Goal: Task Accomplishment & Management: Manage account settings

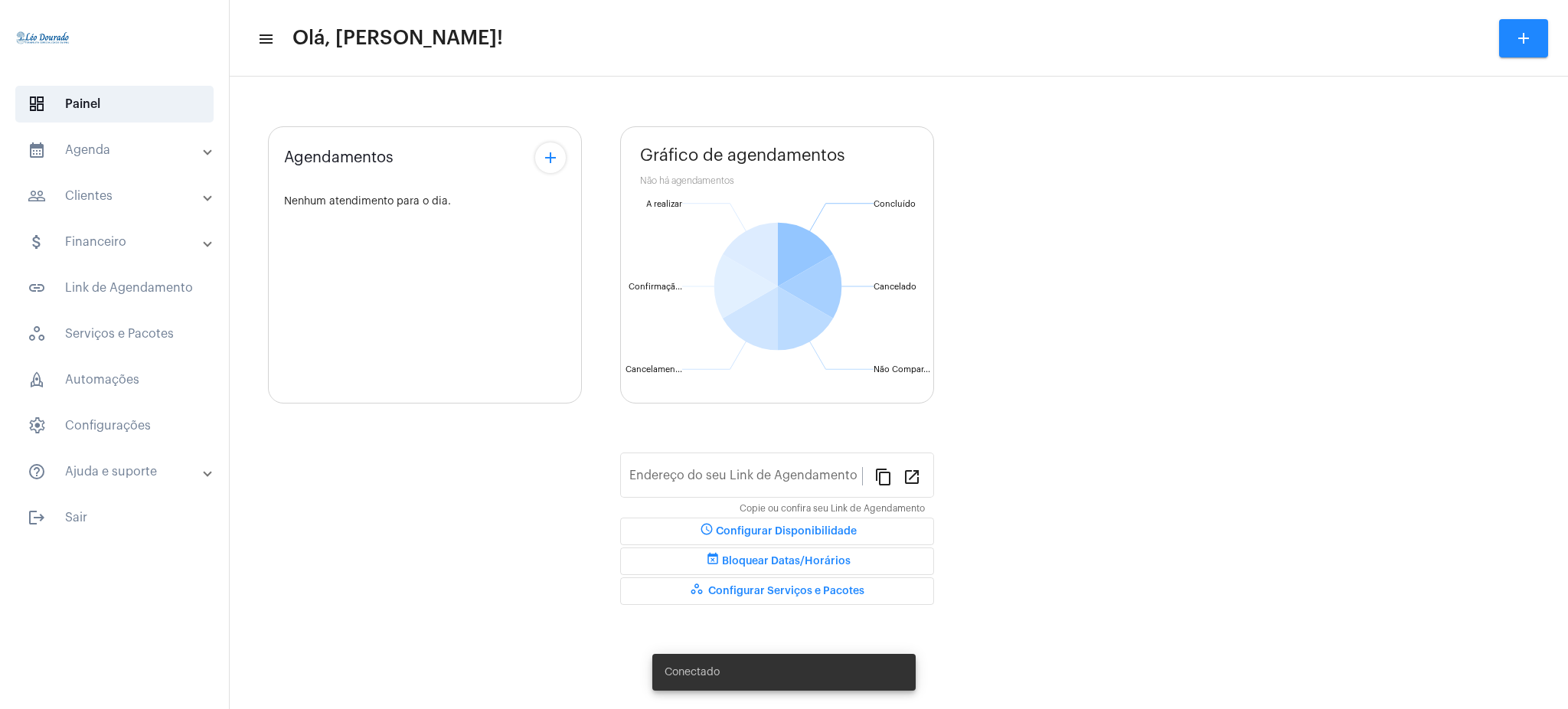
type input "[URL][DOMAIN_NAME][PERSON_NAME]"
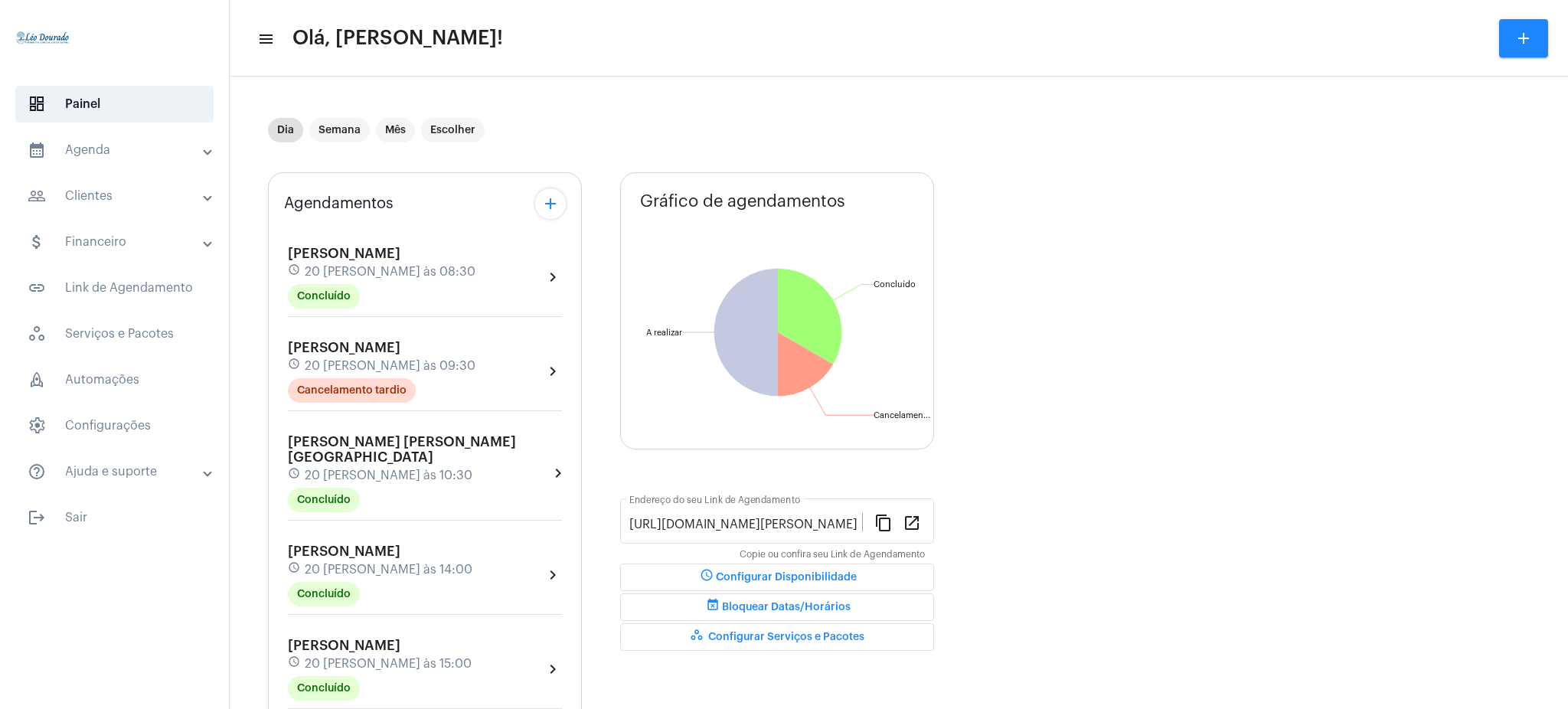
click at [136, 156] on mat-panel-title "calendar_month_outlined Agenda" at bounding box center [115, 150] width 177 height 19
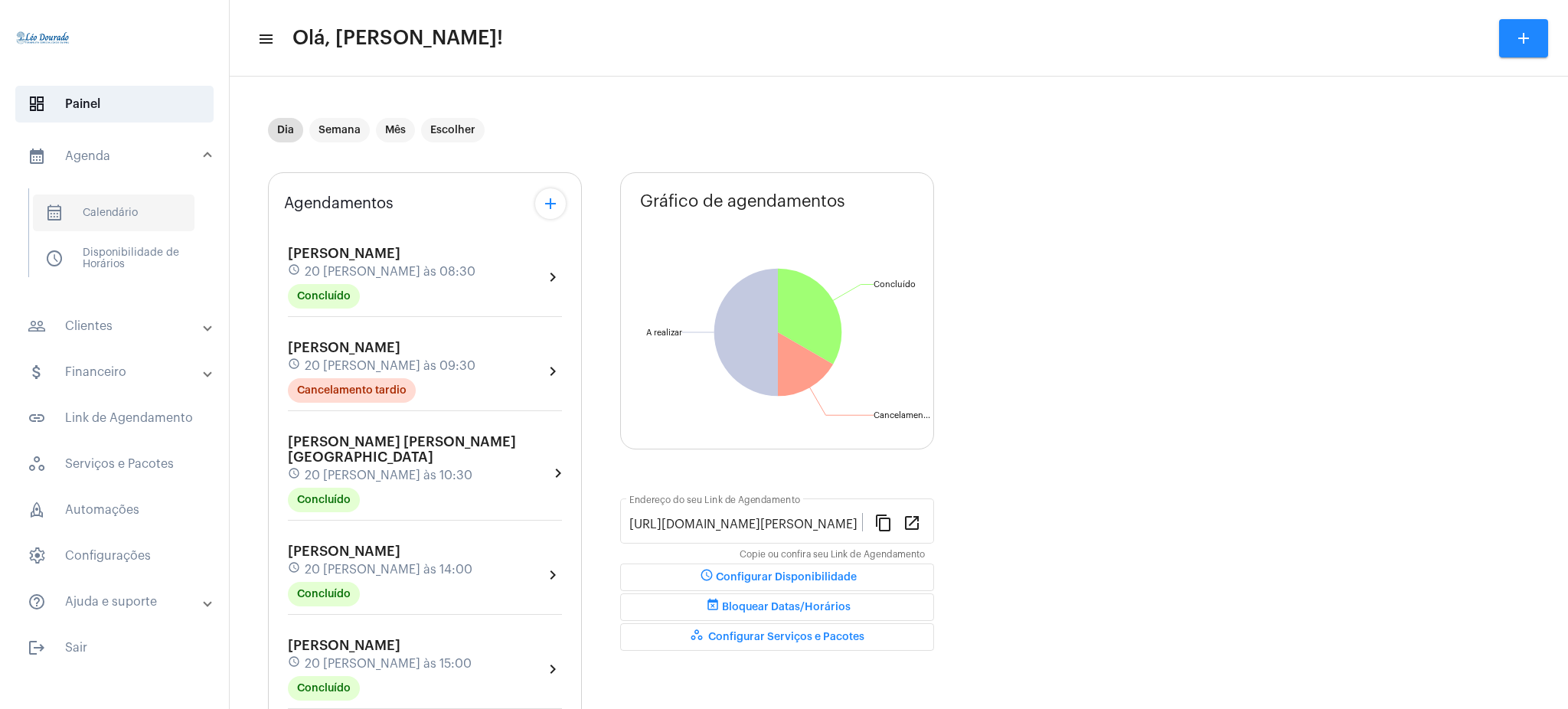
click at [167, 204] on span "calendar_month_outlined Calendário" at bounding box center [113, 213] width 161 height 37
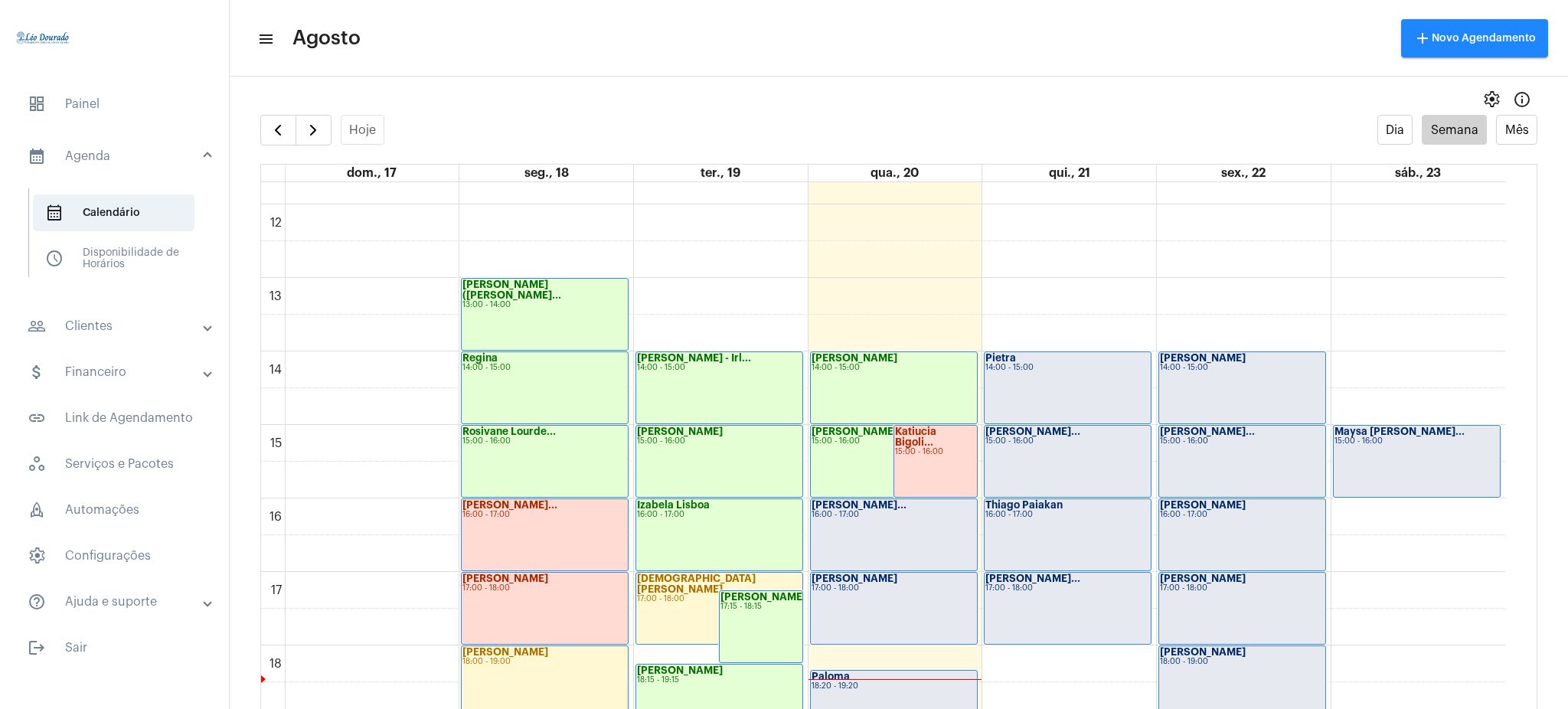
scroll to position [849, 0]
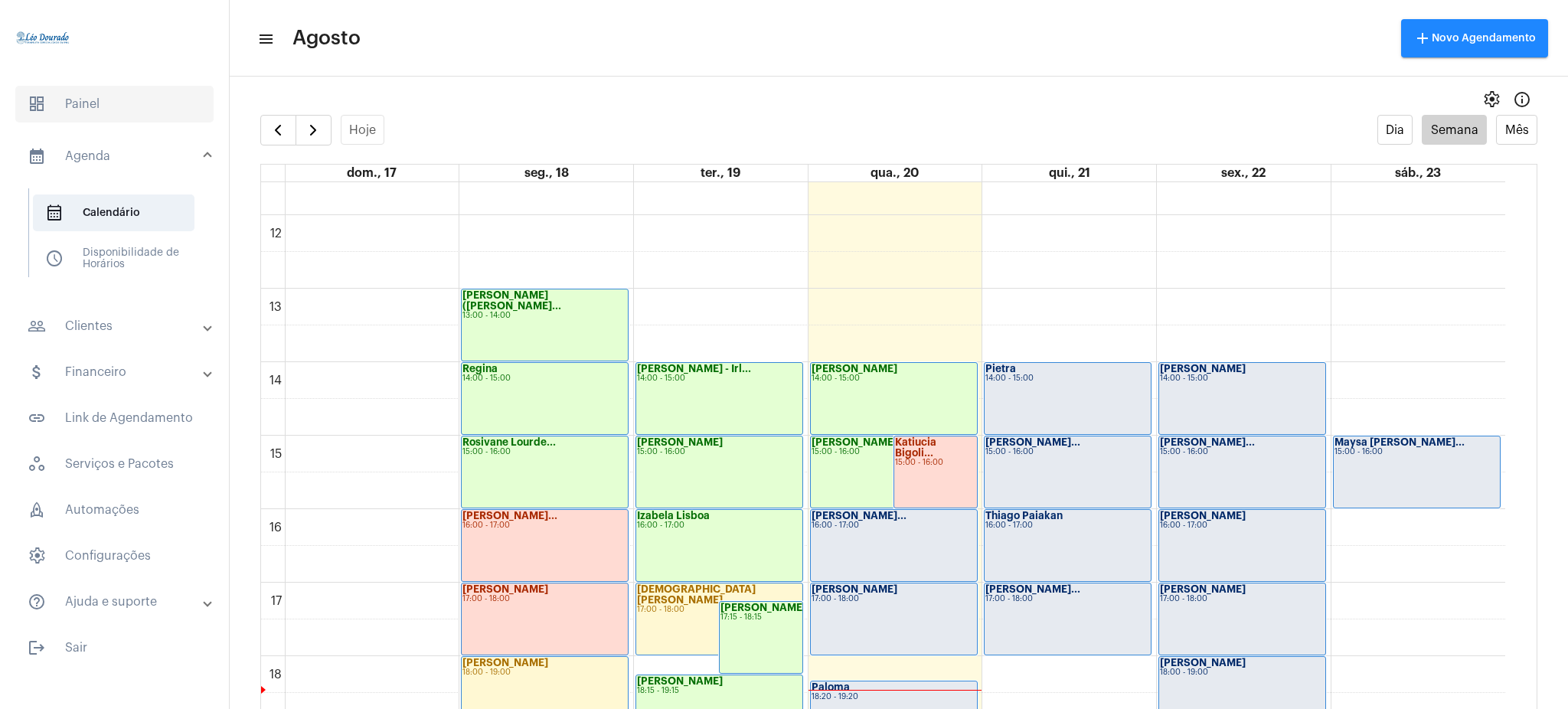
click at [145, 104] on span "dashboard Painel" at bounding box center [114, 104] width 198 height 37
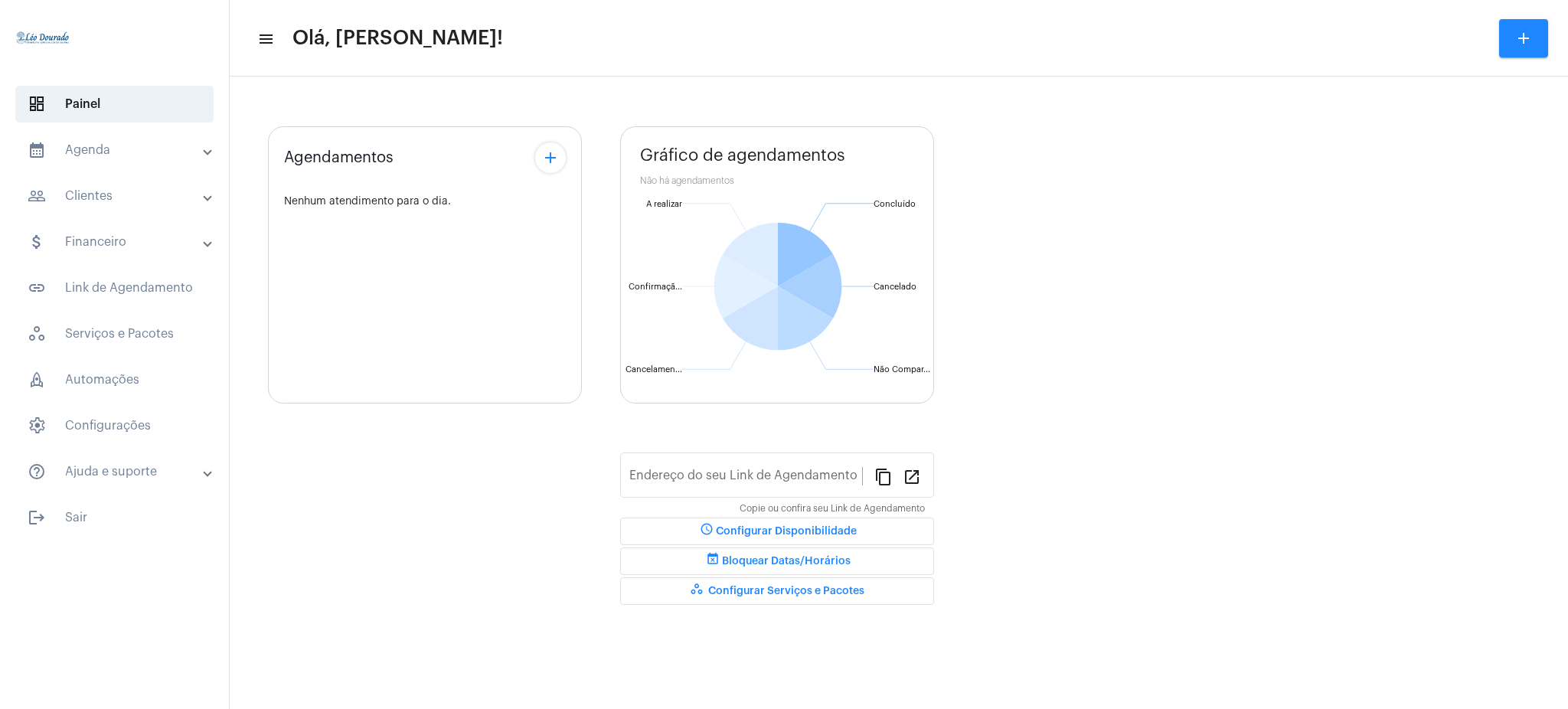
type input "[URL][DOMAIN_NAME][PERSON_NAME]"
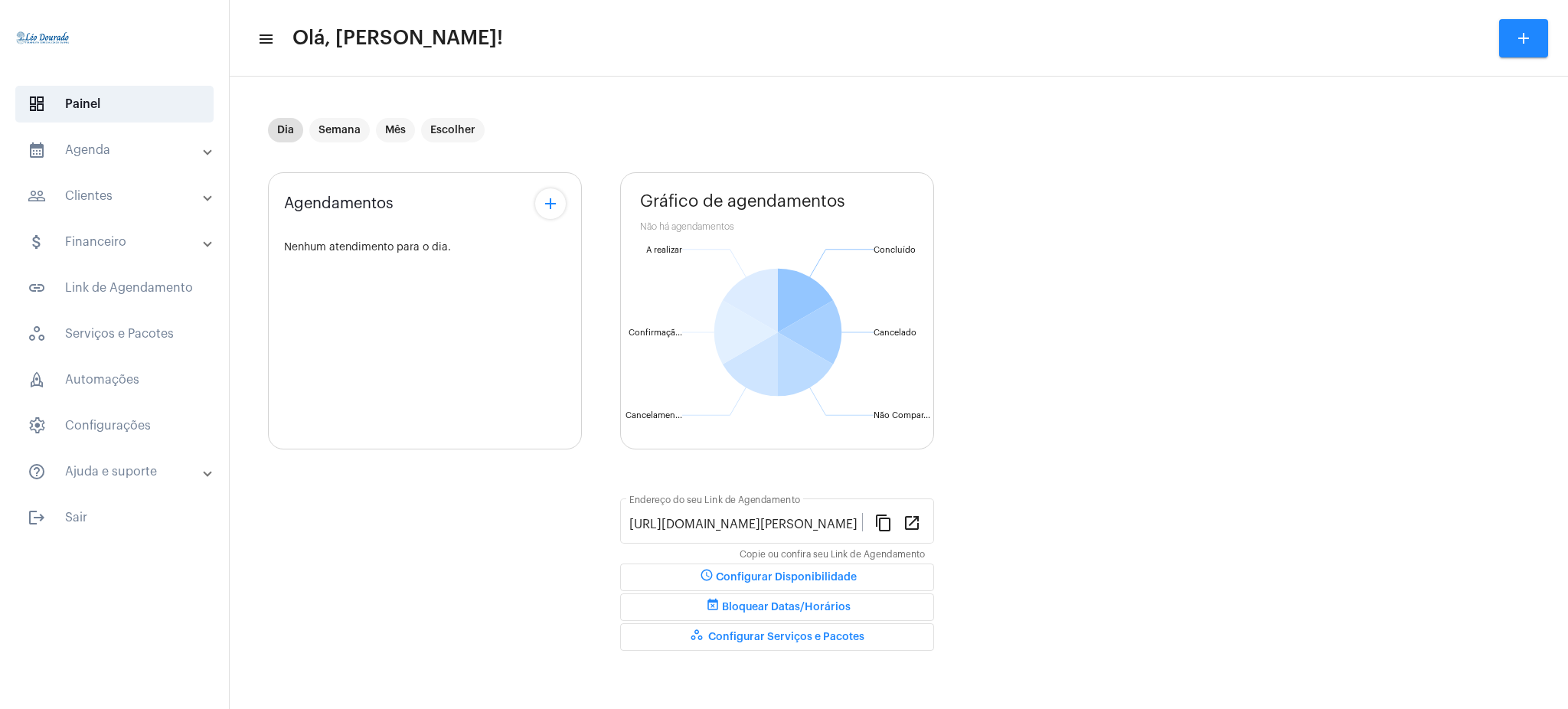
click at [113, 163] on mat-expansion-panel-header "calendar_month_outlined Agenda" at bounding box center [118, 150] width 219 height 37
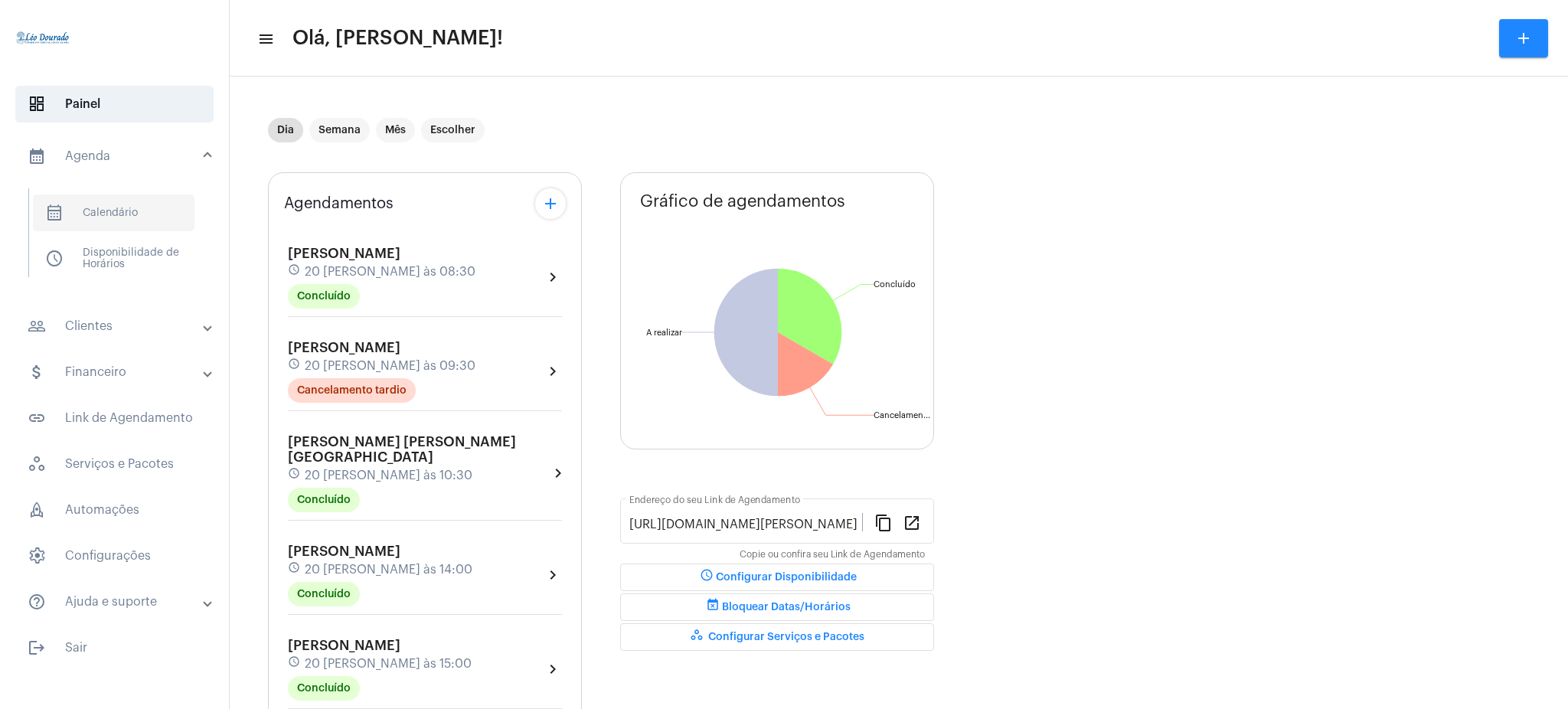
click at [137, 225] on span "calendar_month_outlined Calendário" at bounding box center [113, 213] width 161 height 37
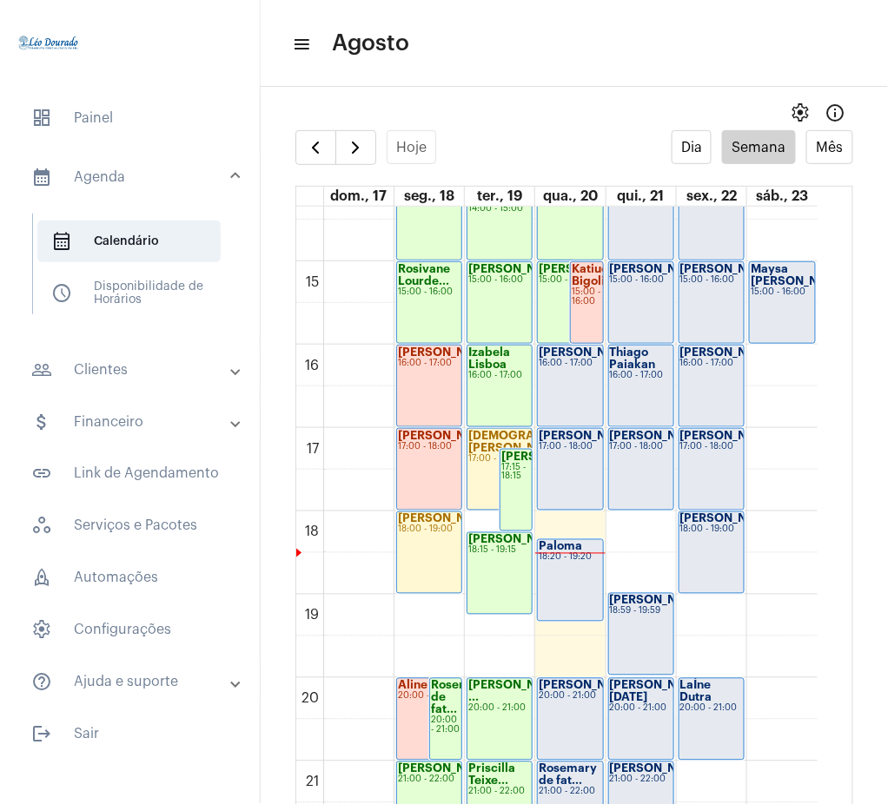
scroll to position [1287, 0]
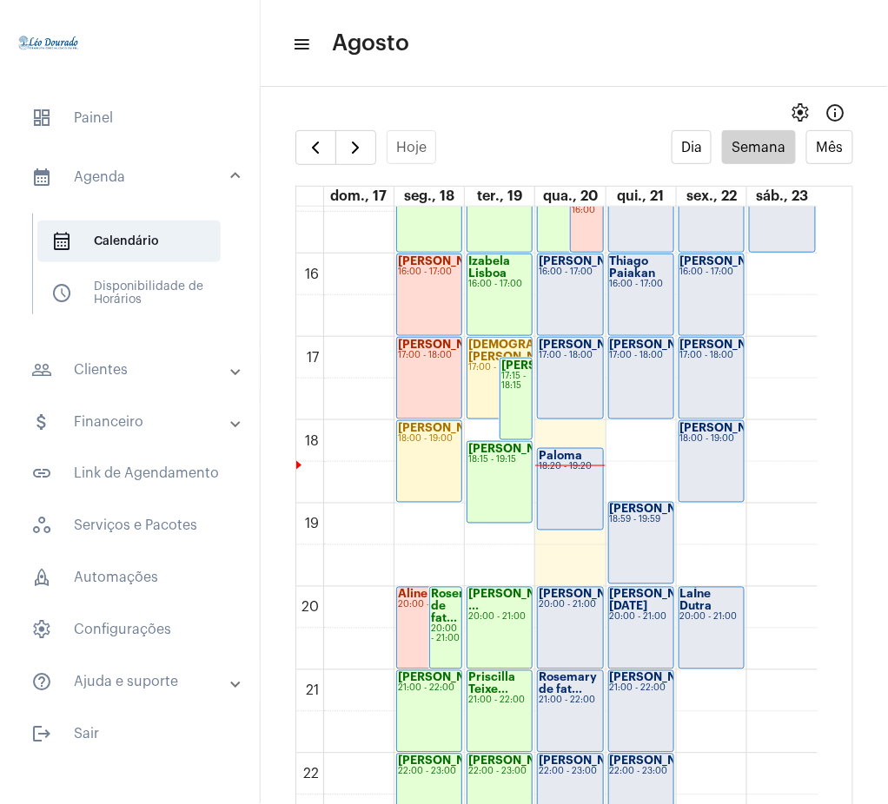
click at [88, 390] on mat-expansion-panel-header "people_outline Clientes" at bounding box center [134, 370] width 249 height 42
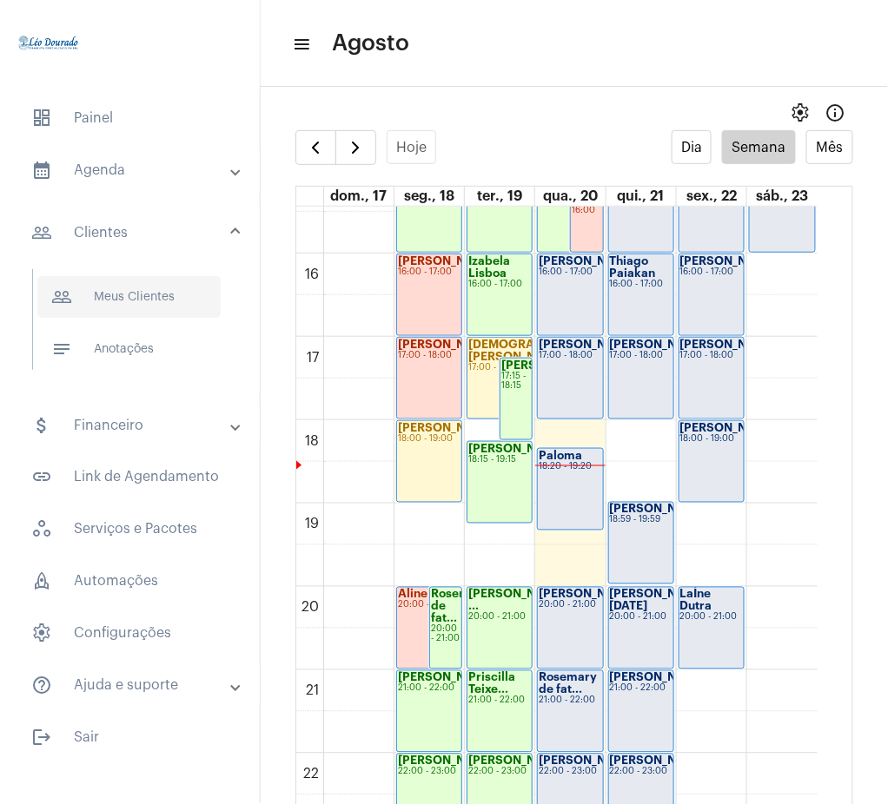
click at [93, 303] on span "people_outline Meus Clientes" at bounding box center [128, 297] width 183 height 42
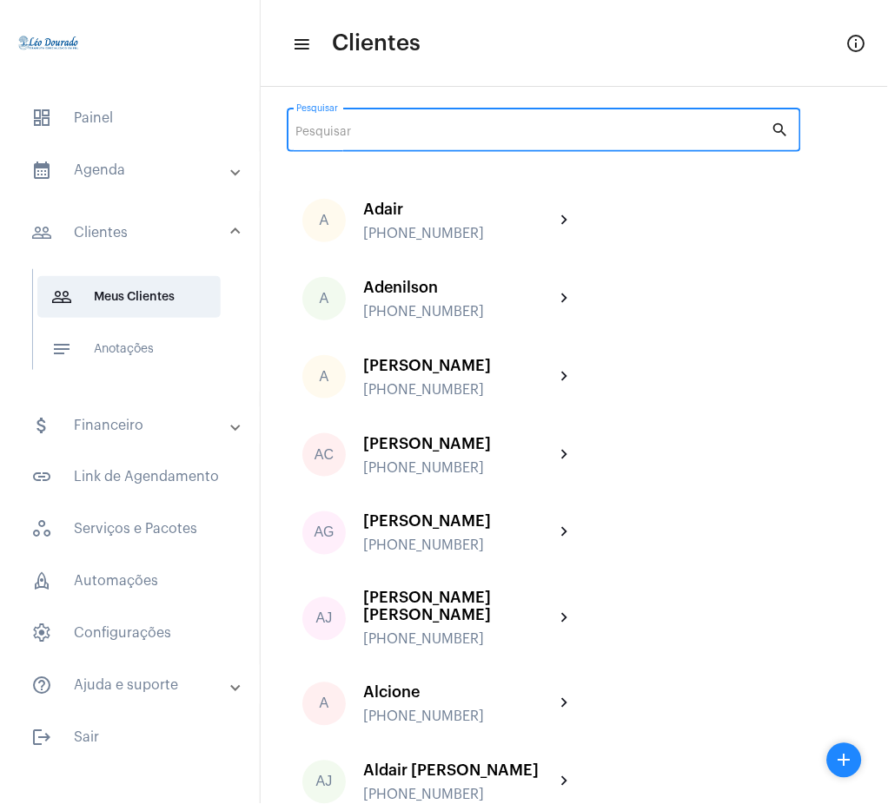
click at [457, 134] on input "Pesquisar" at bounding box center [533, 133] width 475 height 14
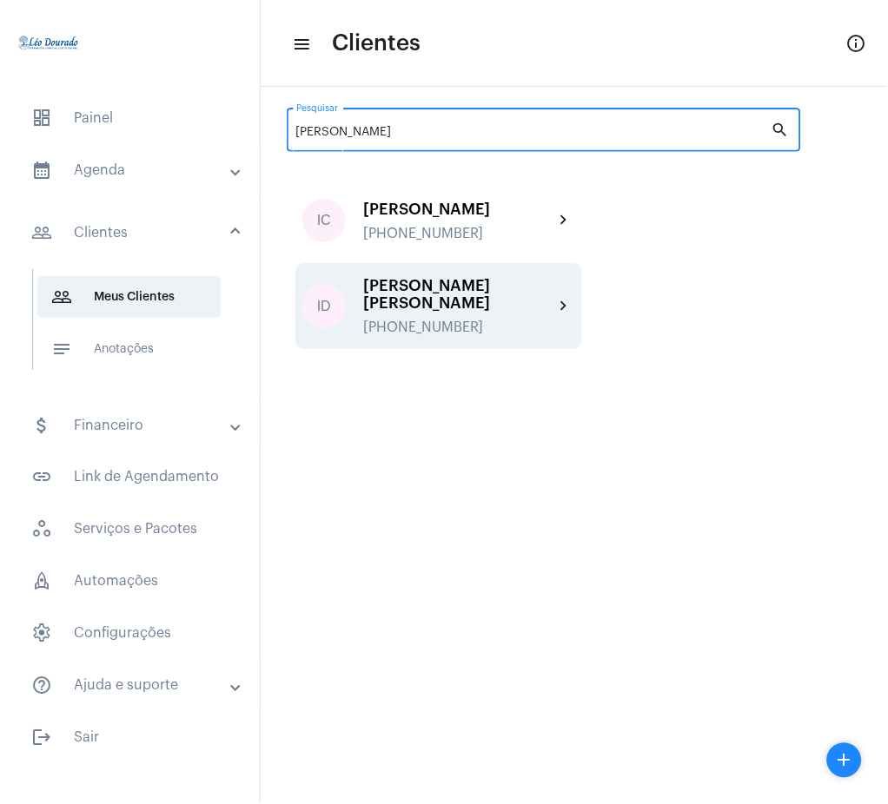
type input "[PERSON_NAME]"
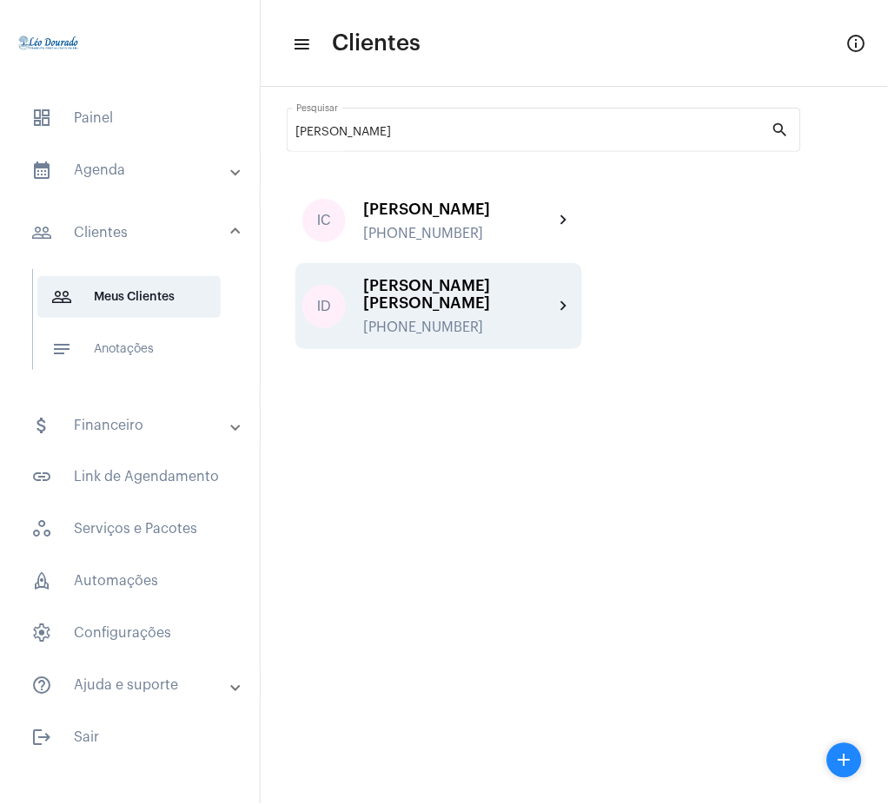
click at [535, 296] on div "[PERSON_NAME] [PERSON_NAME] [PHONE_NUMBER]" at bounding box center [458, 306] width 191 height 58
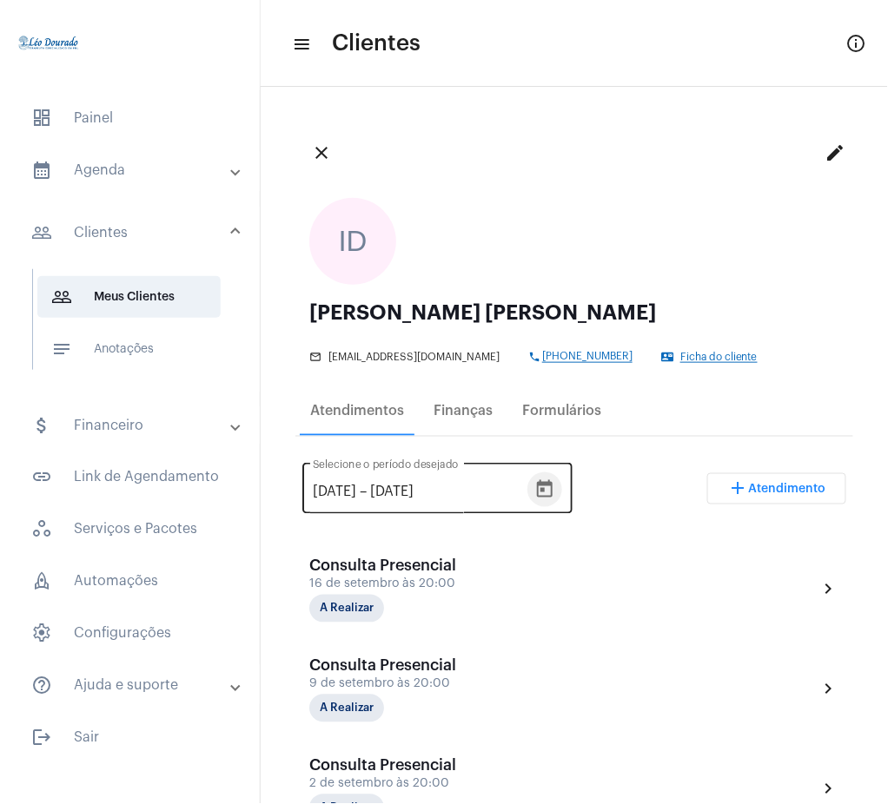
click at [555, 485] on icon "Open calendar" at bounding box center [544, 489] width 21 height 21
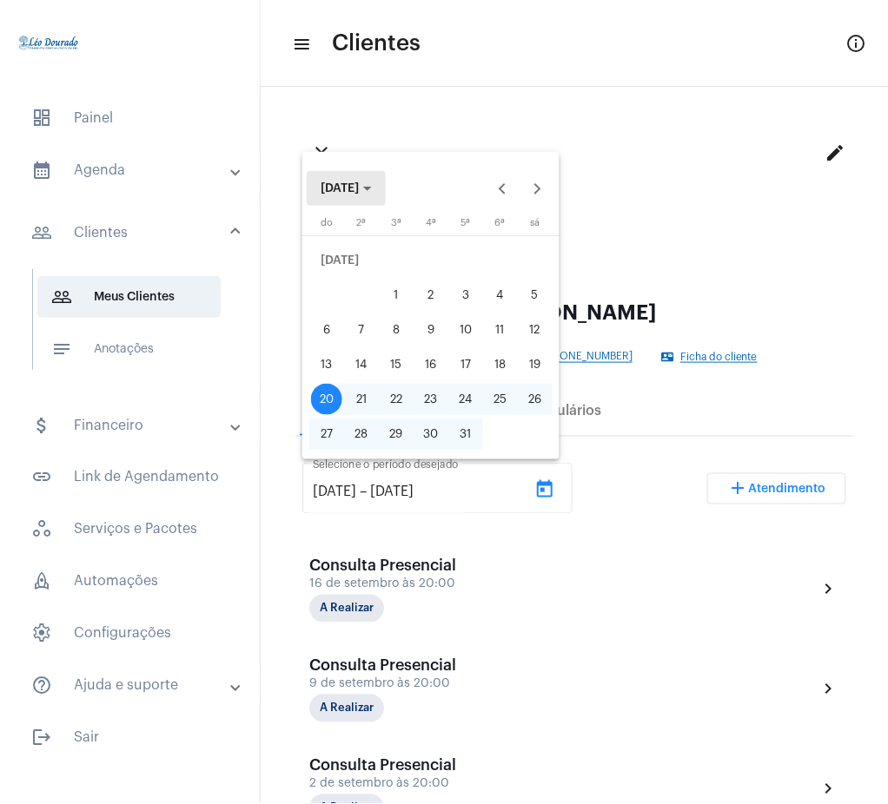
click at [371, 178] on button "[DATE]" at bounding box center [346, 188] width 79 height 35
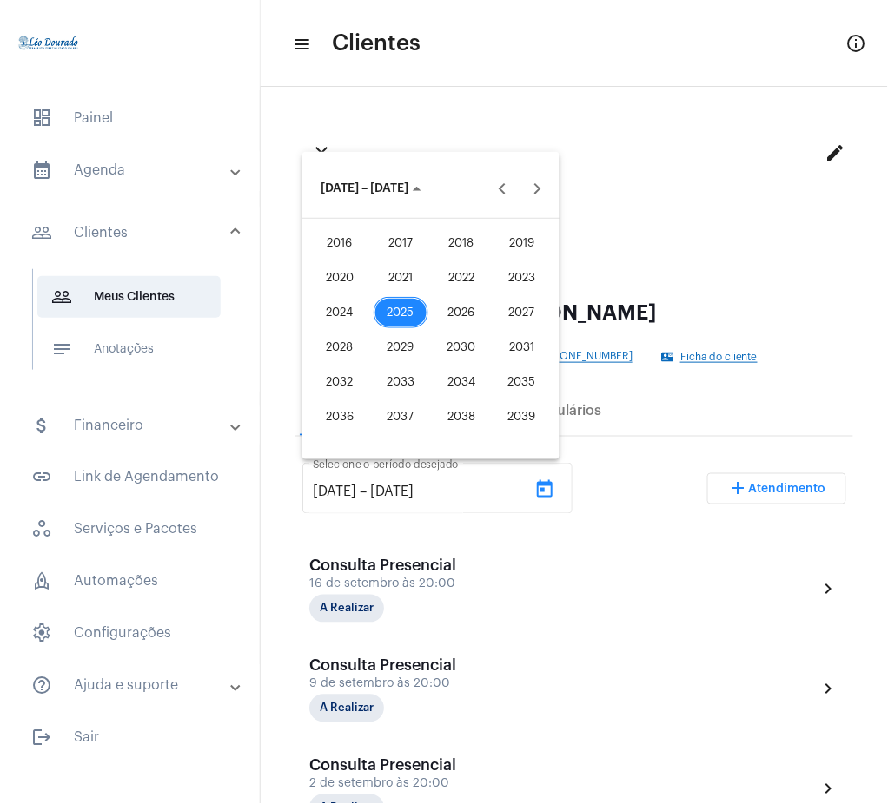
click at [401, 288] on div "2021" at bounding box center [401, 277] width 55 height 31
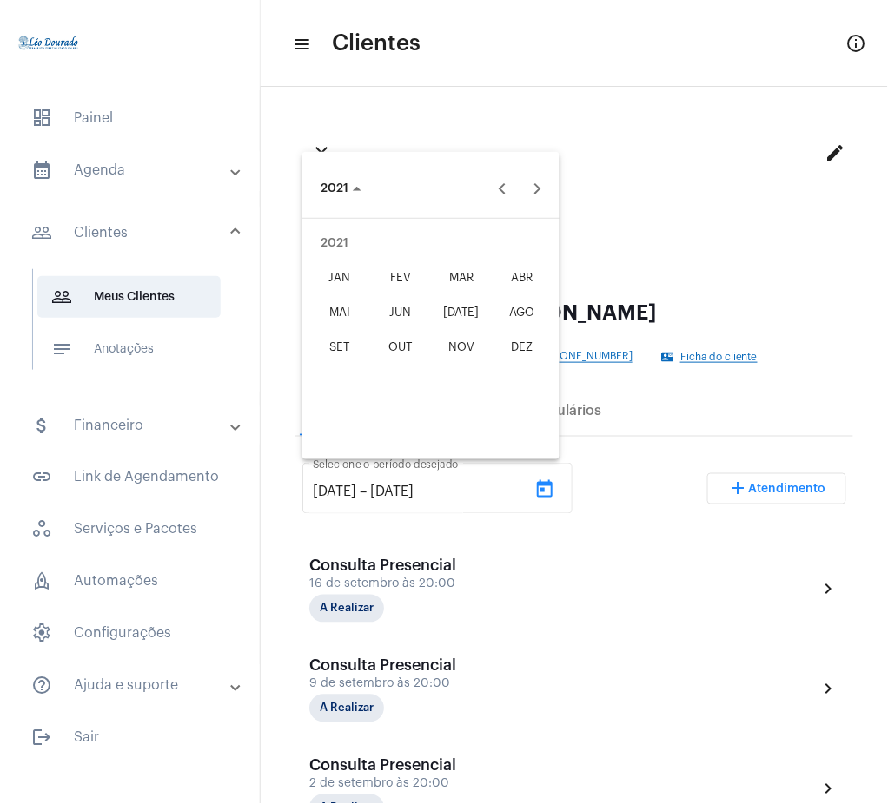
click at [334, 293] on div "JAN" at bounding box center [340, 277] width 55 height 31
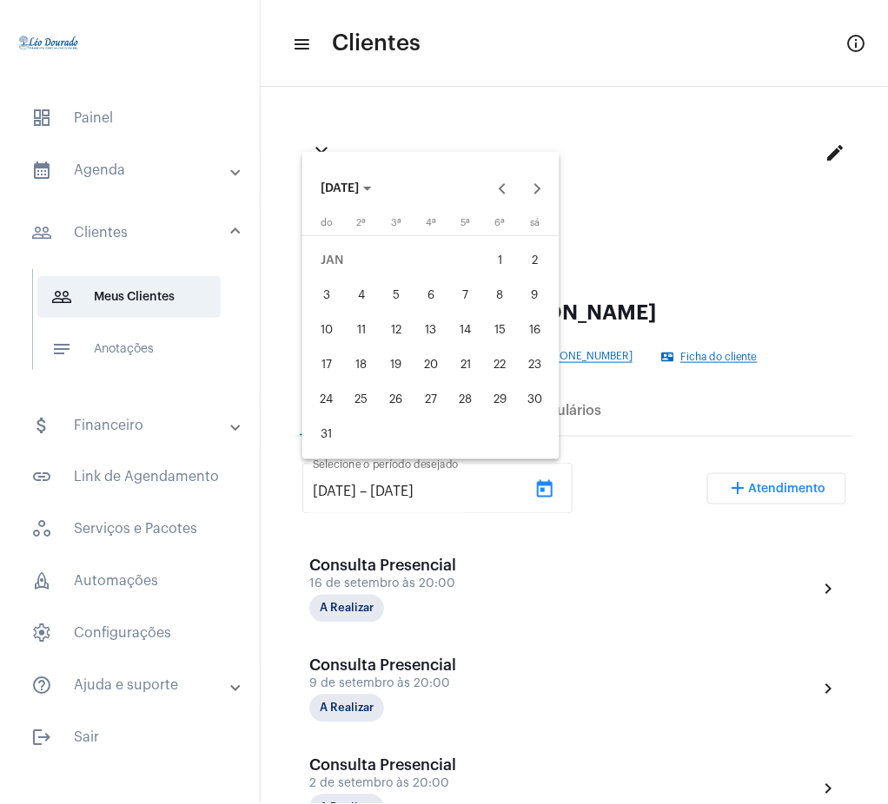
click at [508, 262] on div "1" at bounding box center [500, 260] width 31 height 31
type input "[DATE]"
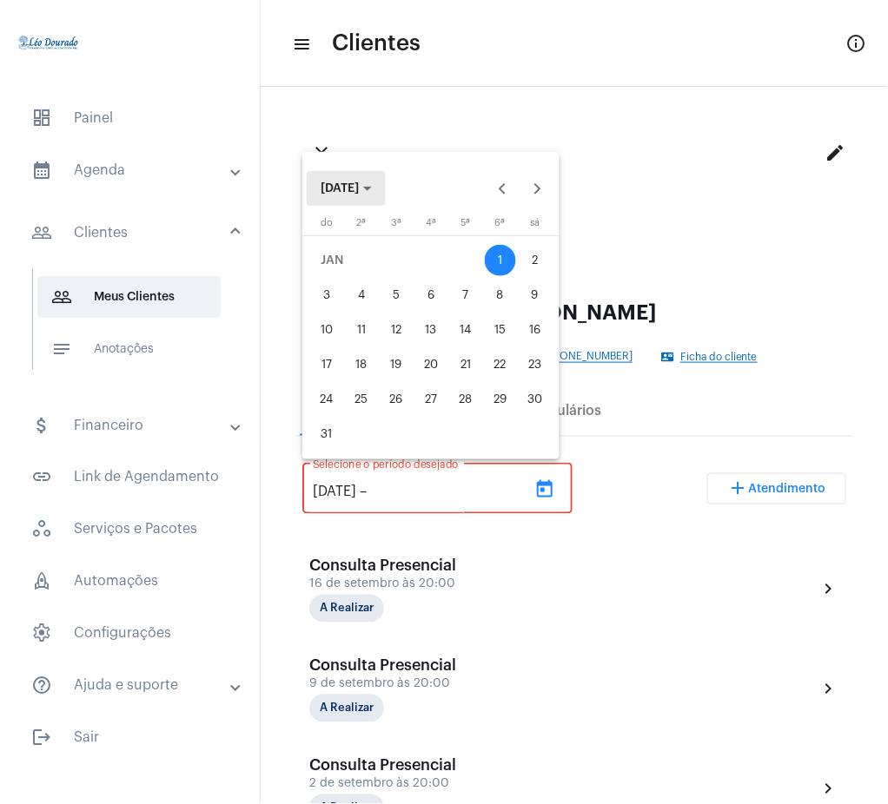
click at [369, 177] on button "[DATE]" at bounding box center [346, 188] width 79 height 35
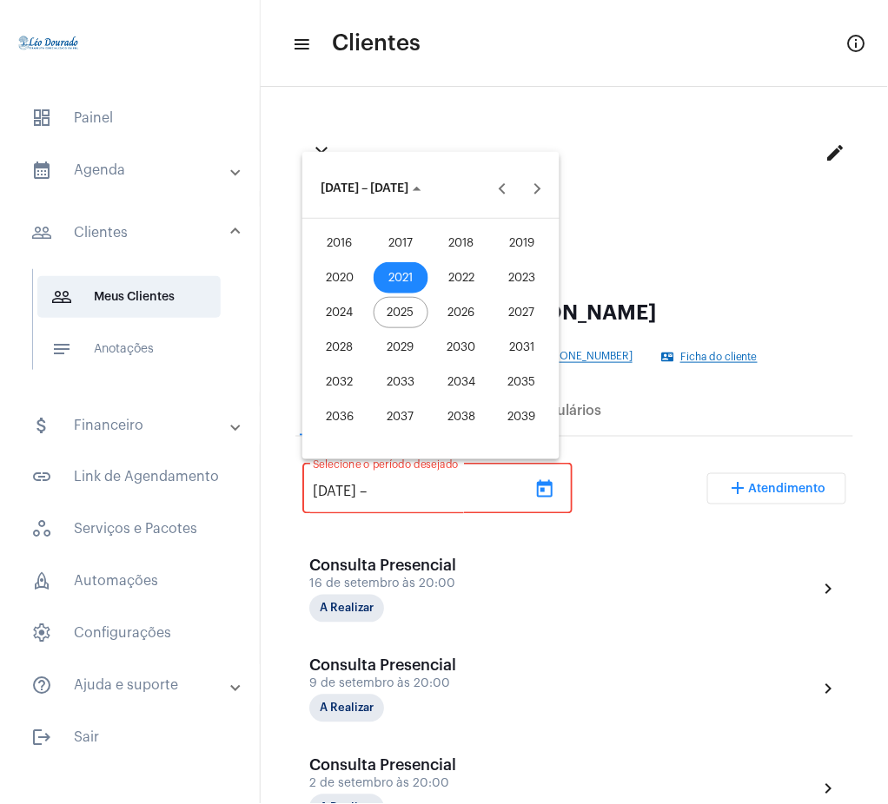
click at [387, 314] on div "2025" at bounding box center [401, 312] width 55 height 31
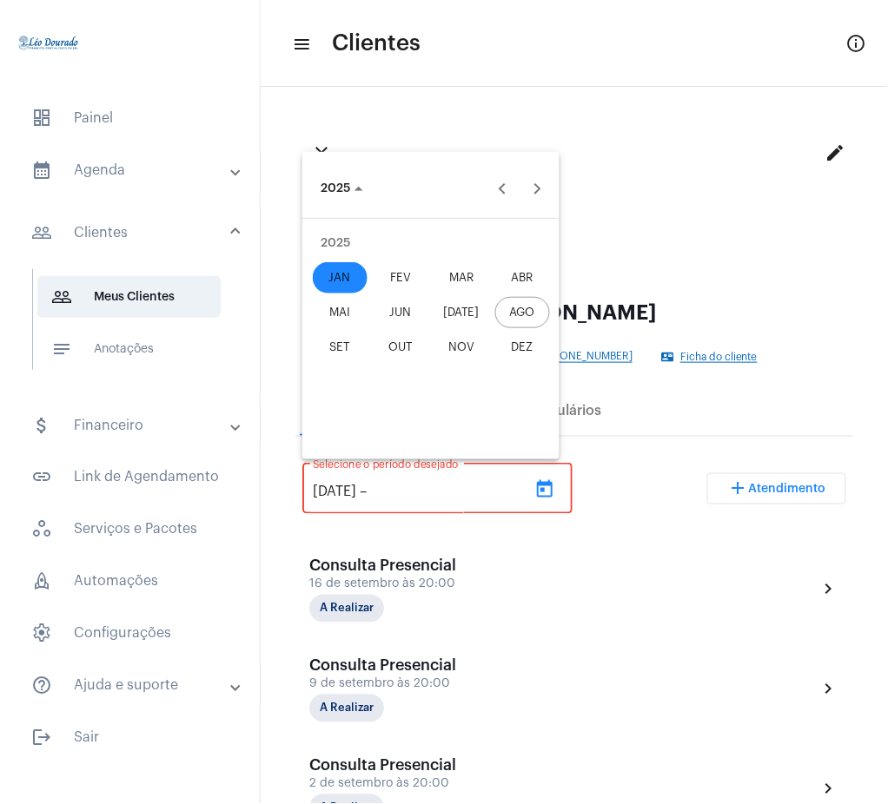
click at [530, 311] on div "AGO" at bounding box center [522, 312] width 55 height 31
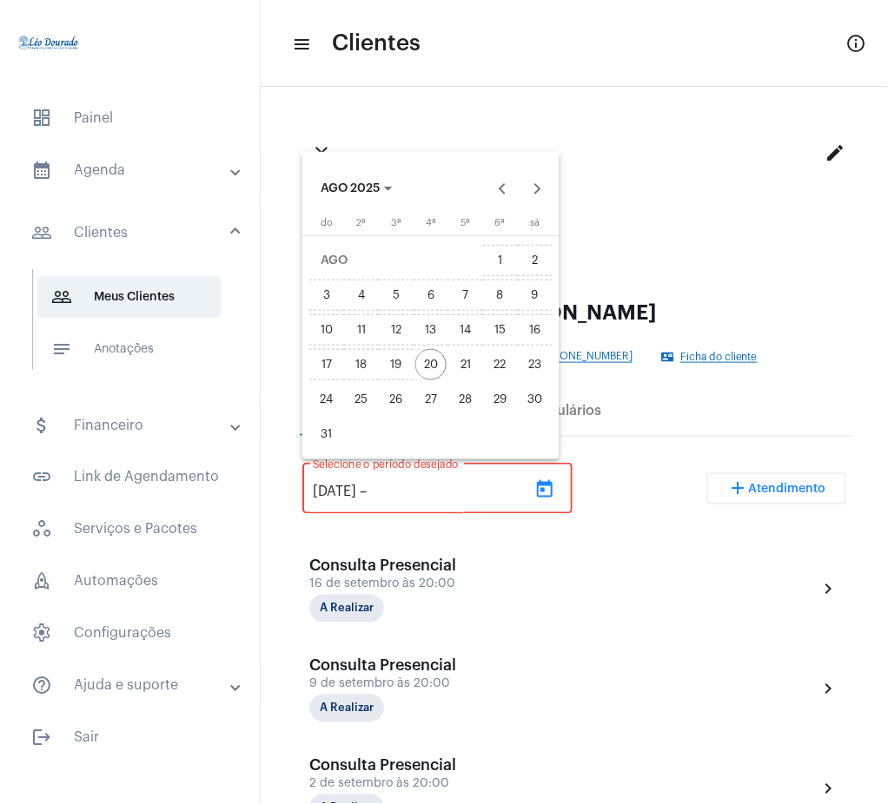
click at [428, 367] on div "20" at bounding box center [430, 364] width 31 height 31
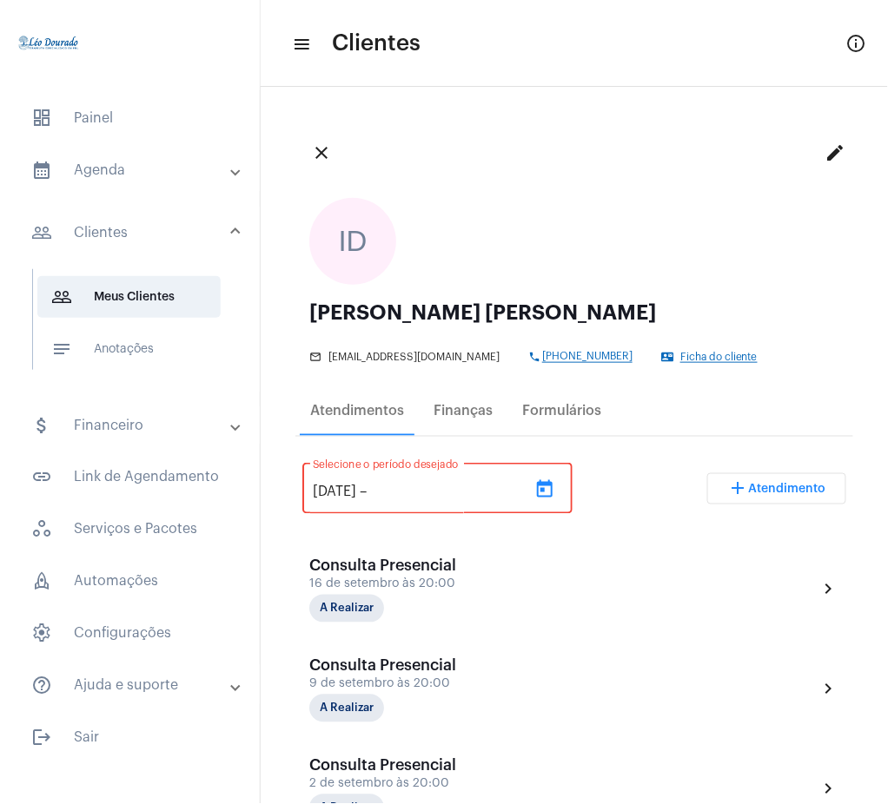
type input "[DATE]"
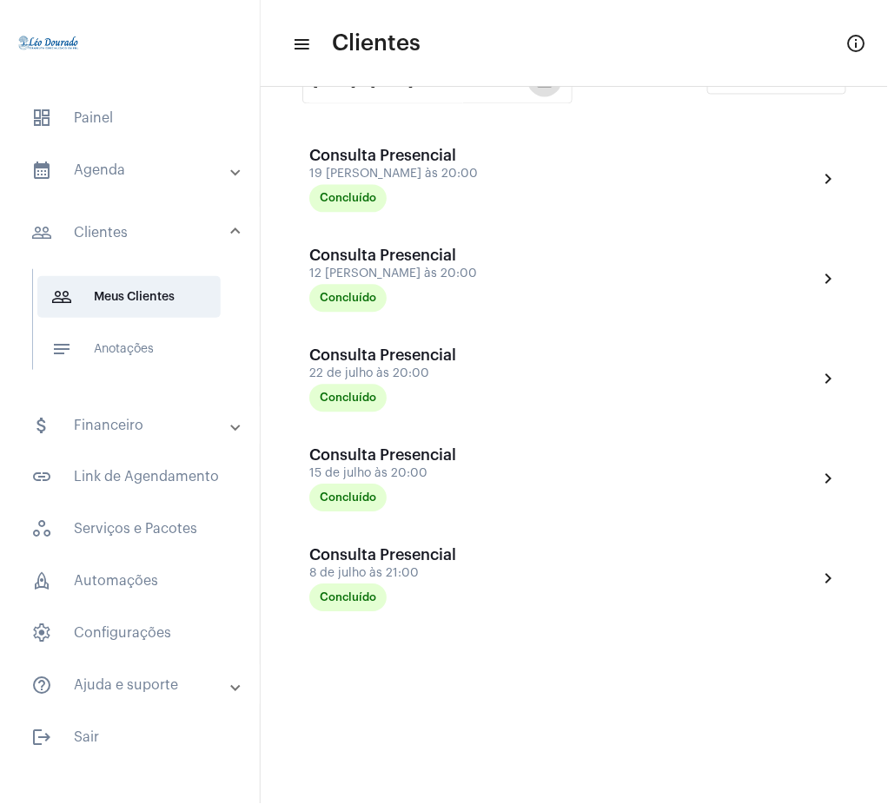
scroll to position [39, 0]
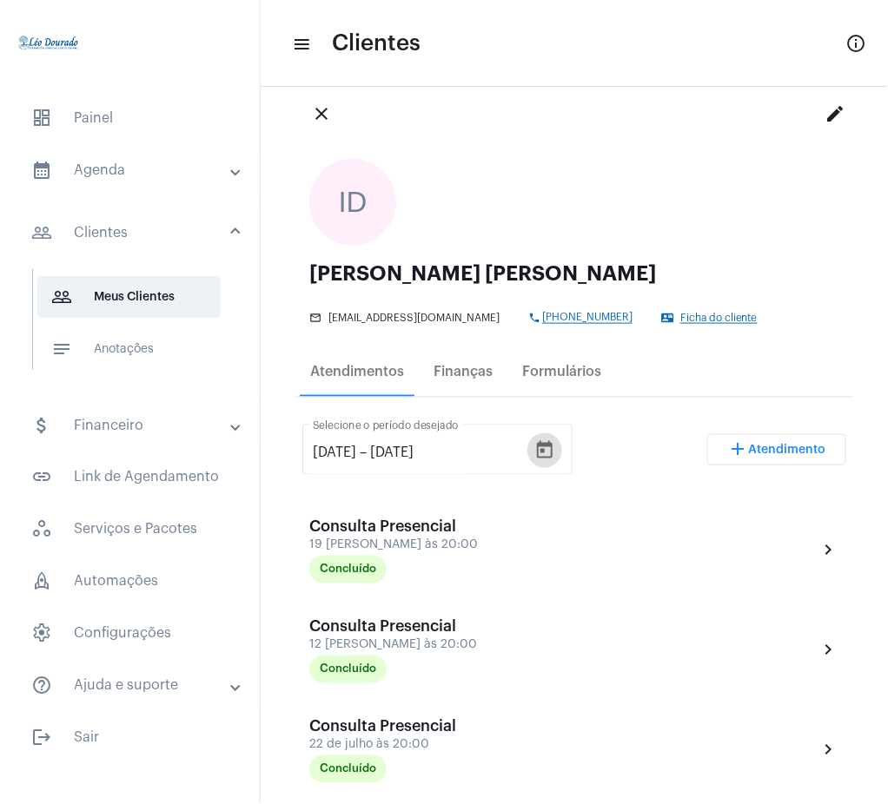
click at [320, 111] on mat-icon "close" at bounding box center [321, 113] width 21 height 21
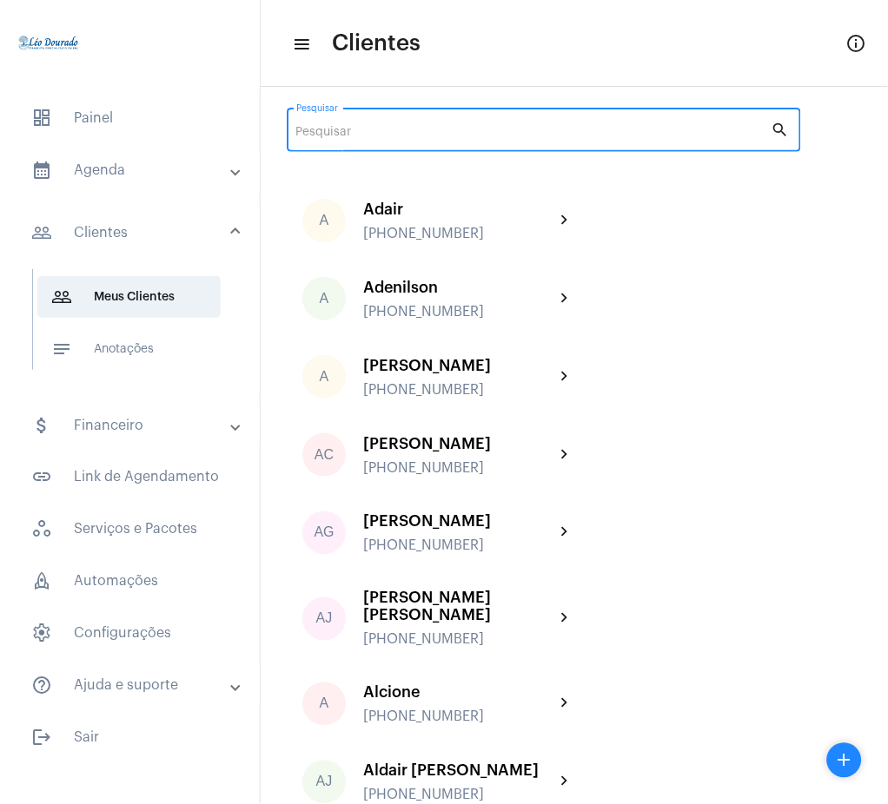
click at [426, 129] on input "Pesquisar" at bounding box center [533, 133] width 475 height 14
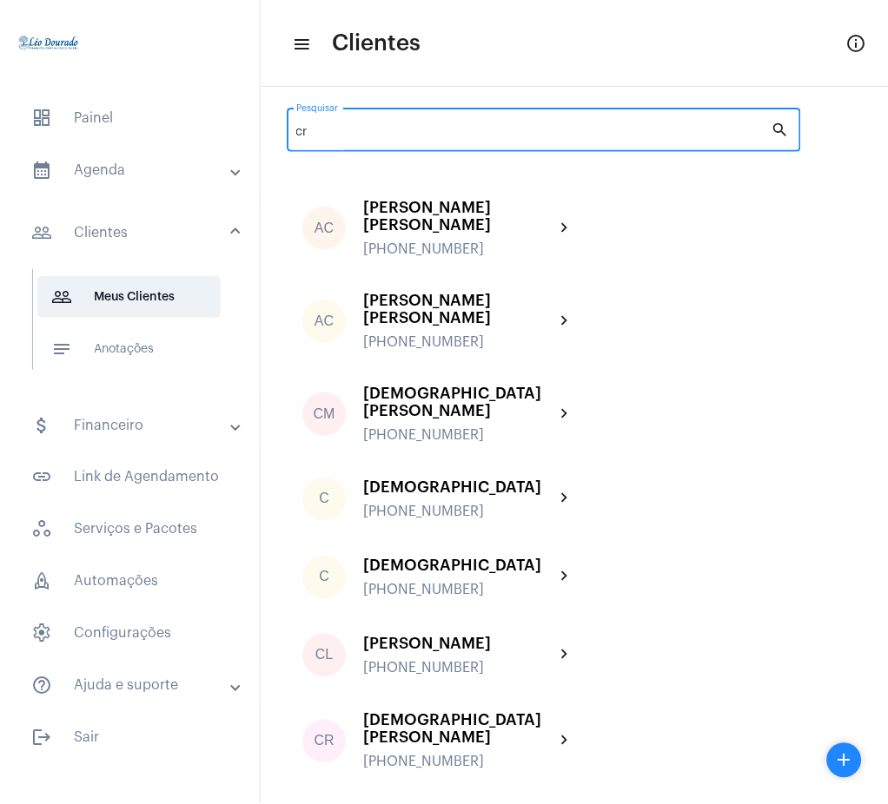
type input "cr"
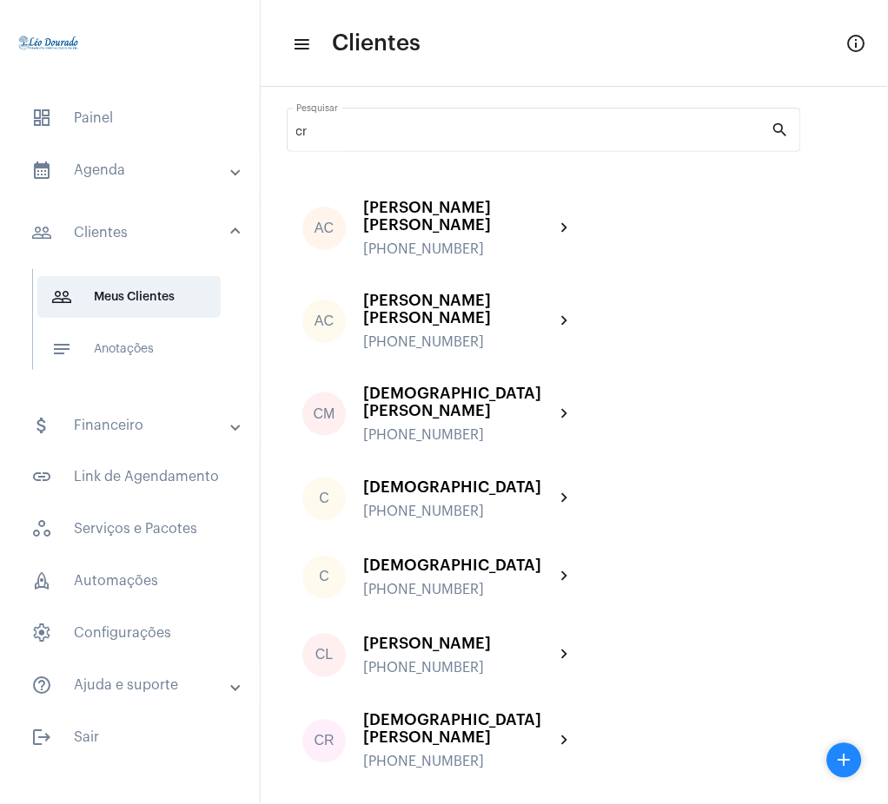
drag, startPoint x: 116, startPoint y: 172, endPoint x: 139, endPoint y: 228, distance: 60.0
click at [139, 228] on mat-accordion "calendar_month_outlined Agenda calendar_month_outlined Calendário schedule Disp…" at bounding box center [130, 428] width 260 height 558
click at [161, 190] on mat-expansion-panel-header "calendar_month_outlined Agenda" at bounding box center [134, 170] width 249 height 42
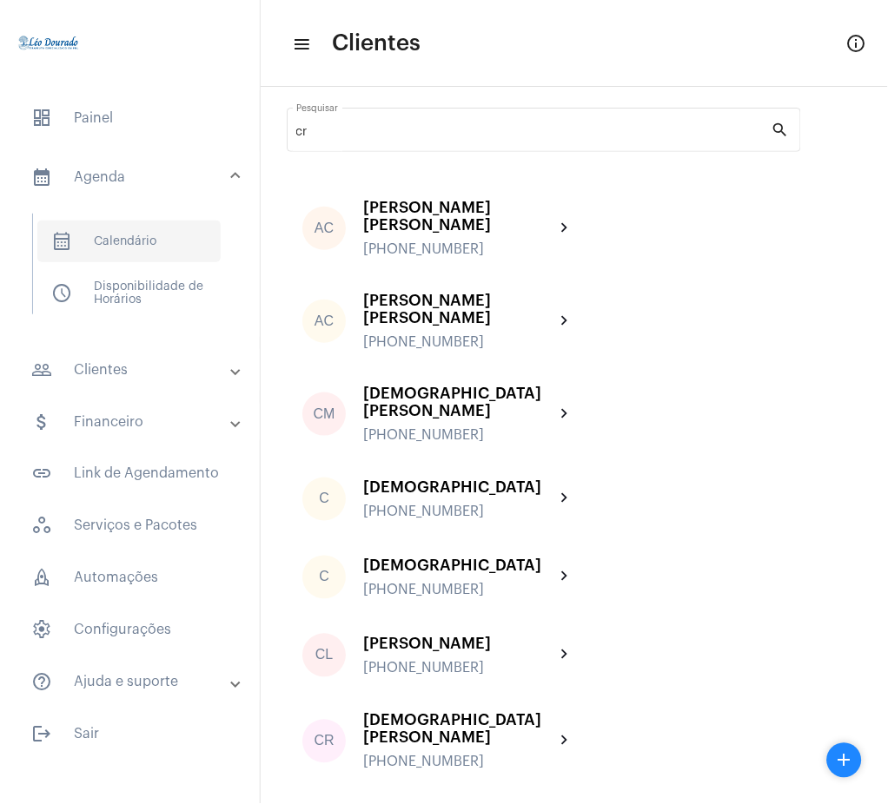
click at [163, 242] on span "calendar_month_outlined Calendário" at bounding box center [128, 242] width 183 height 42
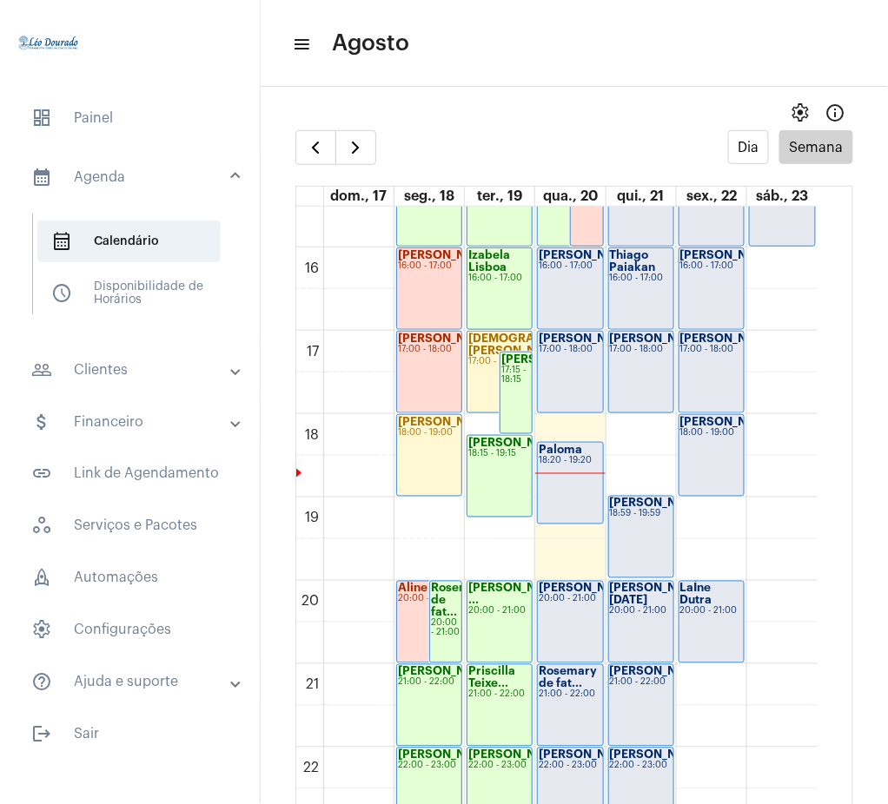
scroll to position [1368, 0]
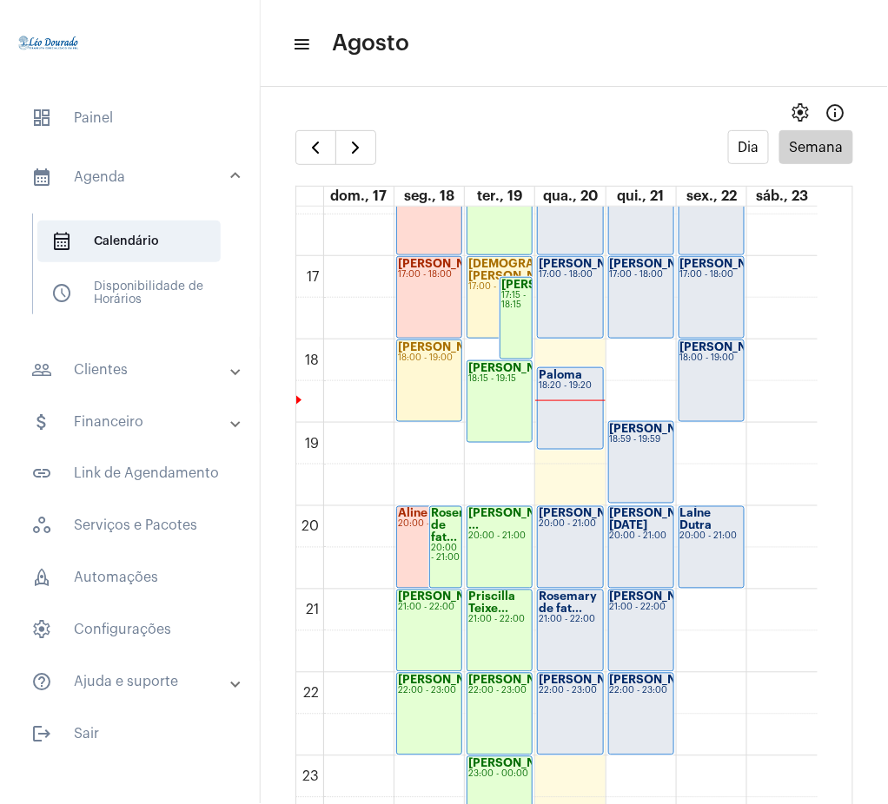
click at [486, 686] on strong "[PERSON_NAME]..." at bounding box center [522, 680] width 108 height 11
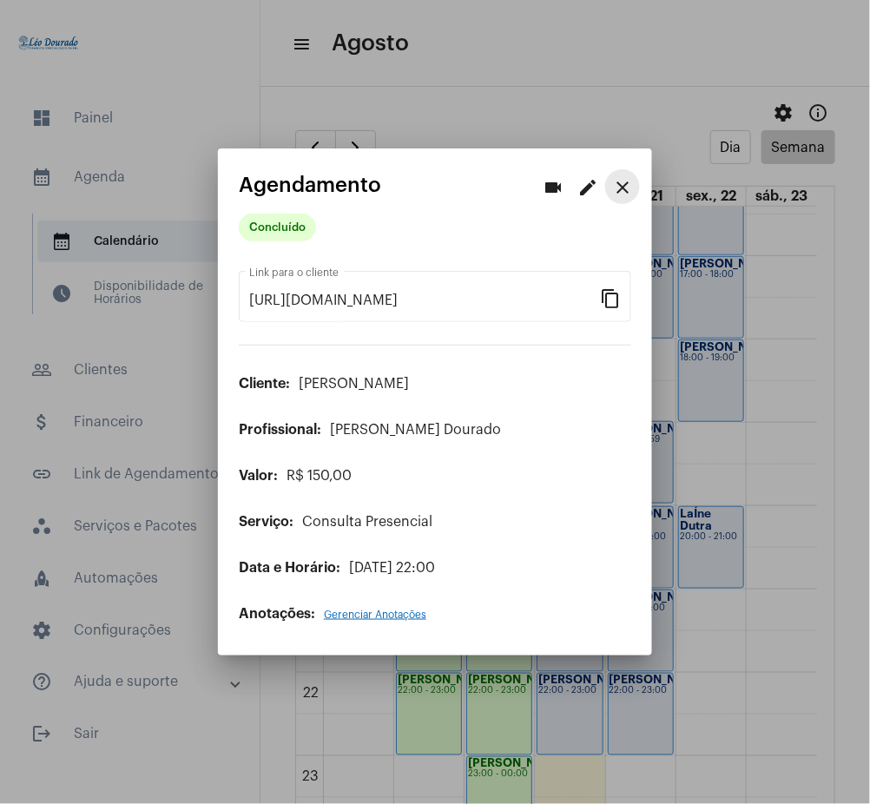
click at [624, 192] on mat-icon "close" at bounding box center [622, 187] width 21 height 21
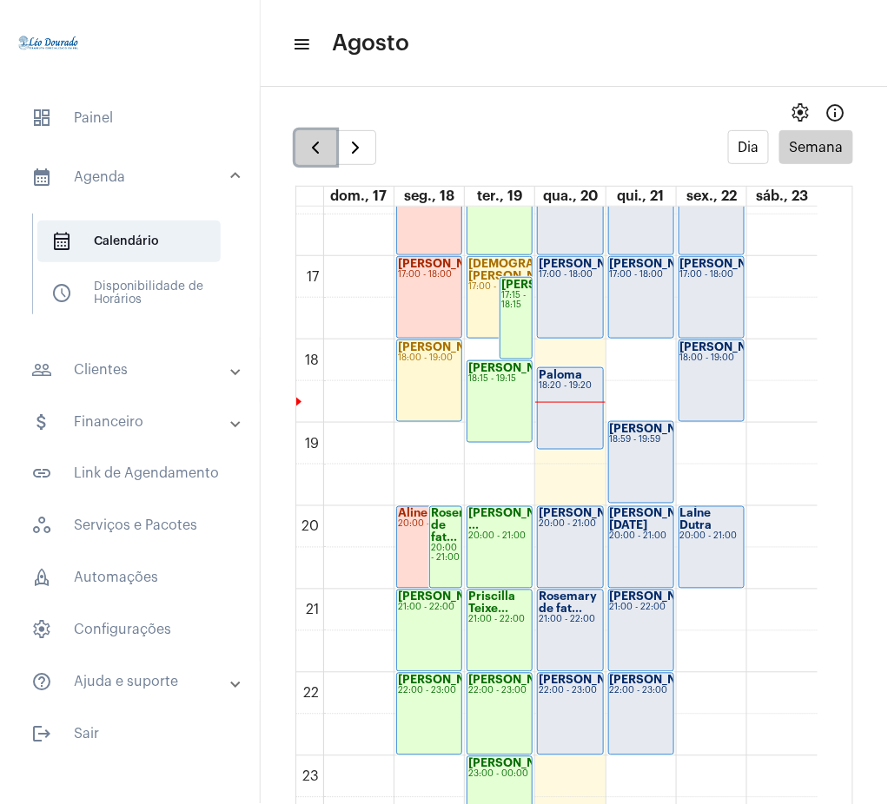
click at [310, 140] on span "button" at bounding box center [315, 147] width 21 height 21
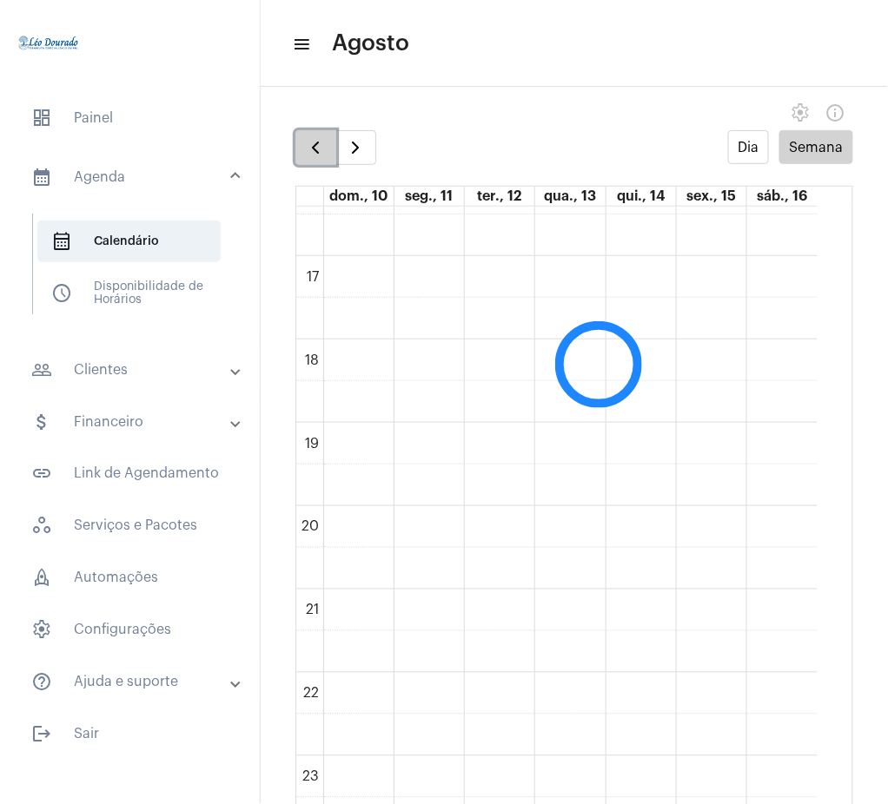
scroll to position [502, 0]
click at [310, 140] on span "button" at bounding box center [315, 147] width 21 height 21
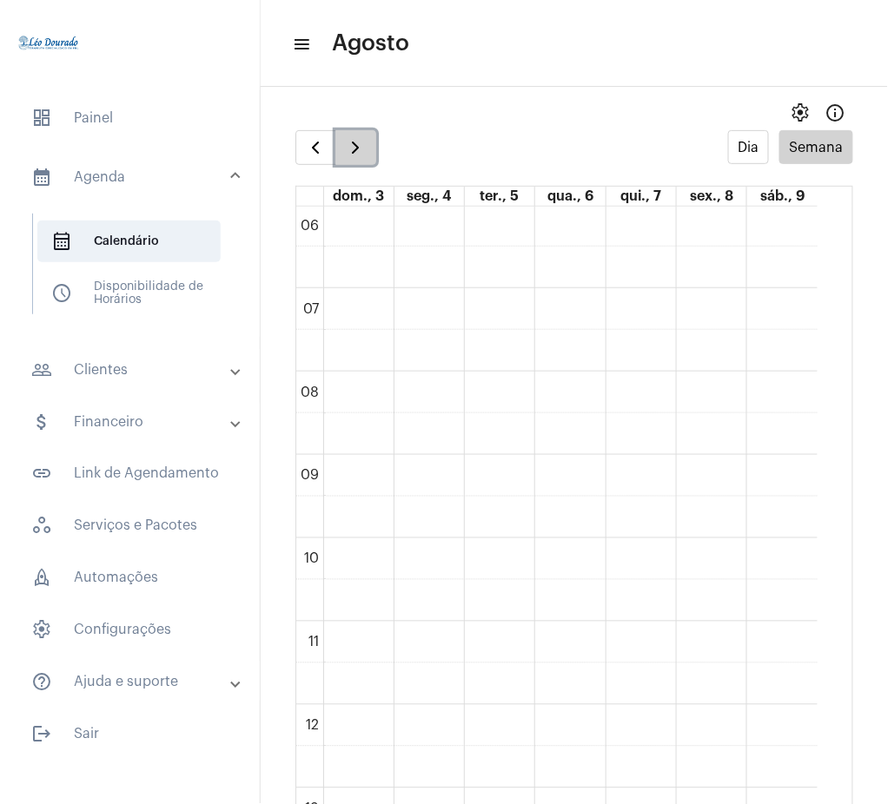
click at [357, 145] on span "button" at bounding box center [355, 147] width 21 height 21
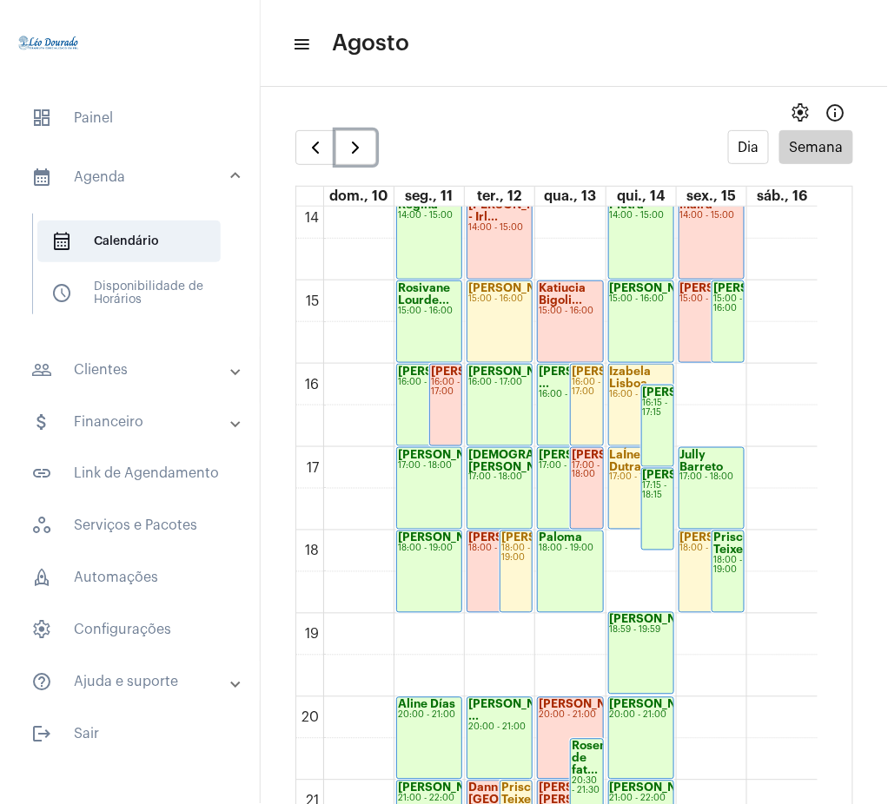
scroll to position [1136, 0]
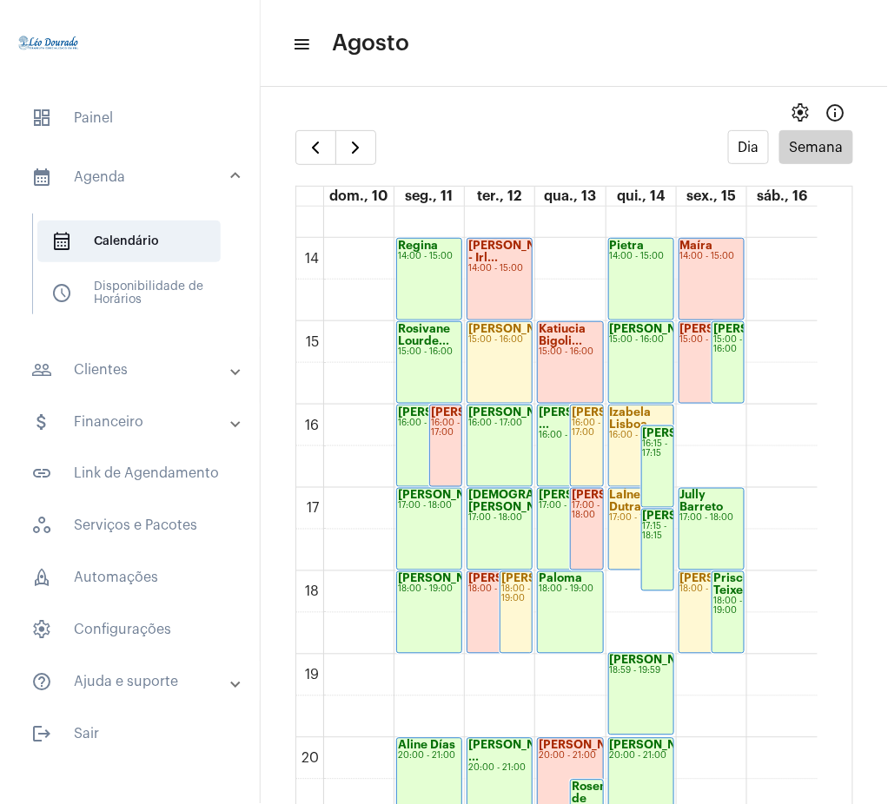
click at [351, 165] on full-calendar "Dia Semana dom., 10 seg., 11 ter., 12 qua., 13 qui., 14 sex., 15 sáb., 16 00 01…" at bounding box center [574, 484] width 627 height 709
click at [351, 151] on span "button" at bounding box center [355, 147] width 21 height 21
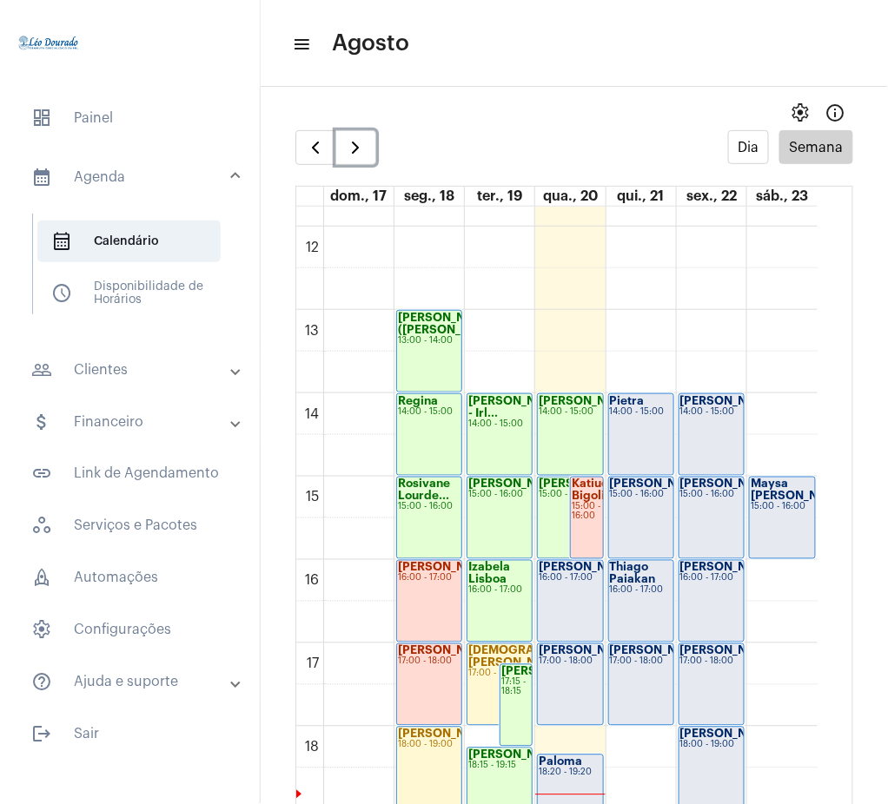
scroll to position [968, 0]
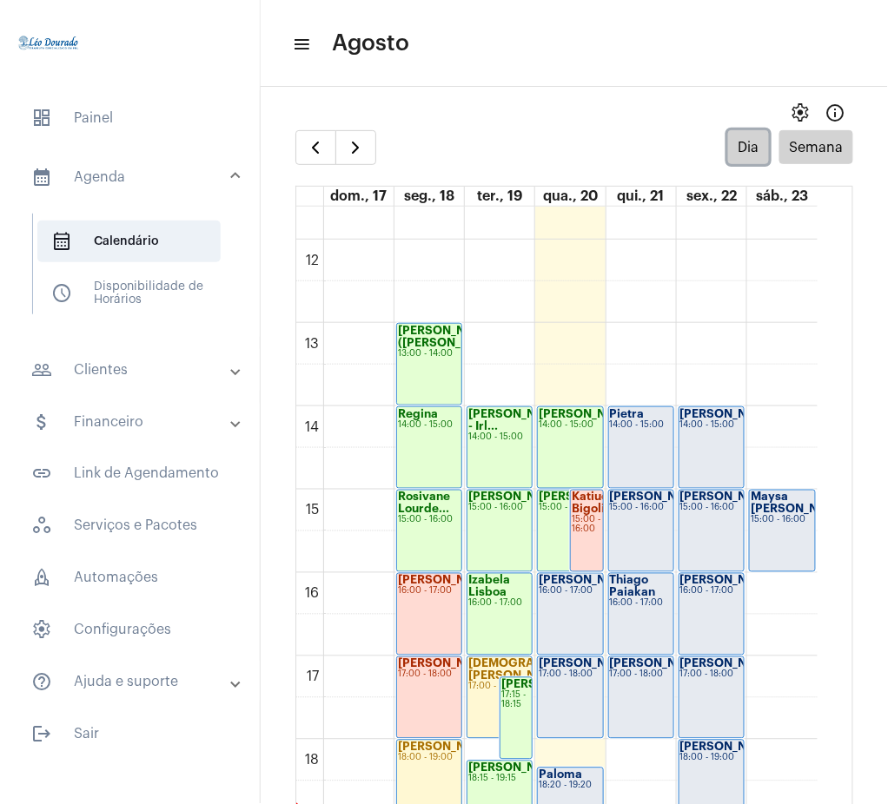
click at [728, 156] on button "Dia" at bounding box center [748, 147] width 41 height 34
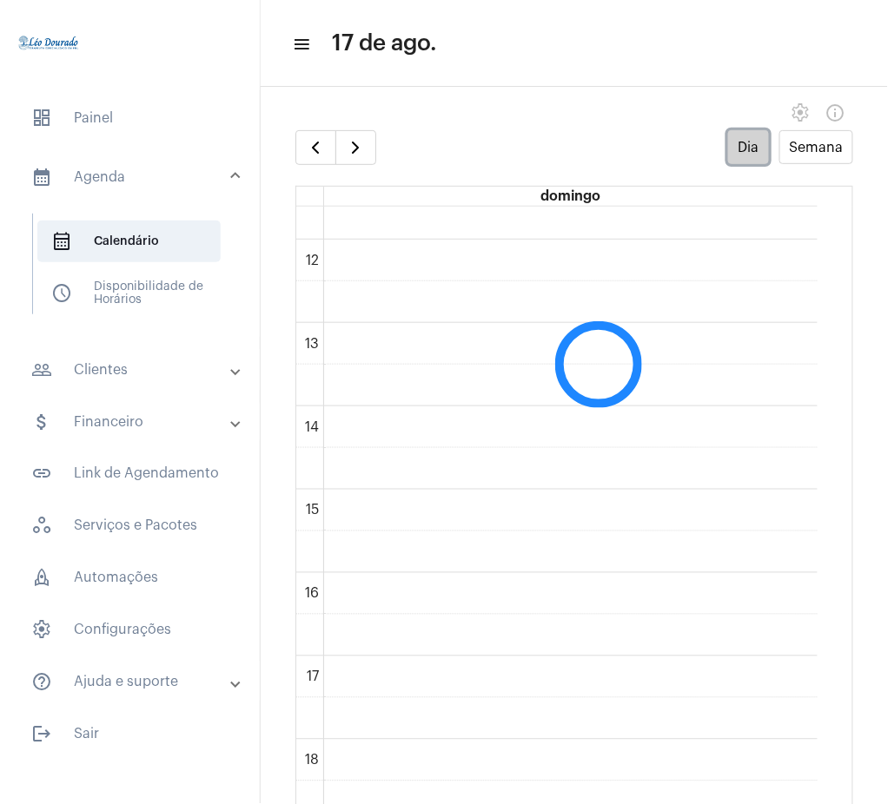
scroll to position [502, 0]
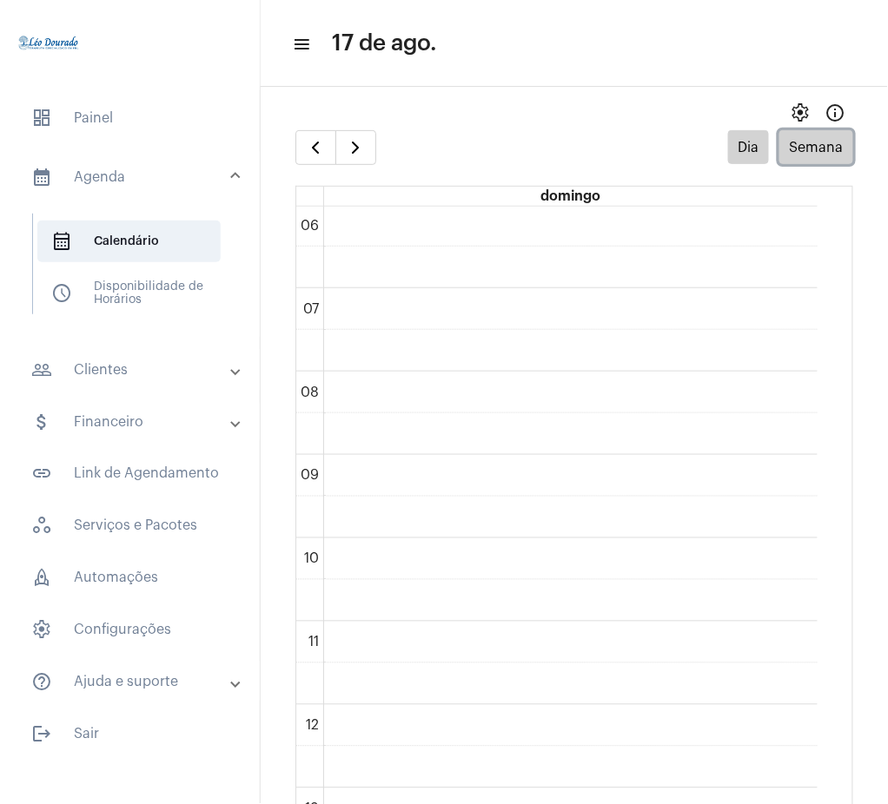
click at [779, 149] on button "Semana" at bounding box center [816, 147] width 74 height 34
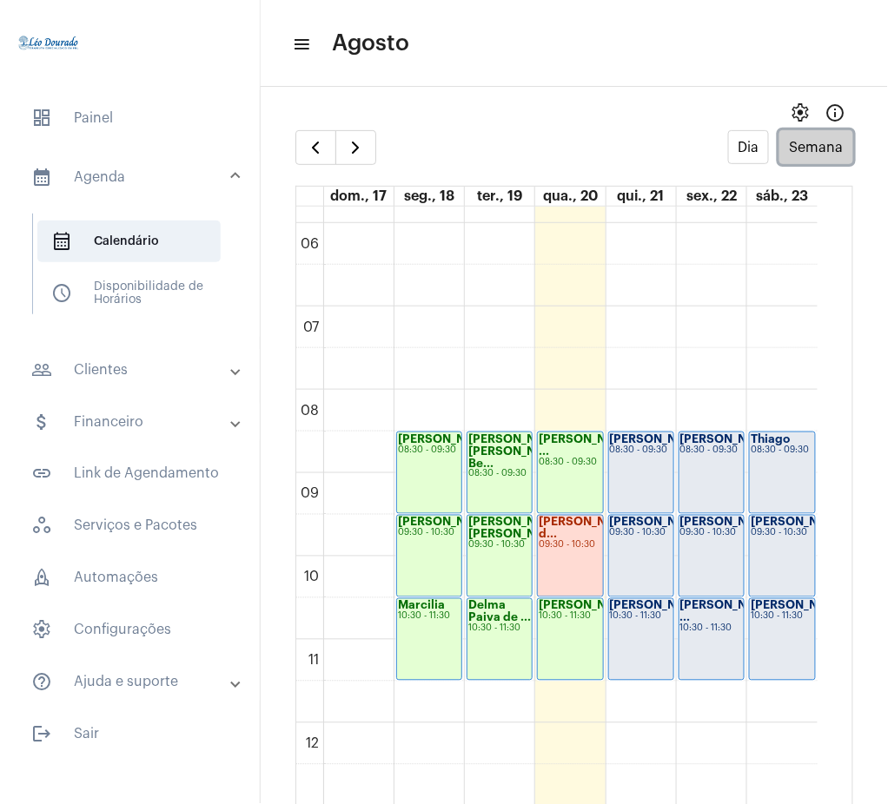
scroll to position [544, 0]
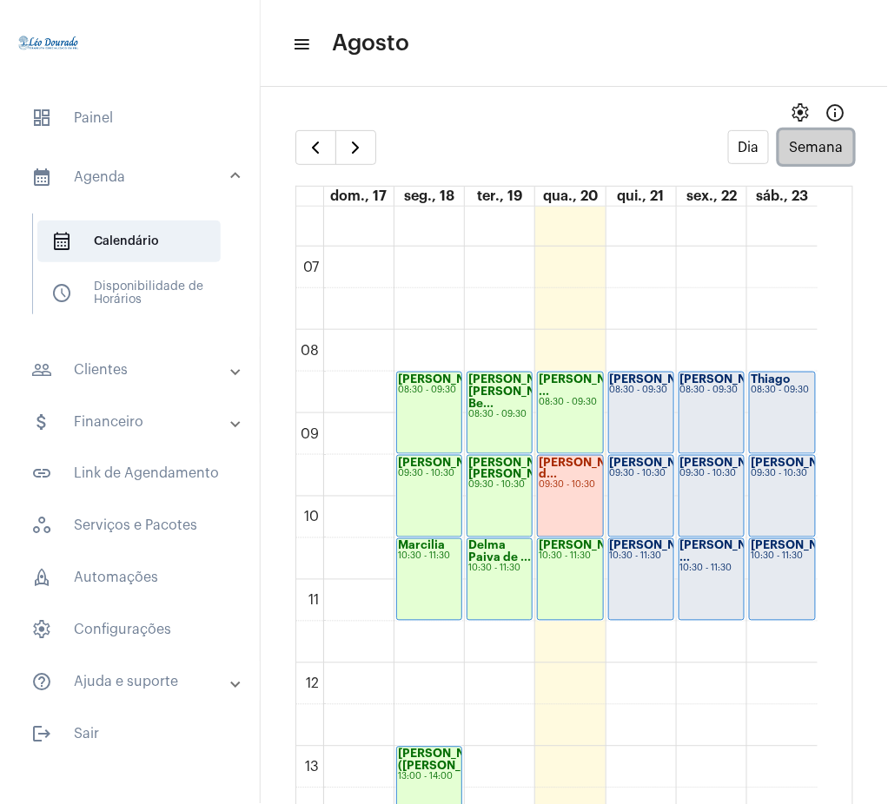
click at [552, 411] on div "[PERSON_NAME] ... 08:30 - 09:30" at bounding box center [570, 413] width 64 height 81
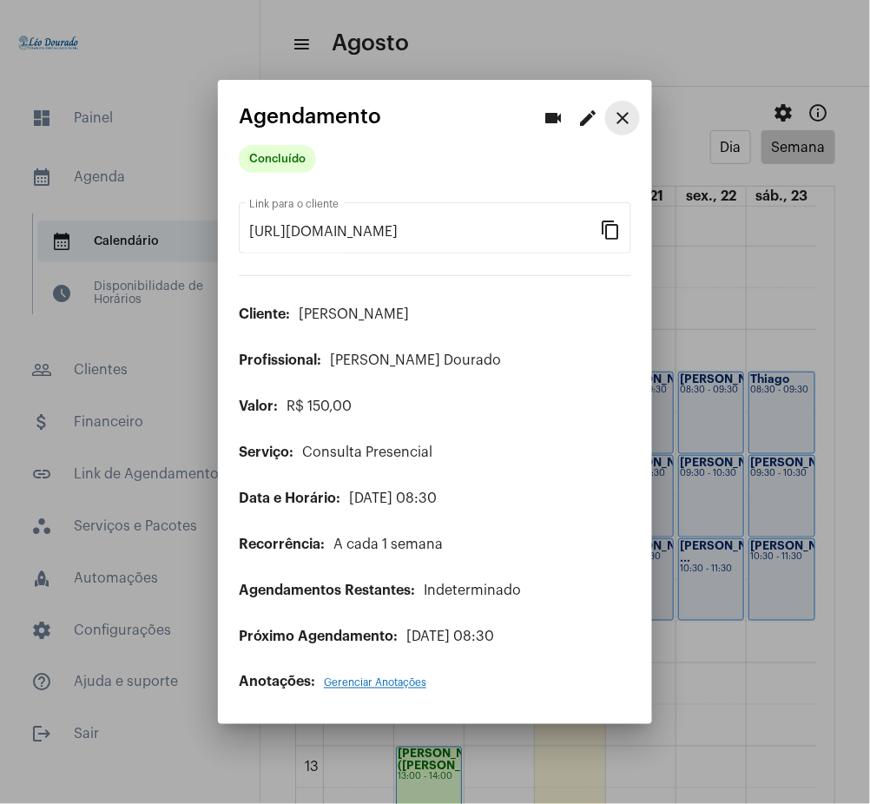
click at [621, 117] on mat-icon "close" at bounding box center [622, 118] width 21 height 21
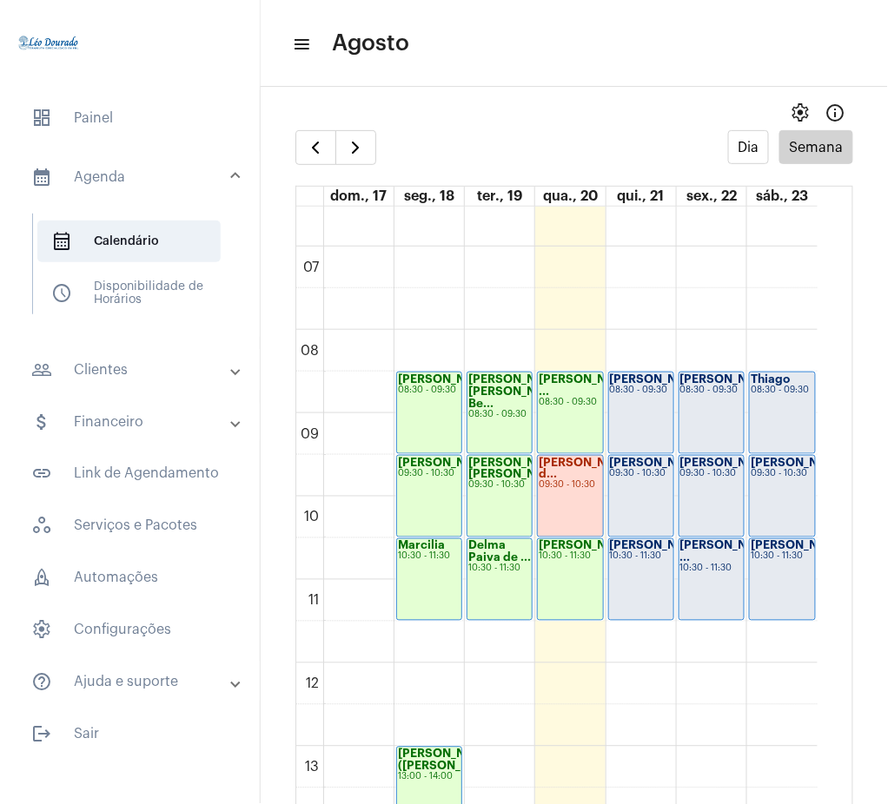
click at [142, 380] on mat-panel-title "people_outline Clientes" at bounding box center [131, 370] width 201 height 21
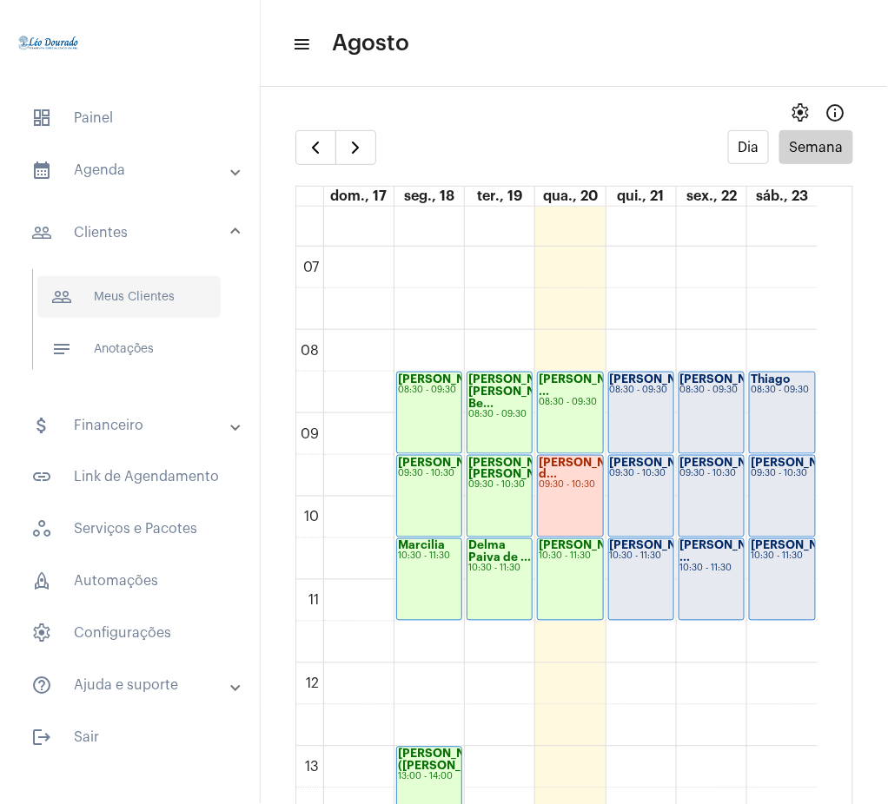
click at [127, 314] on span "people_outline Meus Clientes" at bounding box center [128, 297] width 183 height 42
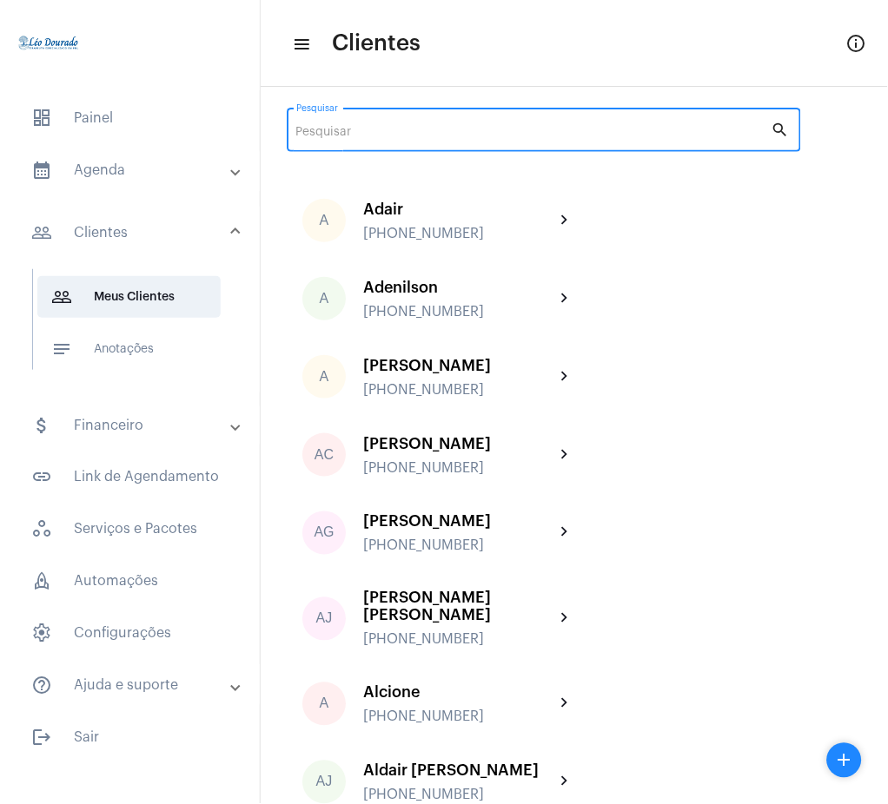
click at [558, 126] on input "Pesquisar" at bounding box center [533, 133] width 475 height 14
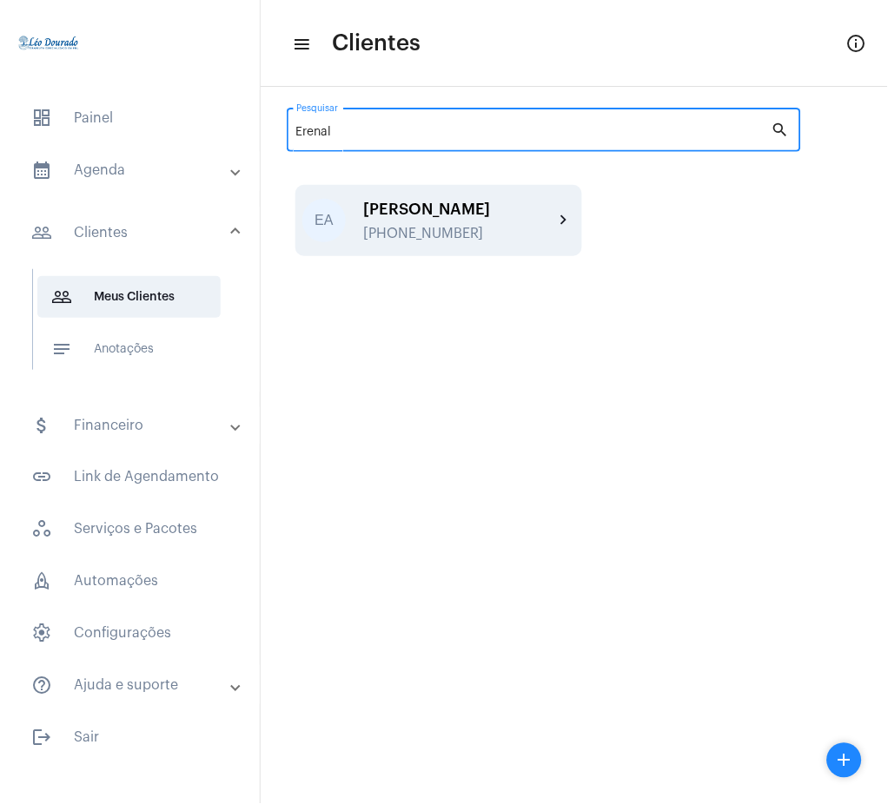
type input "Erenal"
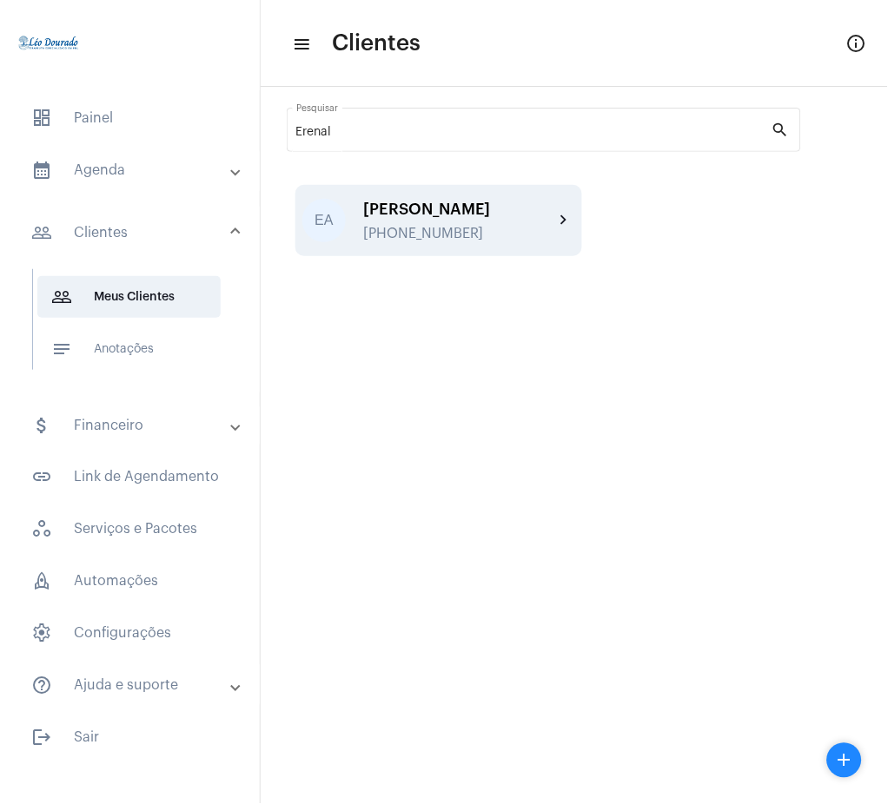
click at [557, 205] on div "EA [PERSON_NAME] [PHONE_NUMBER] chevron_right" at bounding box center [438, 220] width 287 height 71
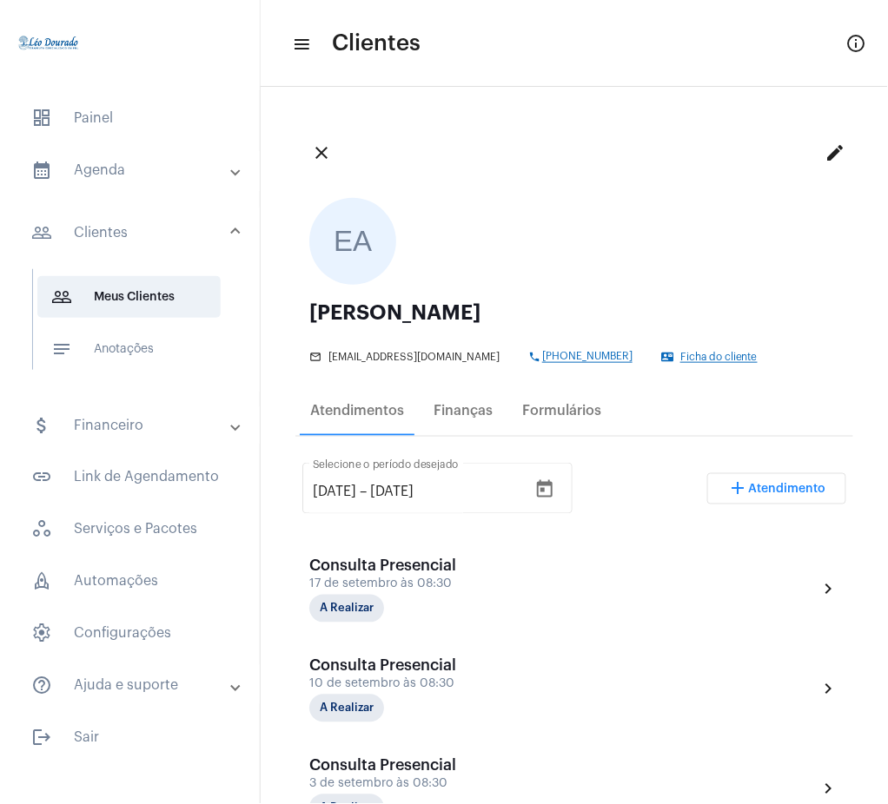
click at [161, 172] on mat-panel-title "calendar_month_outlined Agenda" at bounding box center [131, 170] width 201 height 21
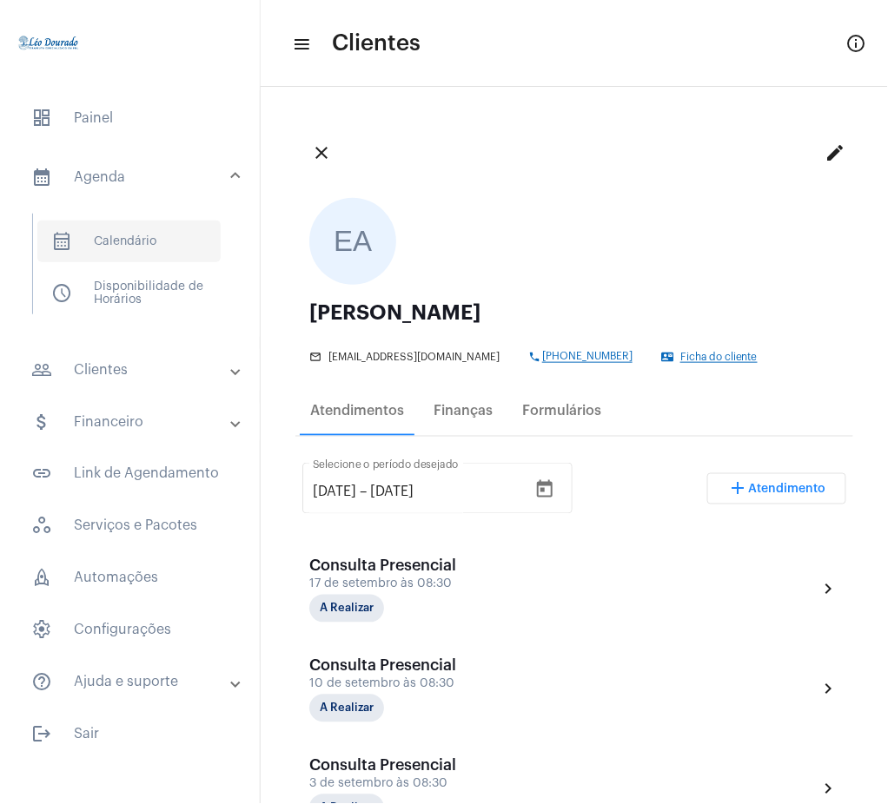
click at [177, 230] on span "calendar_month_outlined Calendário" at bounding box center [128, 242] width 183 height 42
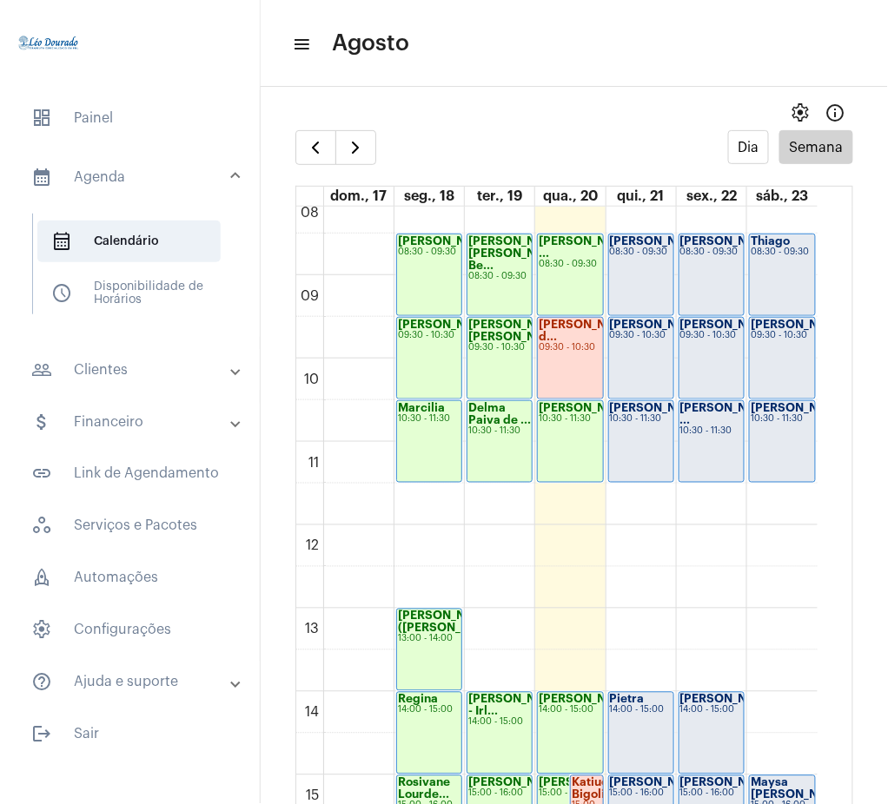
scroll to position [672, 0]
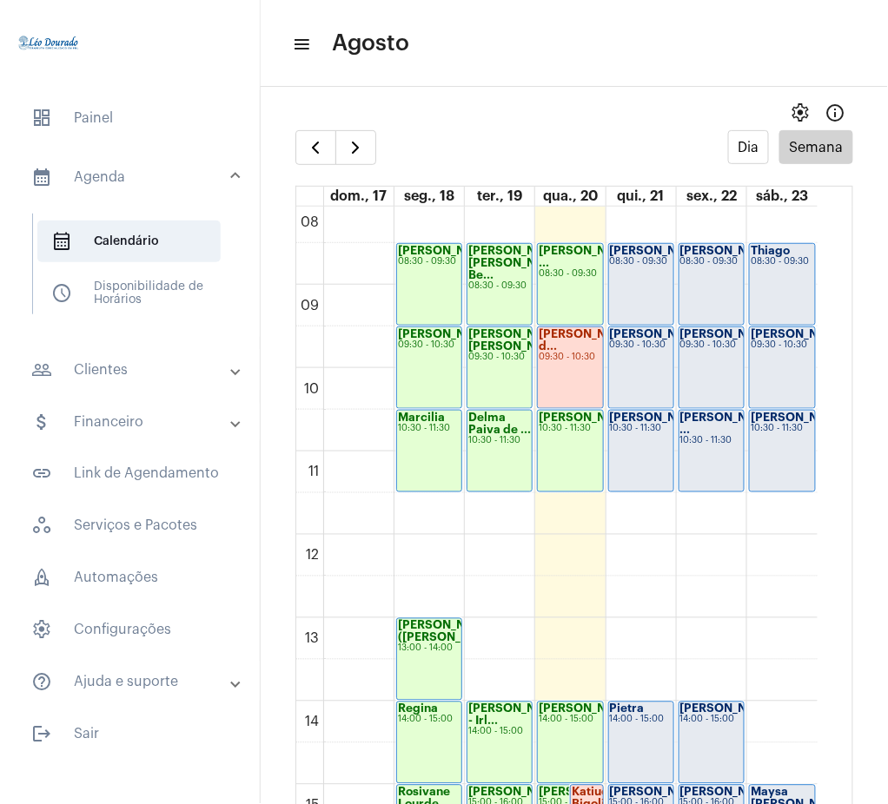
click at [559, 383] on div "[PERSON_NAME] d... 09:30 - 10:30" at bounding box center [570, 367] width 64 height 81
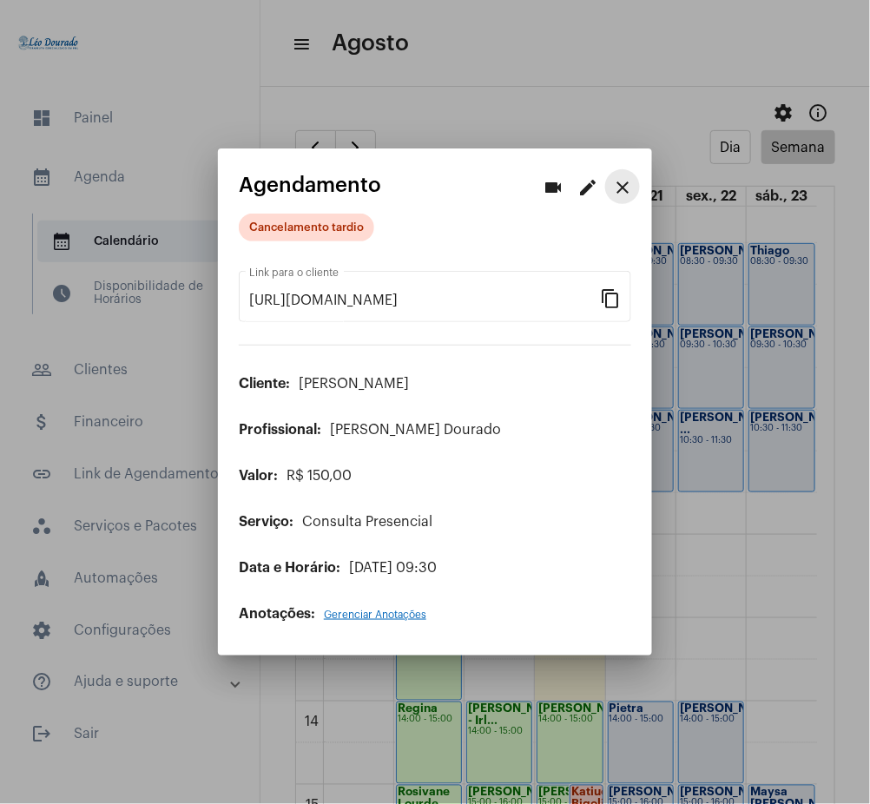
click at [615, 181] on mat-icon "close" at bounding box center [622, 187] width 21 height 21
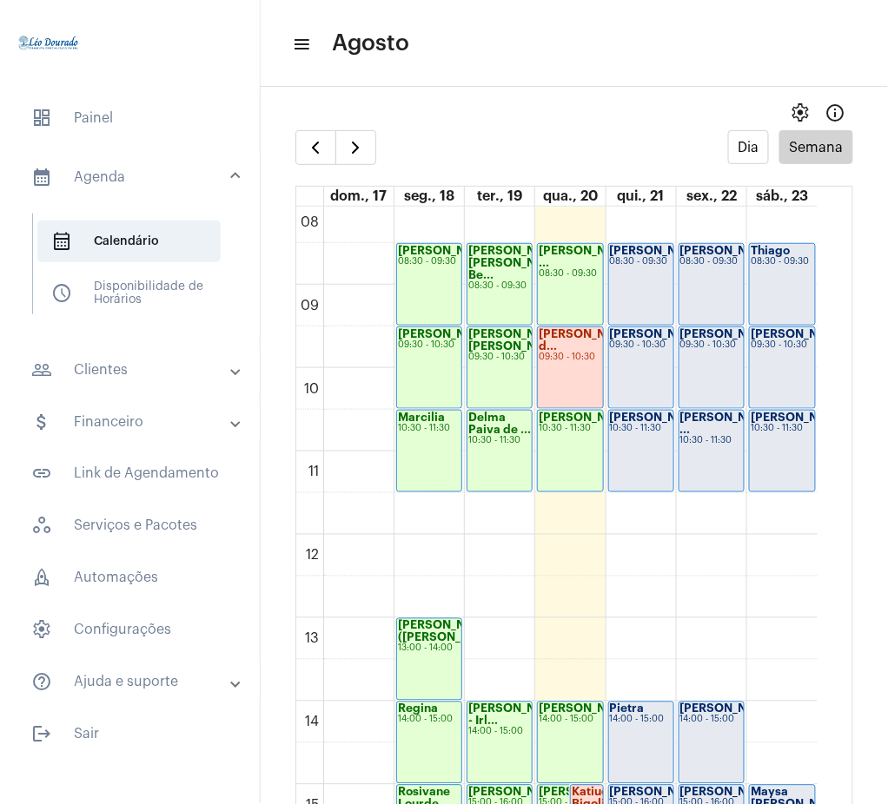
click at [487, 292] on div "[PERSON_NAME] [PERSON_NAME] Be... 08:30 - 09:30" at bounding box center [499, 284] width 64 height 81
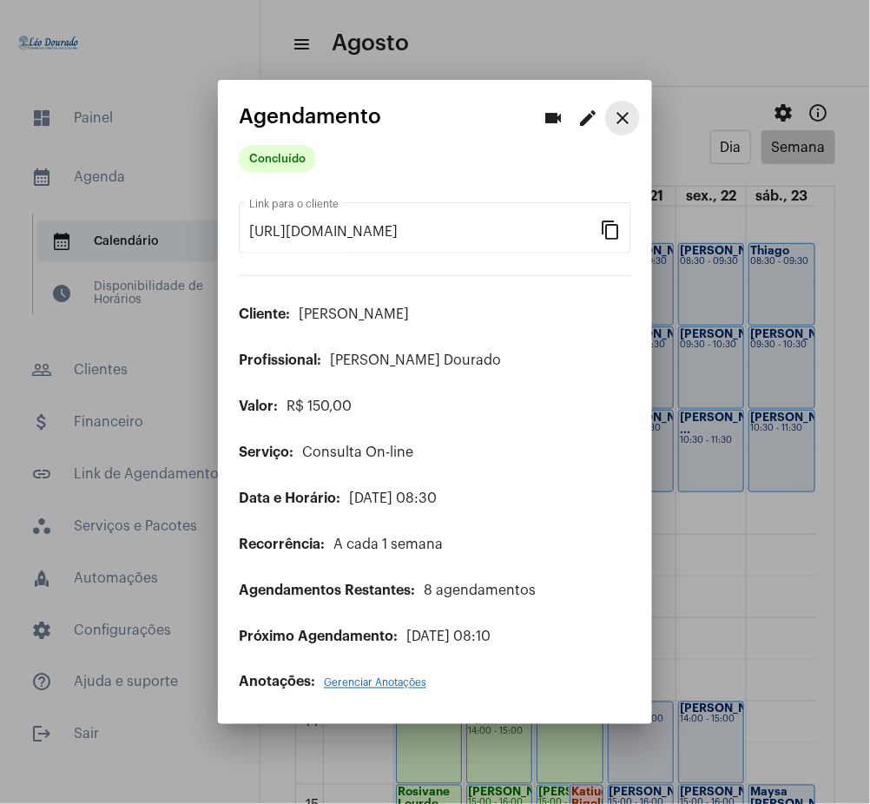
click at [618, 126] on mat-icon "close" at bounding box center [622, 118] width 21 height 21
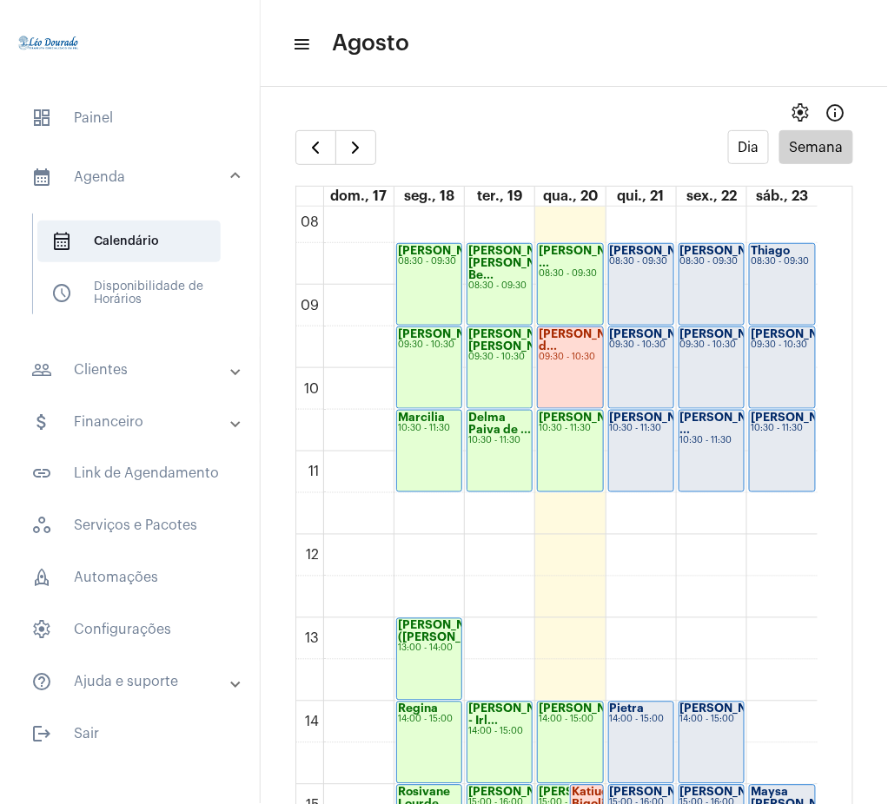
click at [431, 350] on div "09:30 - 10:30" at bounding box center [429, 345] width 63 height 10
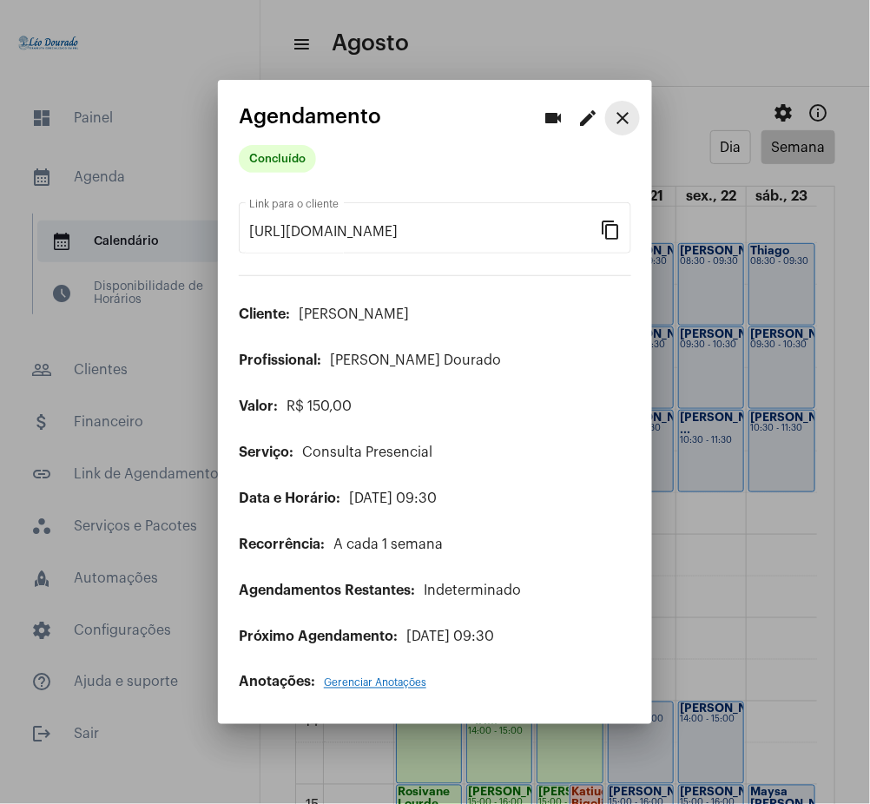
click at [632, 122] on mat-icon "close" at bounding box center [622, 118] width 21 height 21
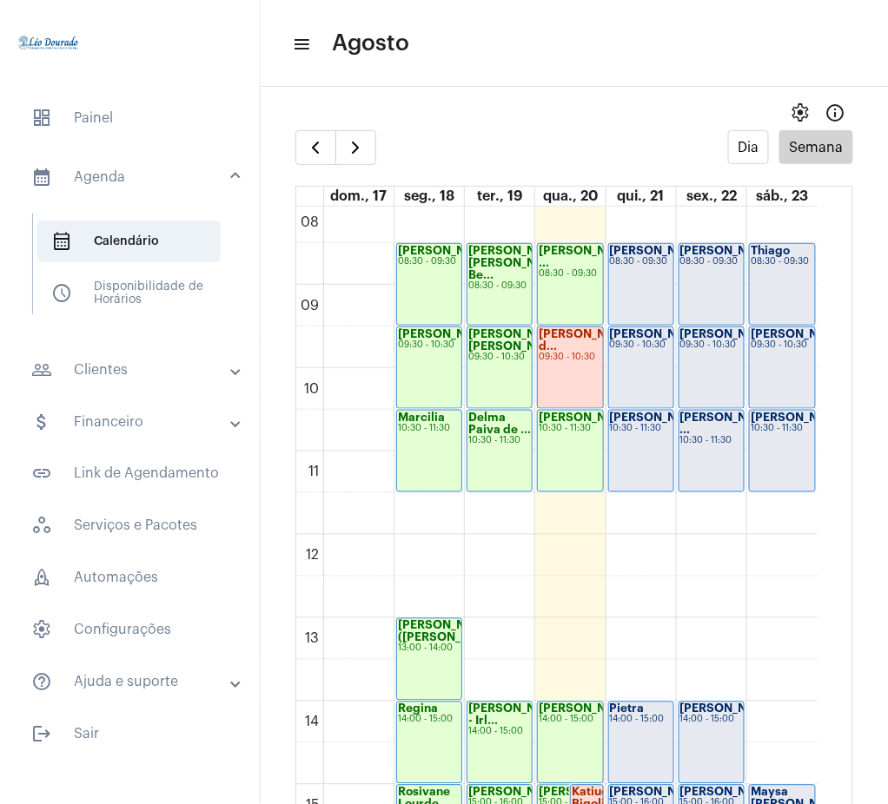
click at [422, 454] on div "Marcilia 10:30 - 11:30" at bounding box center [429, 451] width 64 height 81
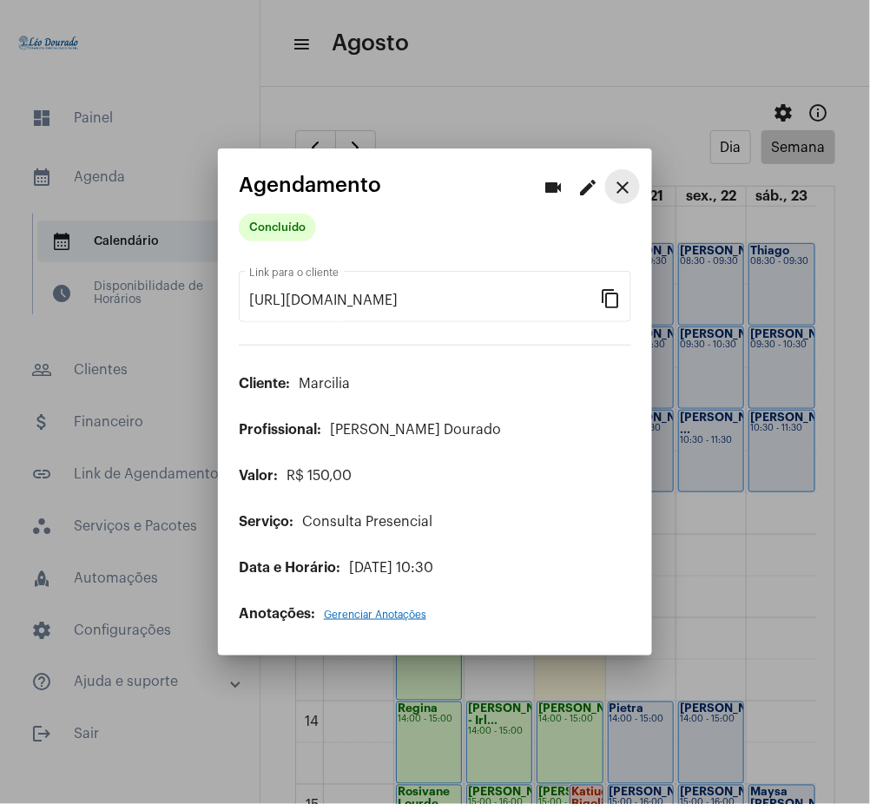
click at [637, 176] on button "close" at bounding box center [622, 186] width 35 height 35
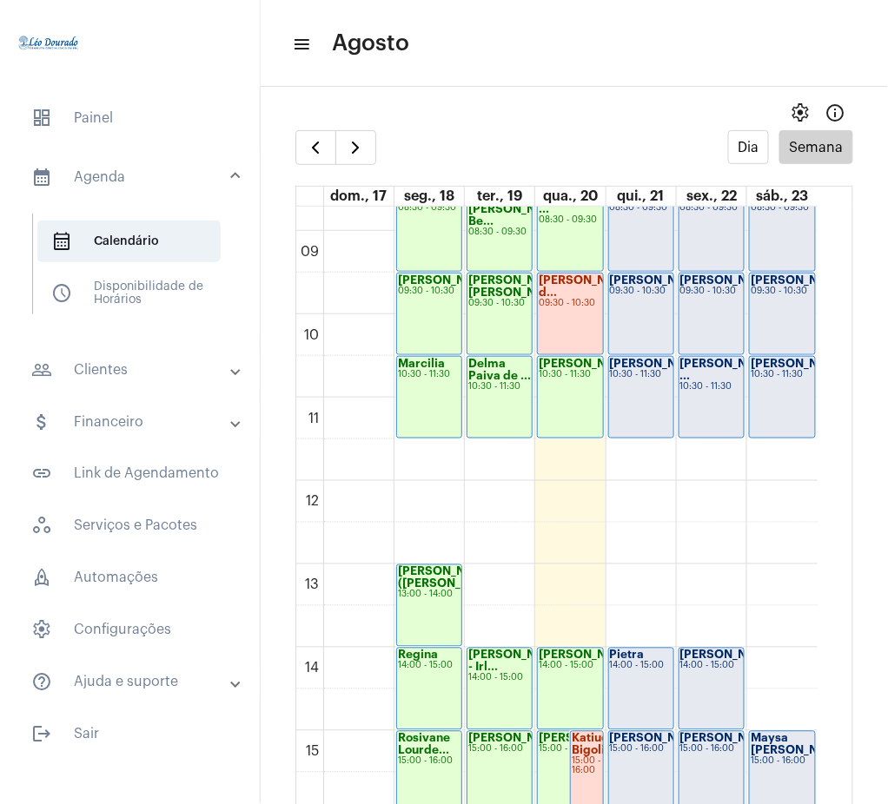
scroll to position [845, 0]
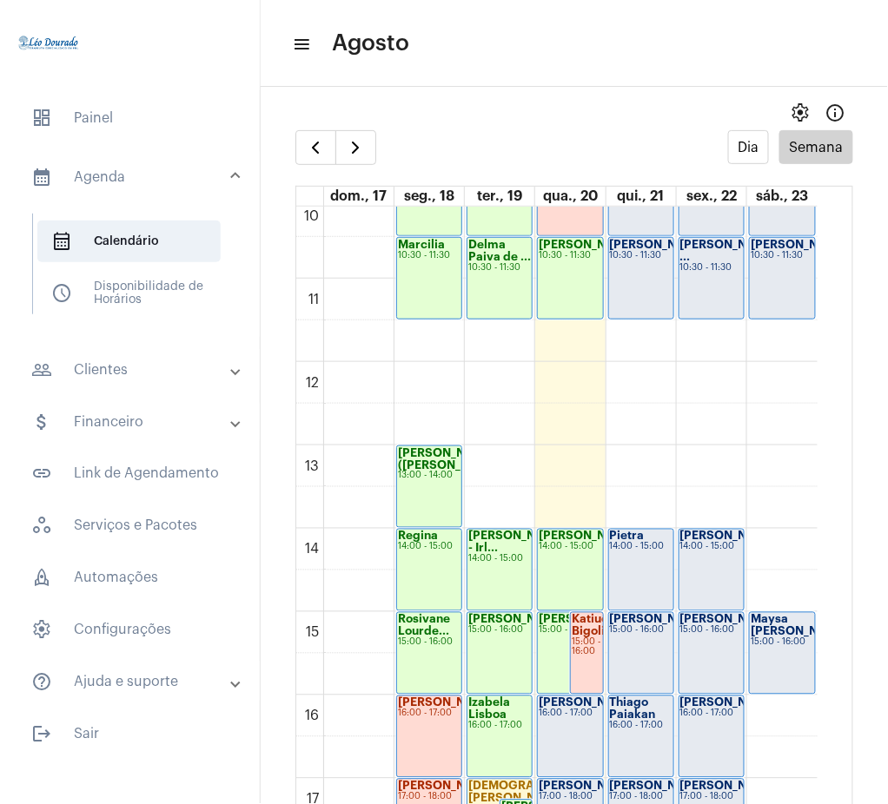
click at [436, 476] on div "13:00 - 14:00" at bounding box center [429, 477] width 63 height 10
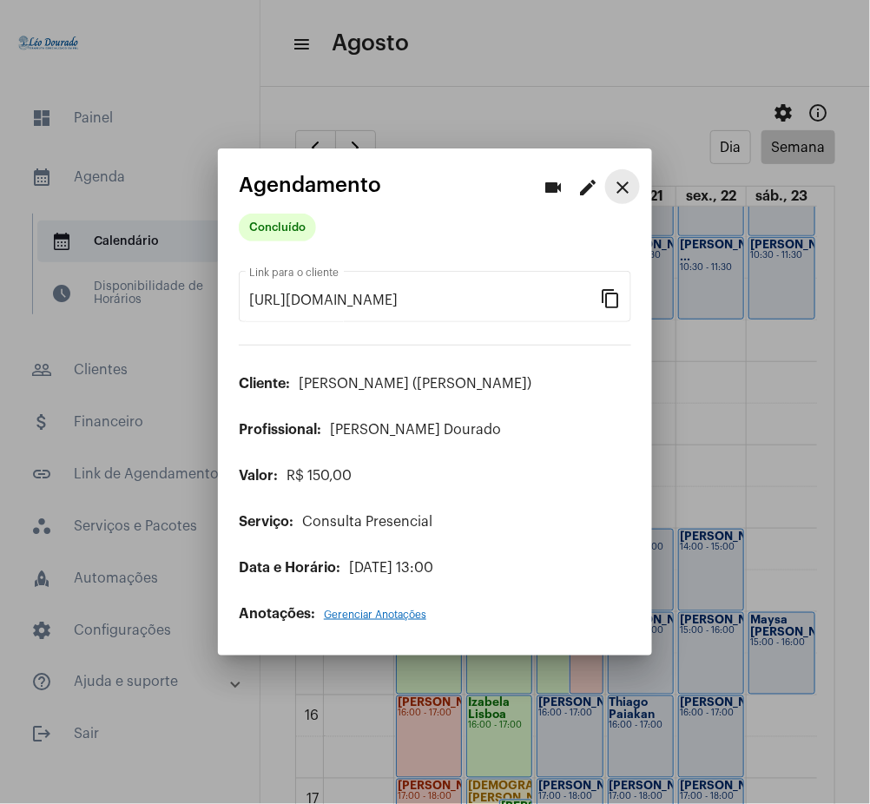
click at [630, 174] on button "close" at bounding box center [622, 186] width 35 height 35
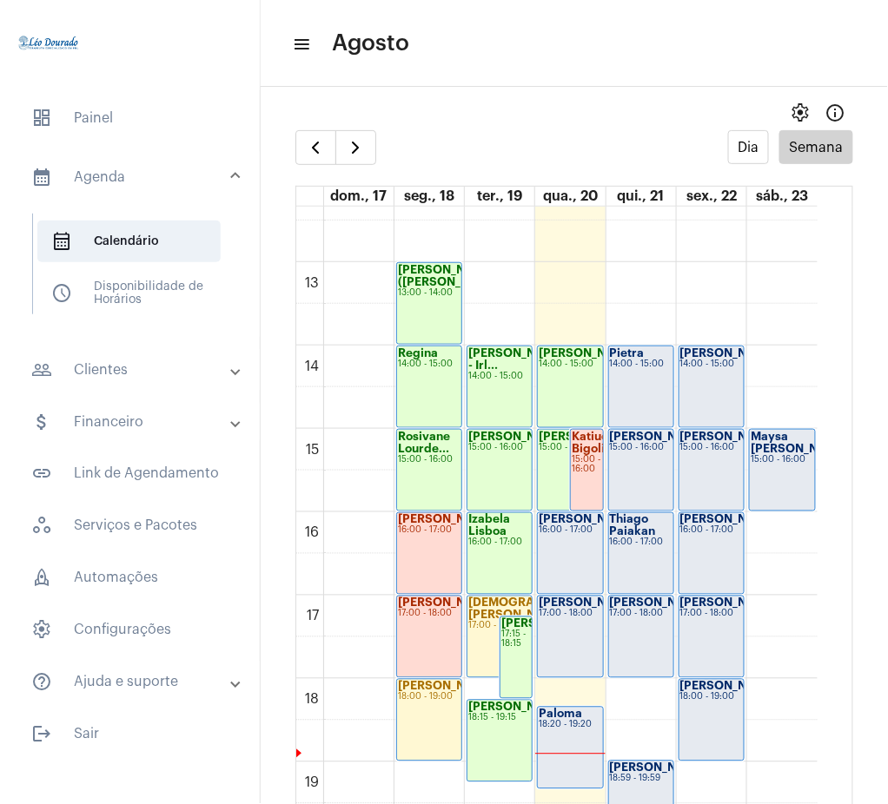
scroll to position [1032, 0]
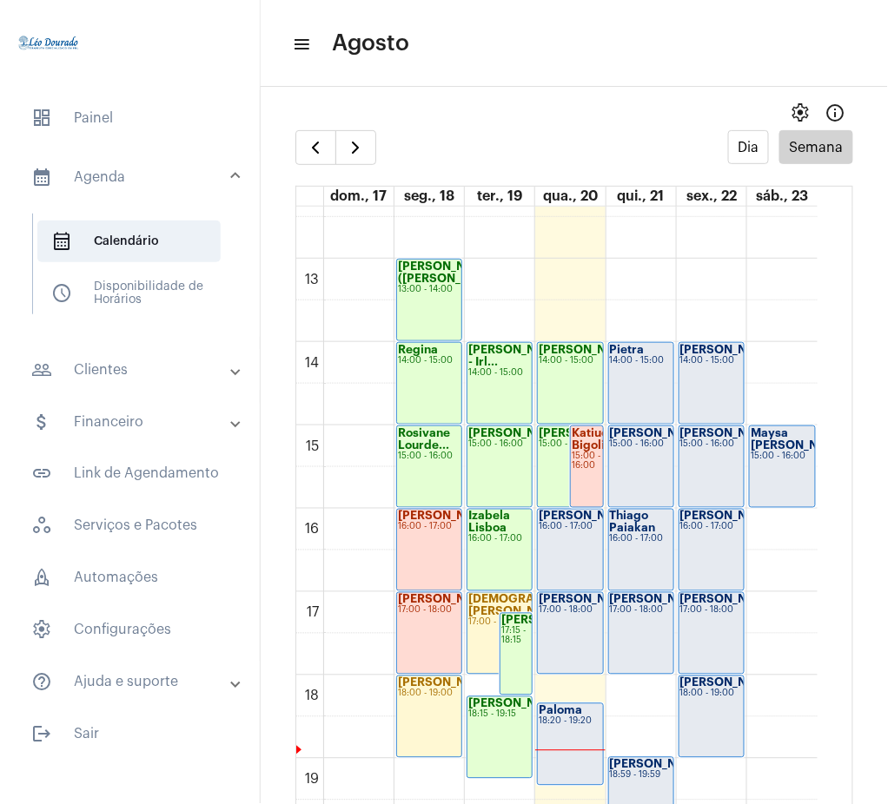
click at [414, 460] on div "Rosivane Lourde... 15:00 - 16:00" at bounding box center [429, 466] width 64 height 81
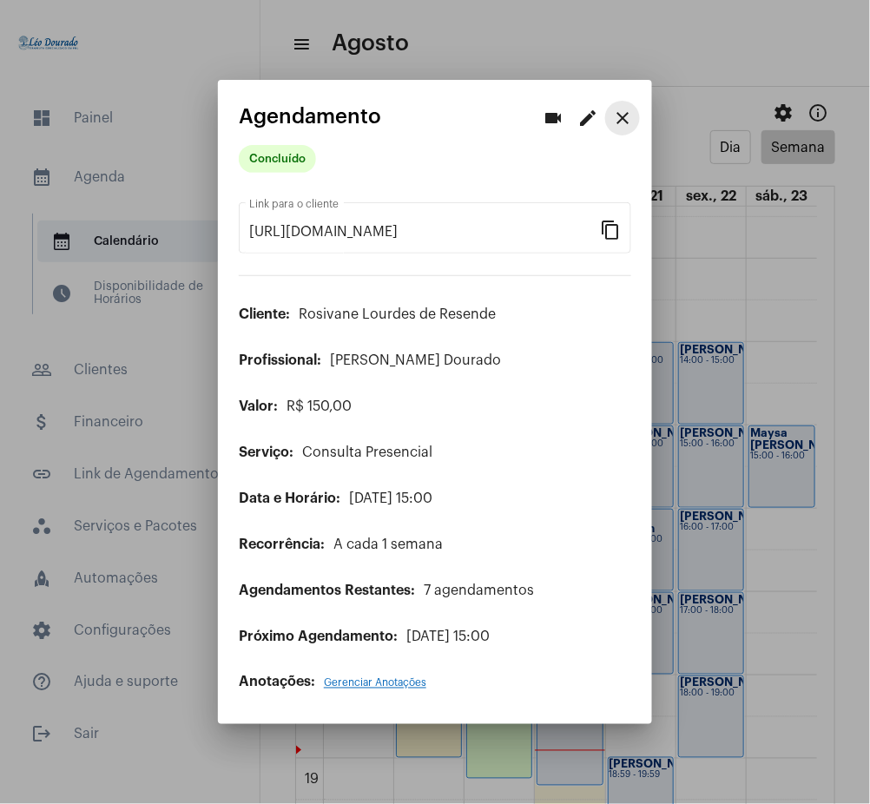
click at [618, 117] on mat-icon "close" at bounding box center [622, 118] width 21 height 21
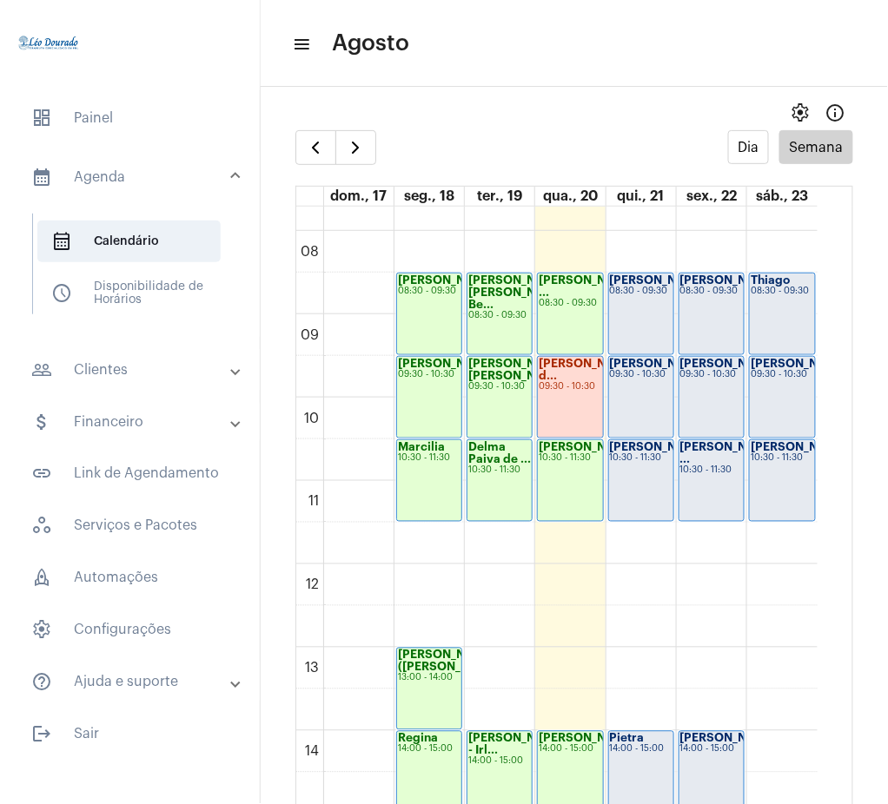
scroll to position [640, 0]
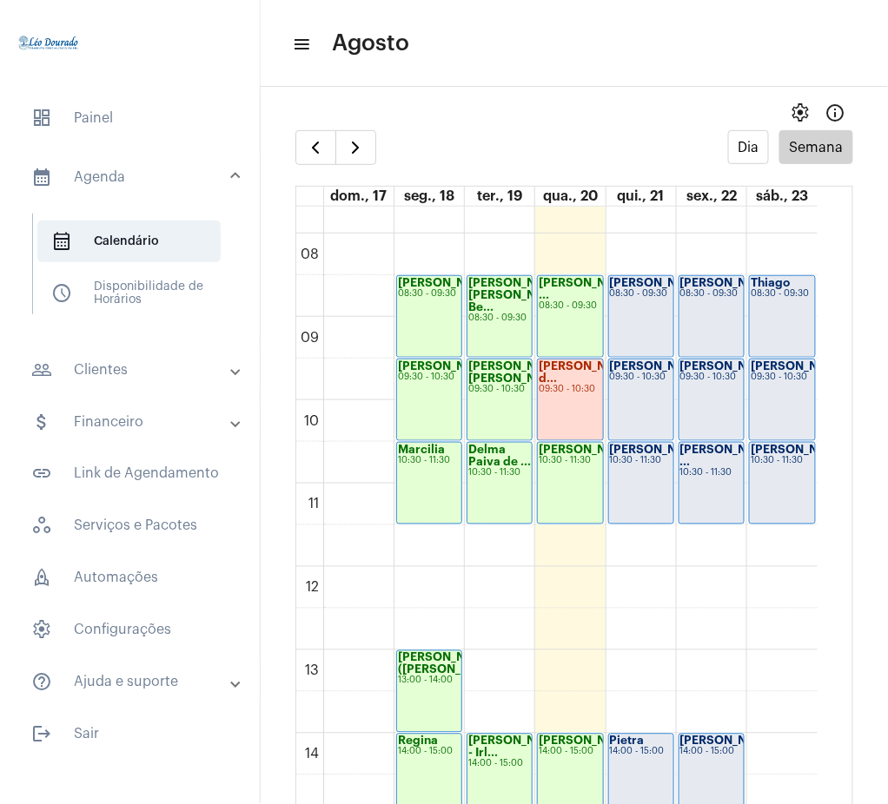
click at [551, 455] on strong "[PERSON_NAME]" at bounding box center [587, 449] width 97 height 11
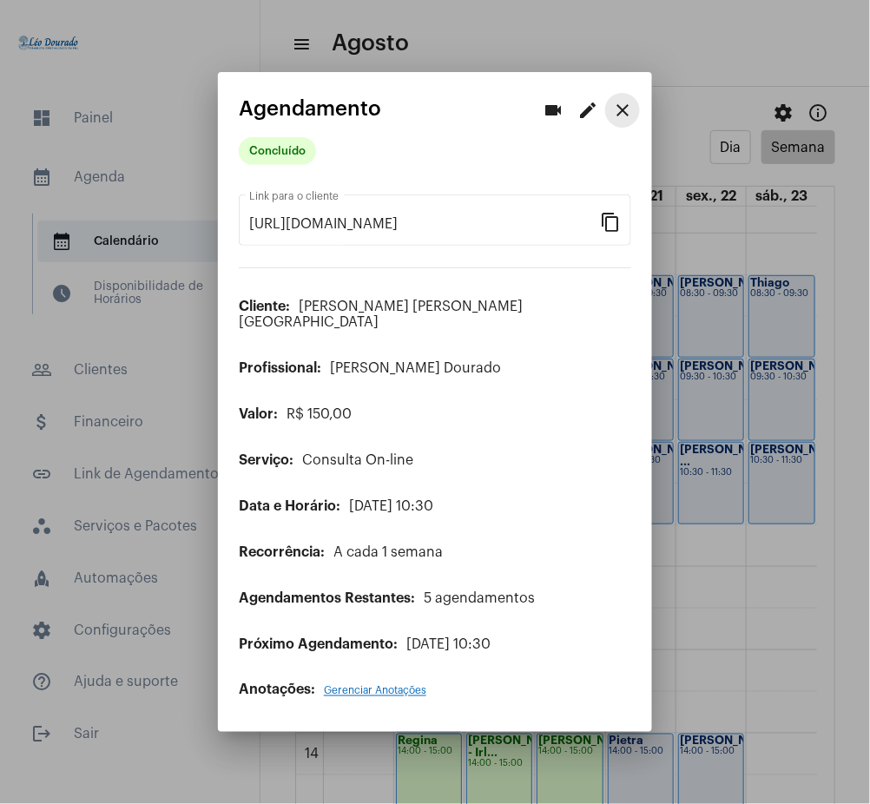
click at [620, 116] on mat-icon "close" at bounding box center [622, 110] width 21 height 21
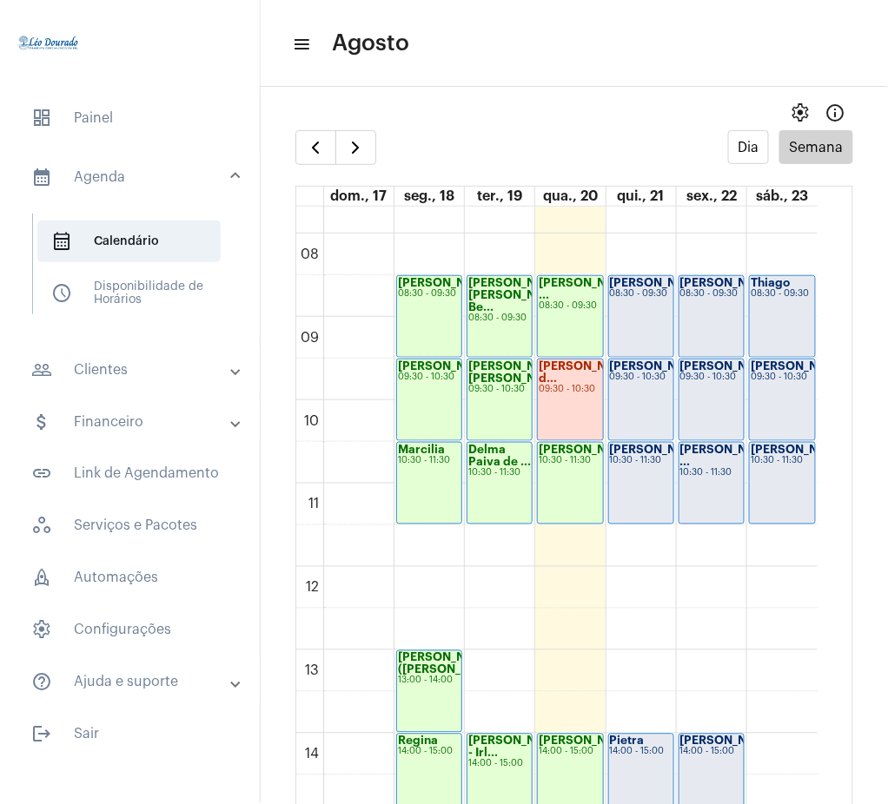
click at [96, 366] on mat-panel-title "people_outline Clientes" at bounding box center [131, 370] width 201 height 21
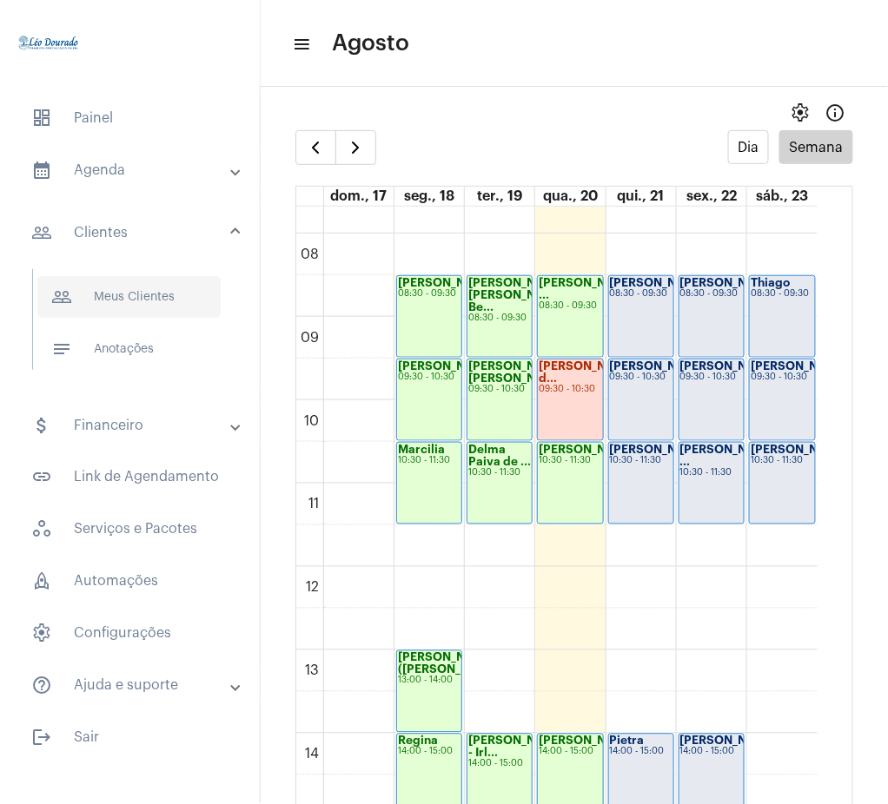
click at [129, 313] on span "people_outline Meus Clientes" at bounding box center [128, 297] width 183 height 42
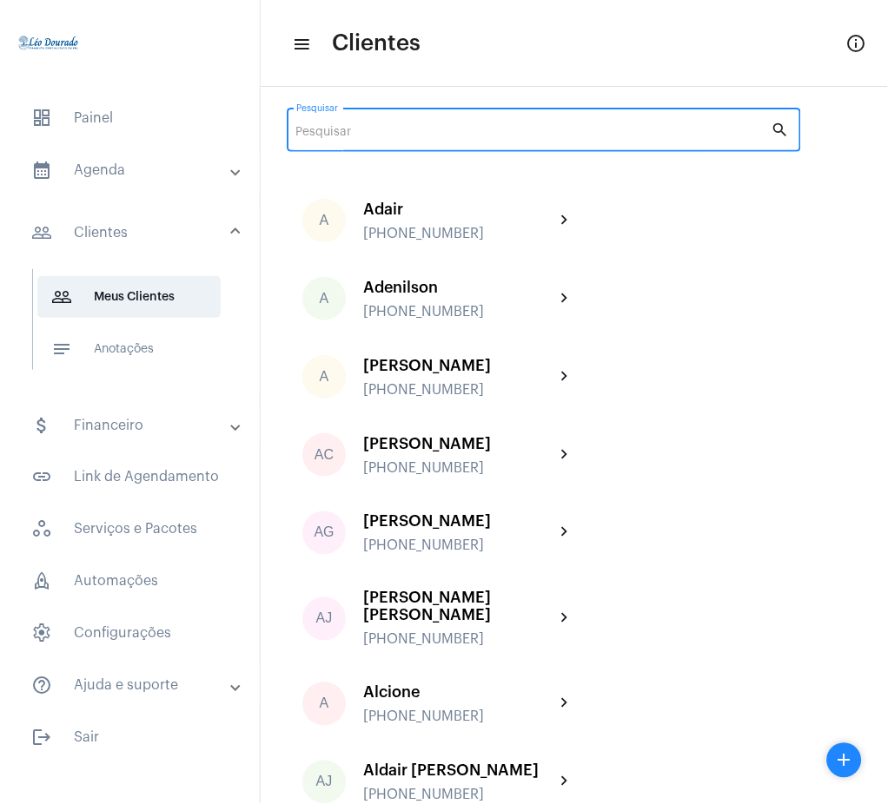
click at [474, 134] on input "Pesquisar" at bounding box center [533, 133] width 475 height 14
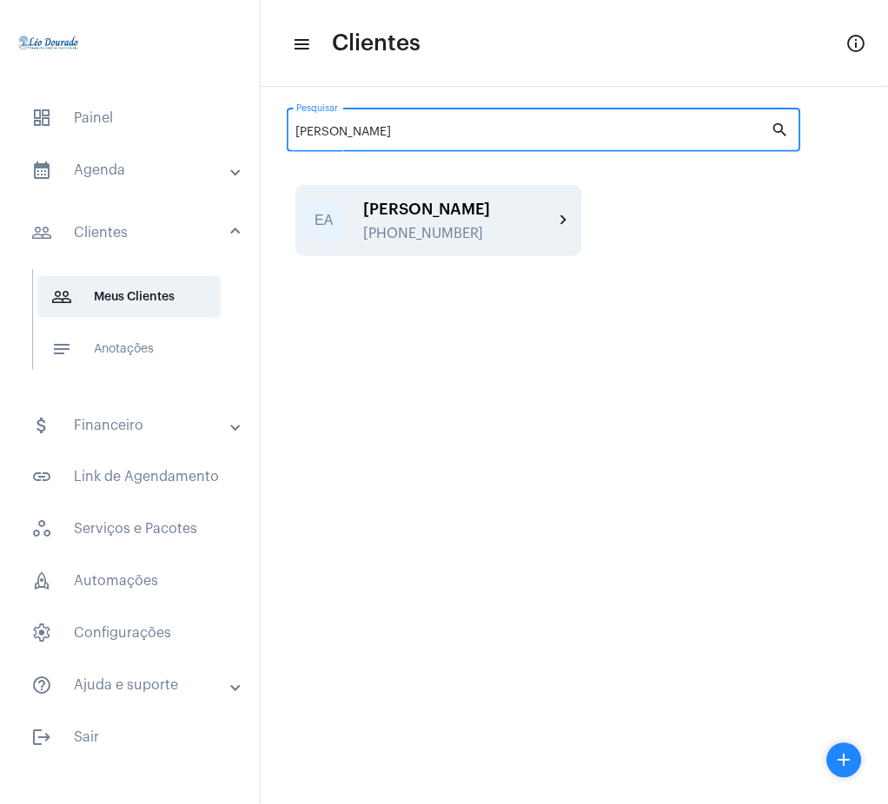
type input "[PERSON_NAME]"
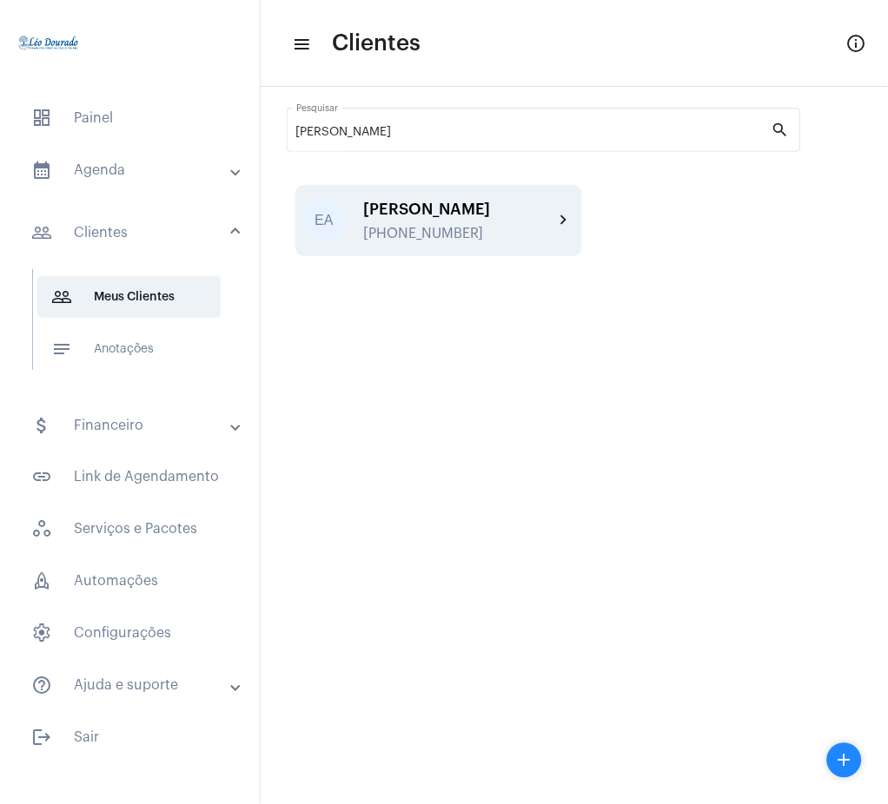
click at [526, 218] on div "[PERSON_NAME]" at bounding box center [458, 209] width 191 height 17
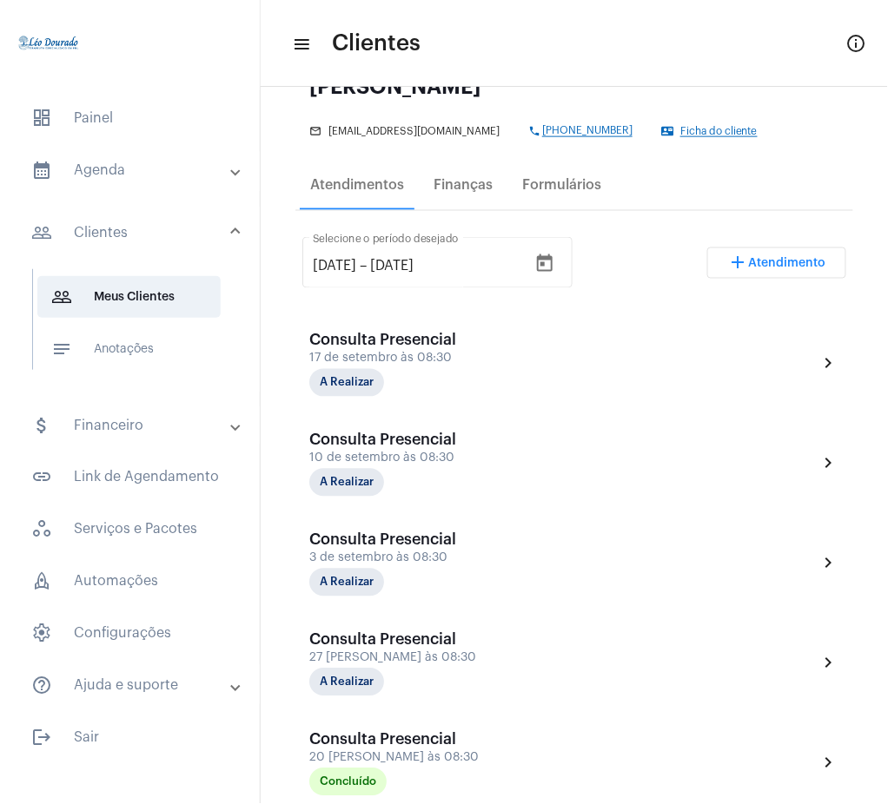
scroll to position [211, 0]
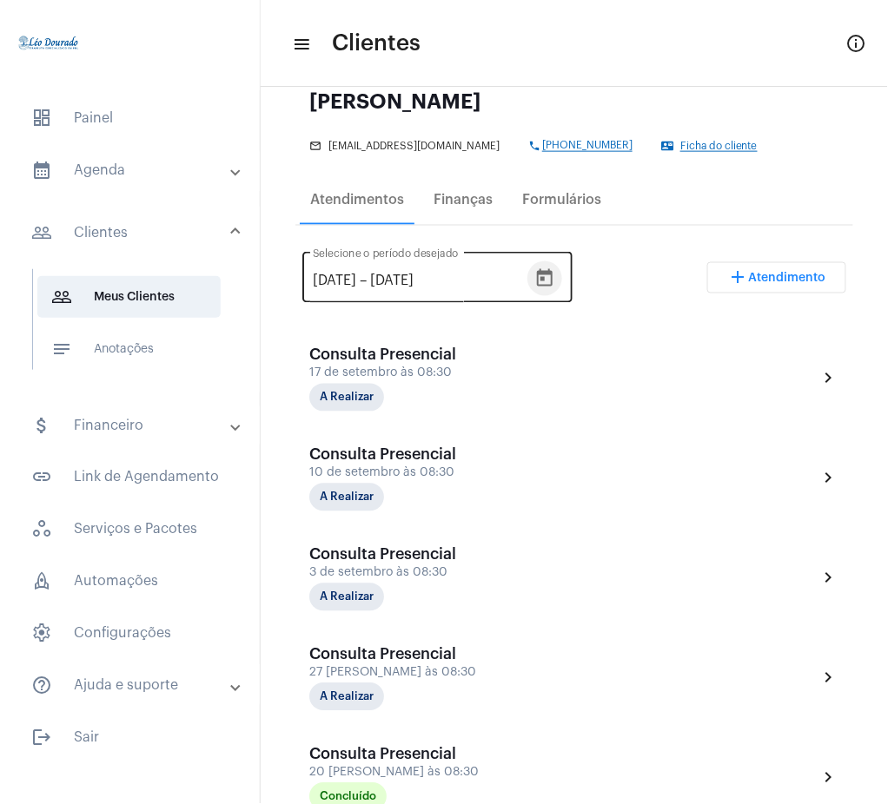
click at [555, 281] on icon "Open calendar" at bounding box center [544, 278] width 21 height 21
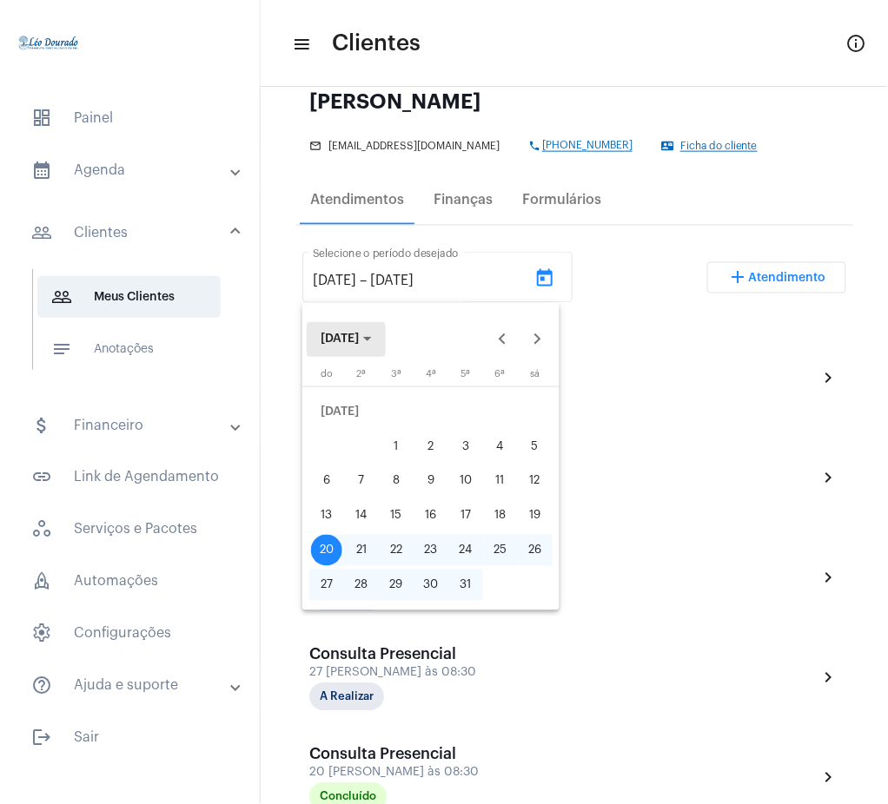
click at [359, 338] on span "[DATE]" at bounding box center [340, 340] width 38 height 12
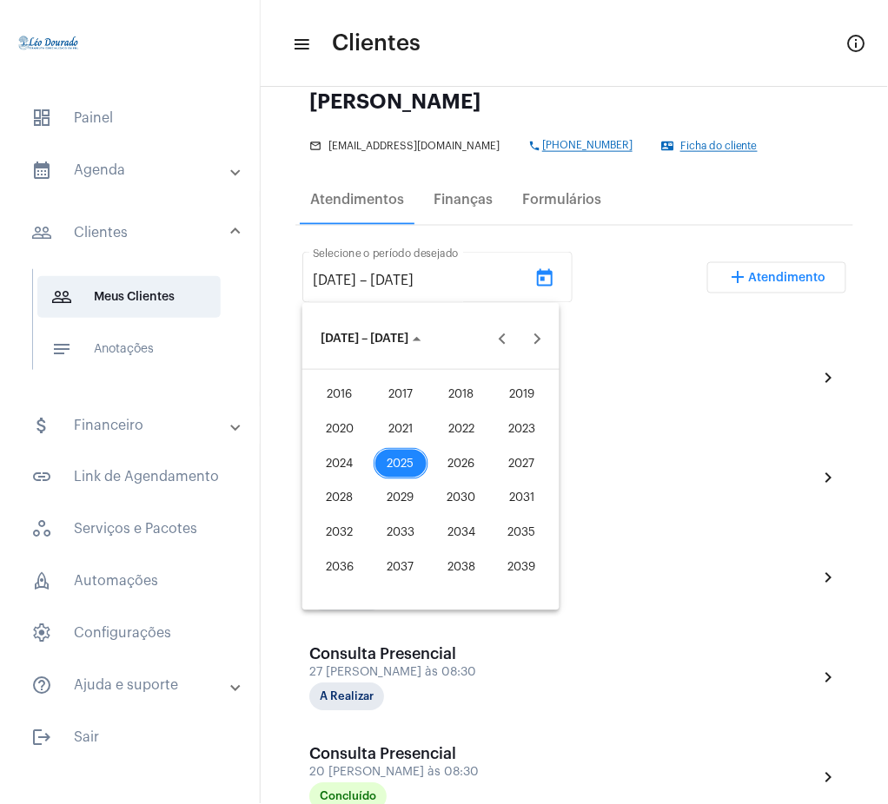
click at [398, 427] on div "2021" at bounding box center [401, 428] width 55 height 31
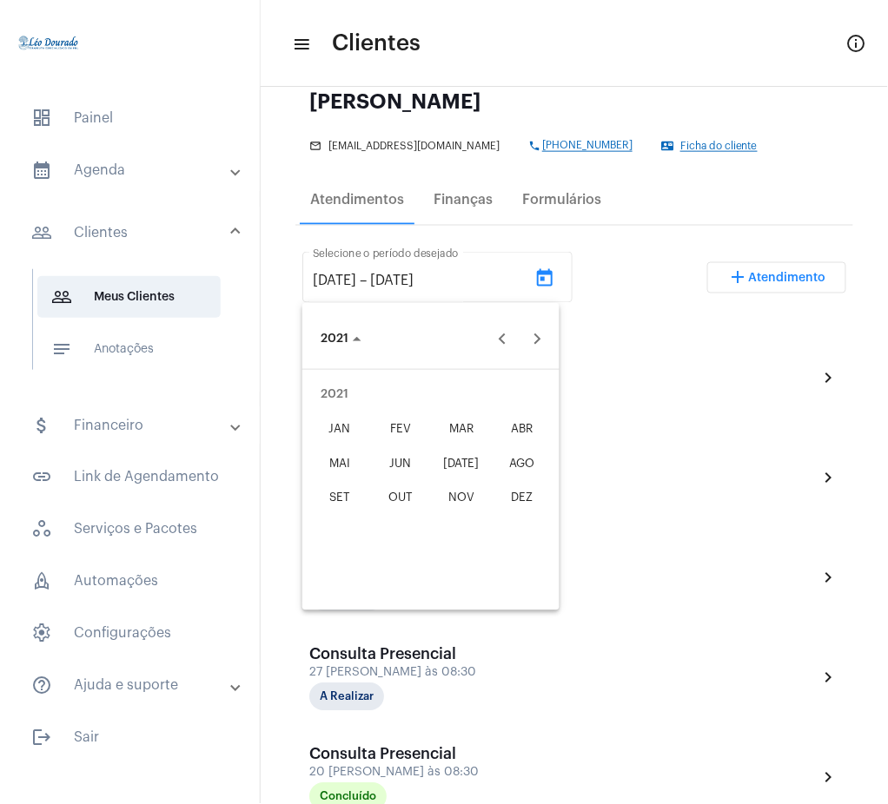
click at [334, 424] on div "JAN" at bounding box center [340, 428] width 55 height 31
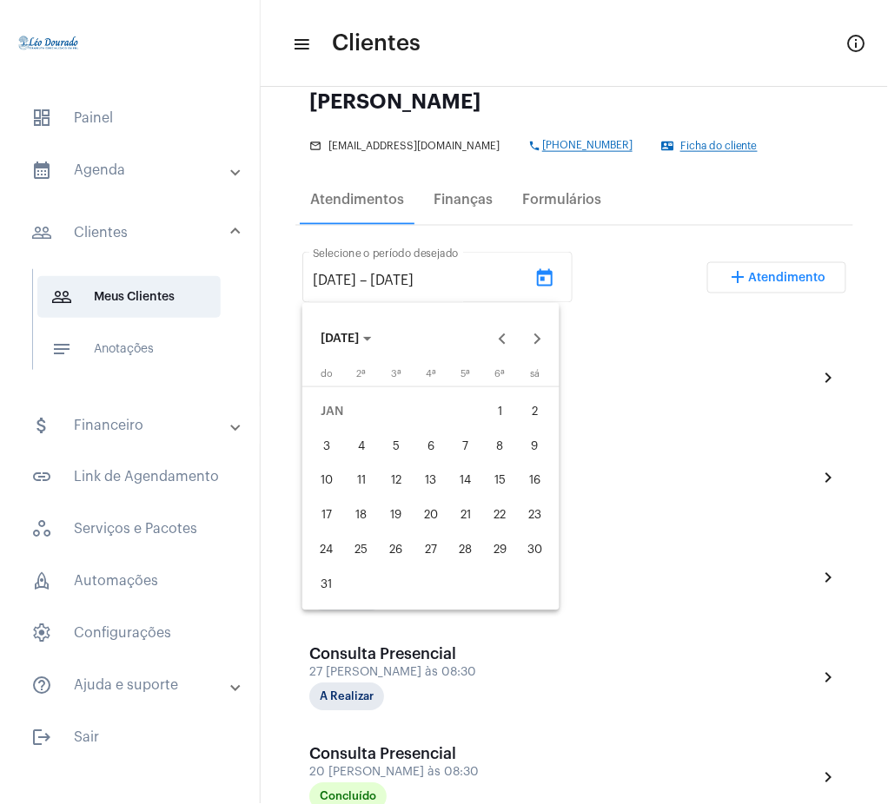
drag, startPoint x: 509, startPoint y: 414, endPoint x: 339, endPoint y: 334, distance: 188.1
click at [339, 334] on mat-calendar "[DATE] [PERSON_NAME] do segunda-feira 2ª terça-feira 3ª quarta-feira 4ª quinta-…" at bounding box center [430, 456] width 257 height 307
click at [339, 334] on span "[DATE]" at bounding box center [340, 340] width 38 height 12
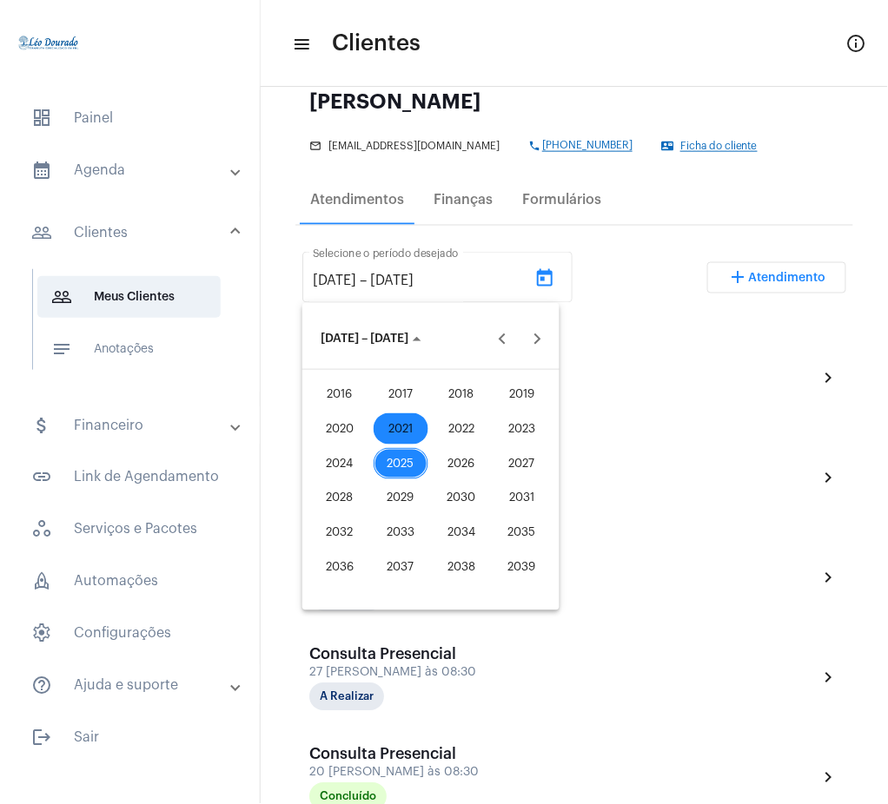
click at [395, 440] on div "2021" at bounding box center [401, 428] width 55 height 31
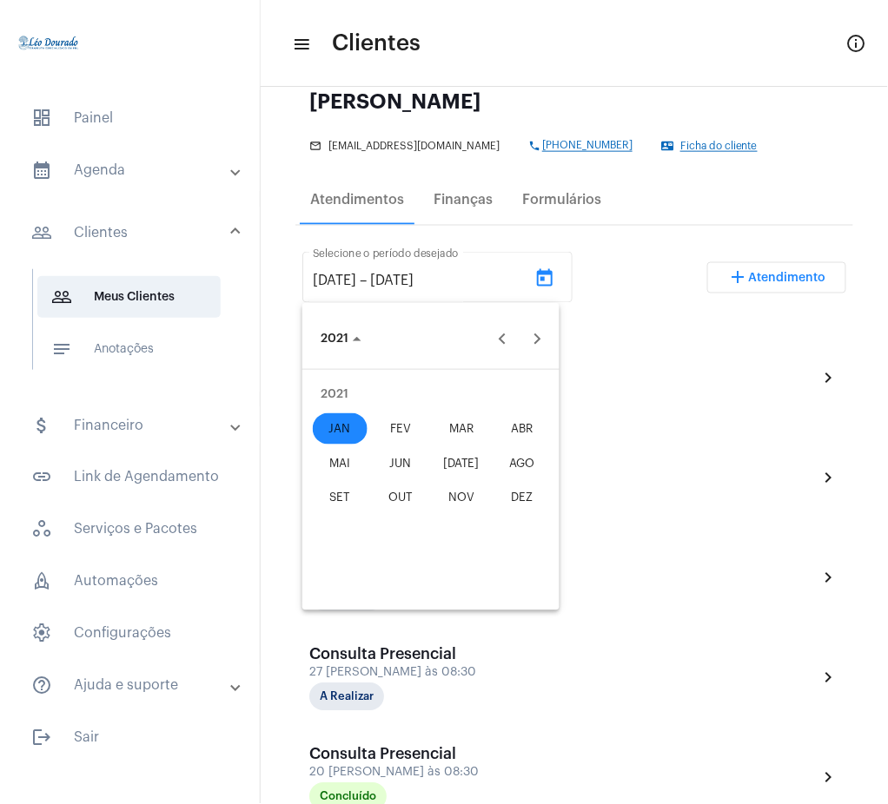
click at [344, 423] on div "JAN" at bounding box center [340, 428] width 55 height 31
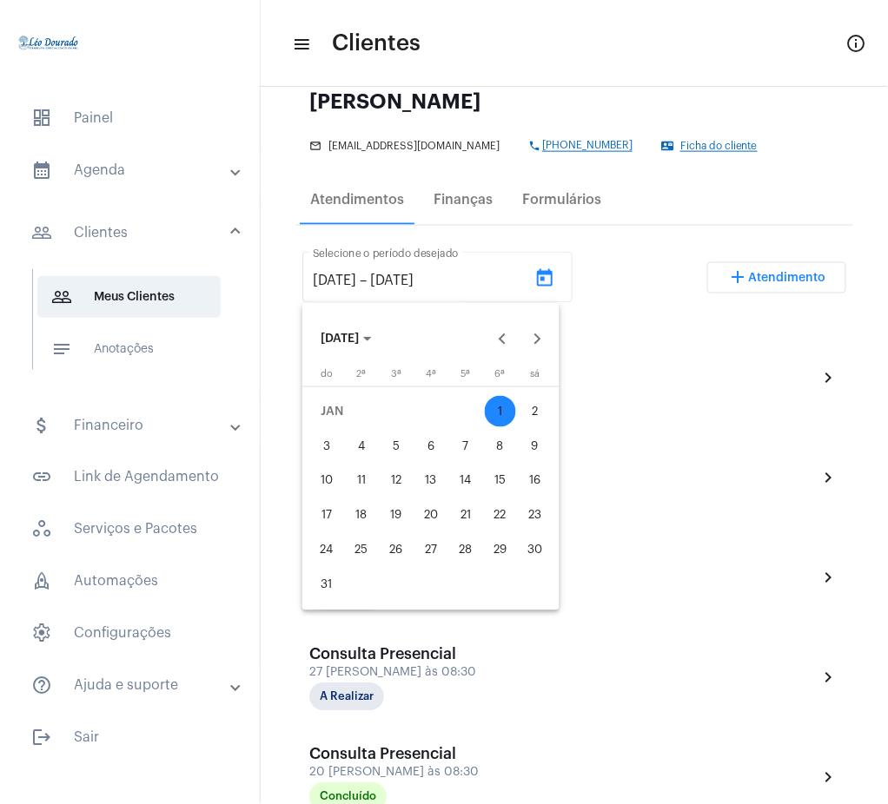
click at [500, 407] on div "1" at bounding box center [500, 411] width 31 height 31
type input "[DATE]"
drag, startPoint x: 355, startPoint y: 333, endPoint x: 379, endPoint y: 341, distance: 25.0
click at [372, 341] on span "[DATE]" at bounding box center [346, 339] width 51 height 12
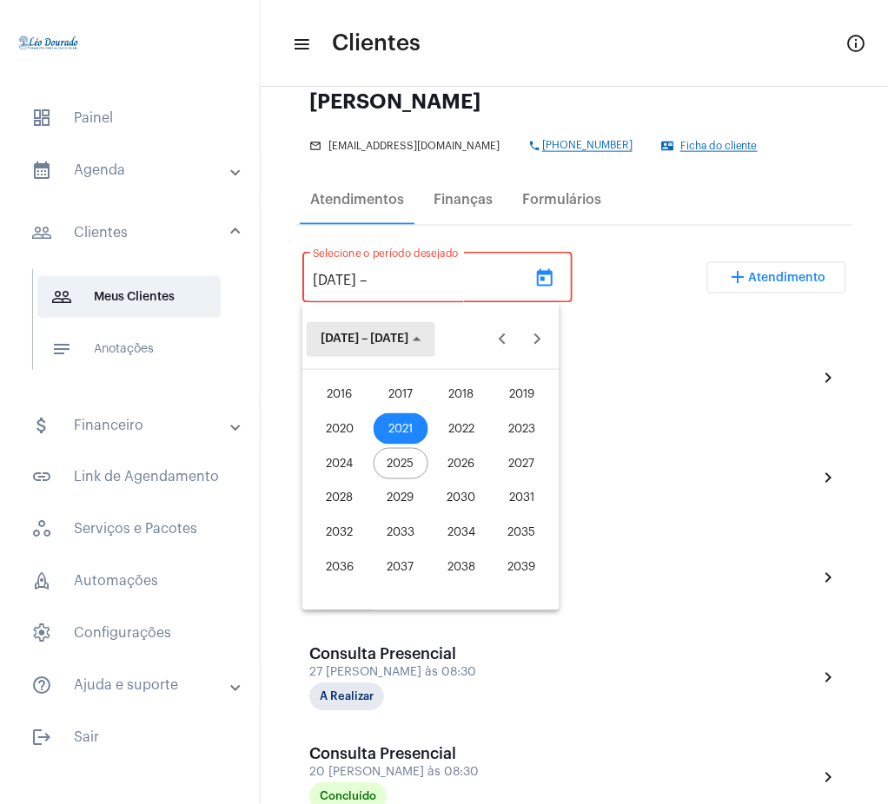
click at [379, 341] on span "[DATE] – [DATE]" at bounding box center [365, 340] width 88 height 12
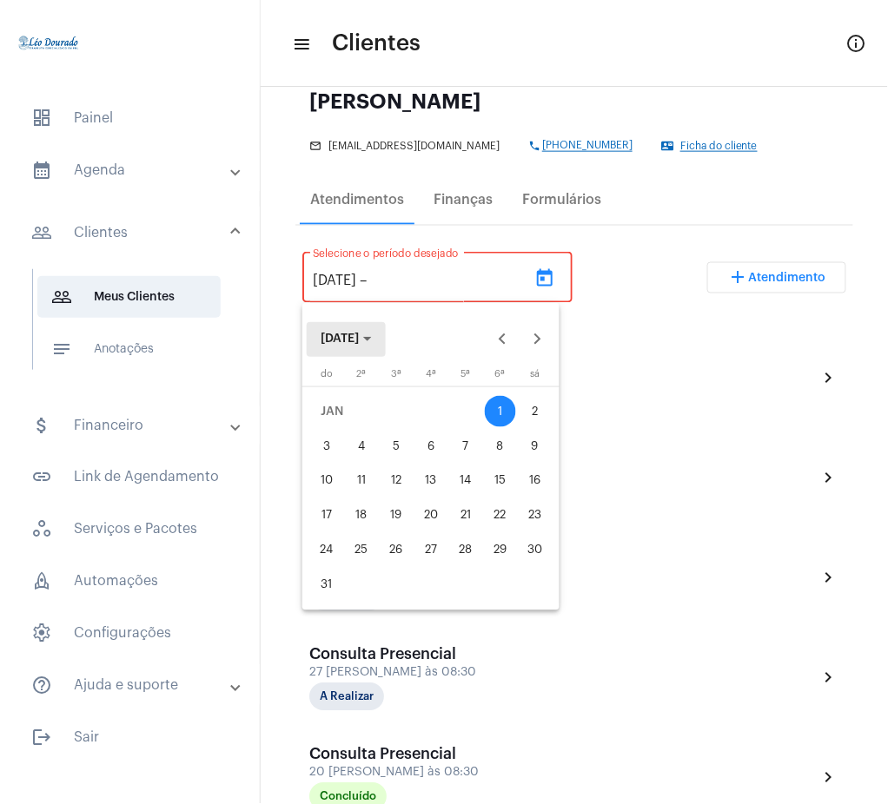
click at [372, 341] on icon "Choose month and year" at bounding box center [367, 339] width 9 height 4
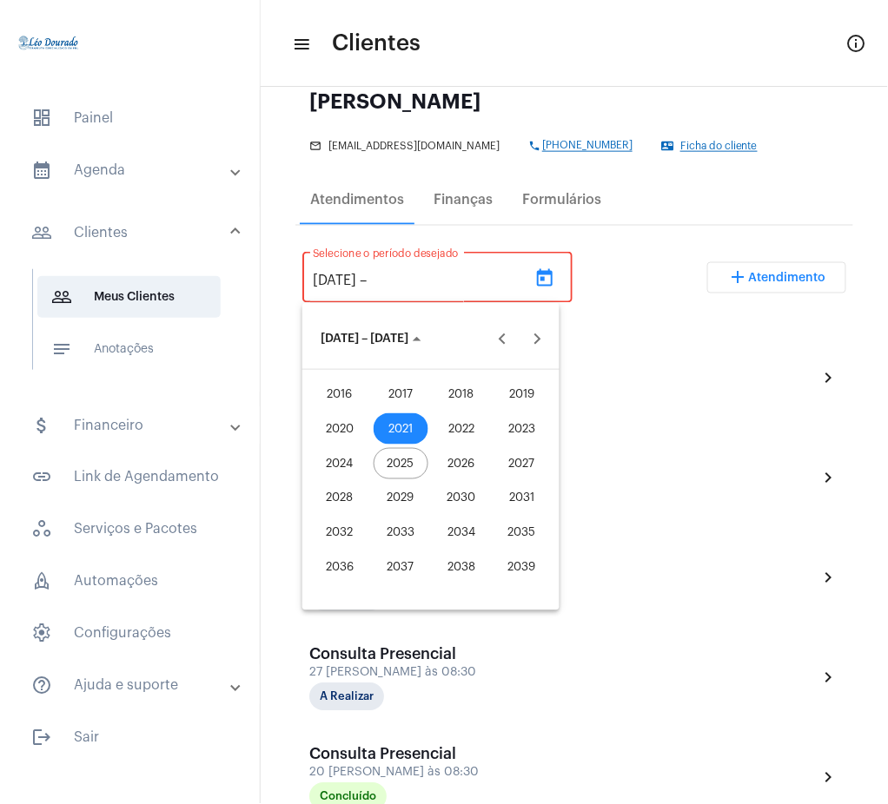
click at [410, 446] on button "2025" at bounding box center [400, 463] width 61 height 35
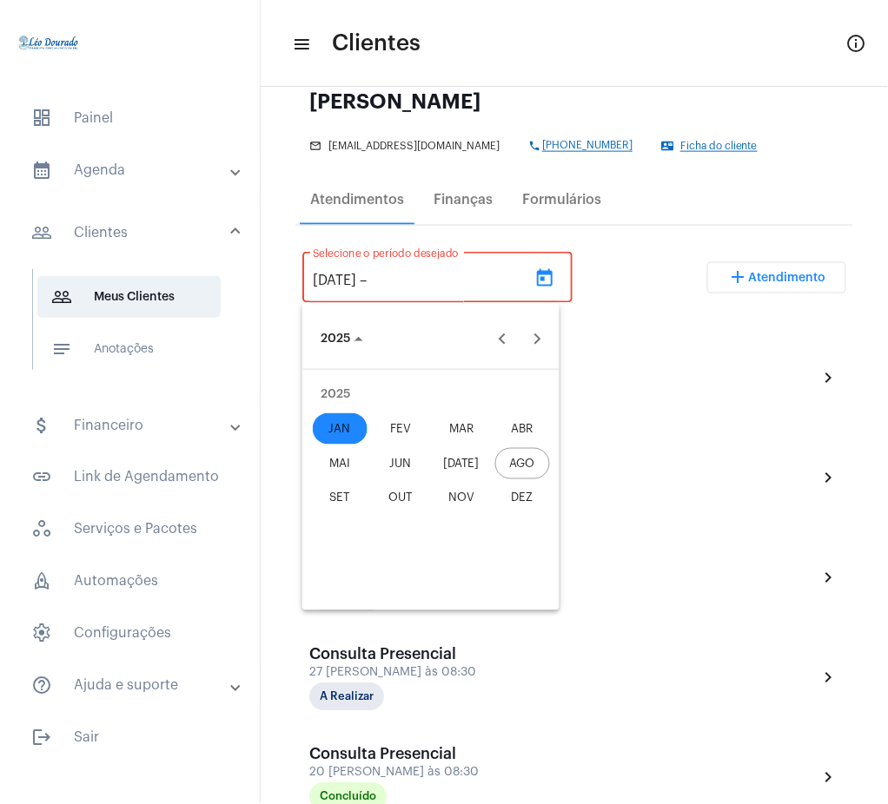
click at [539, 466] on div "AGO" at bounding box center [522, 463] width 55 height 31
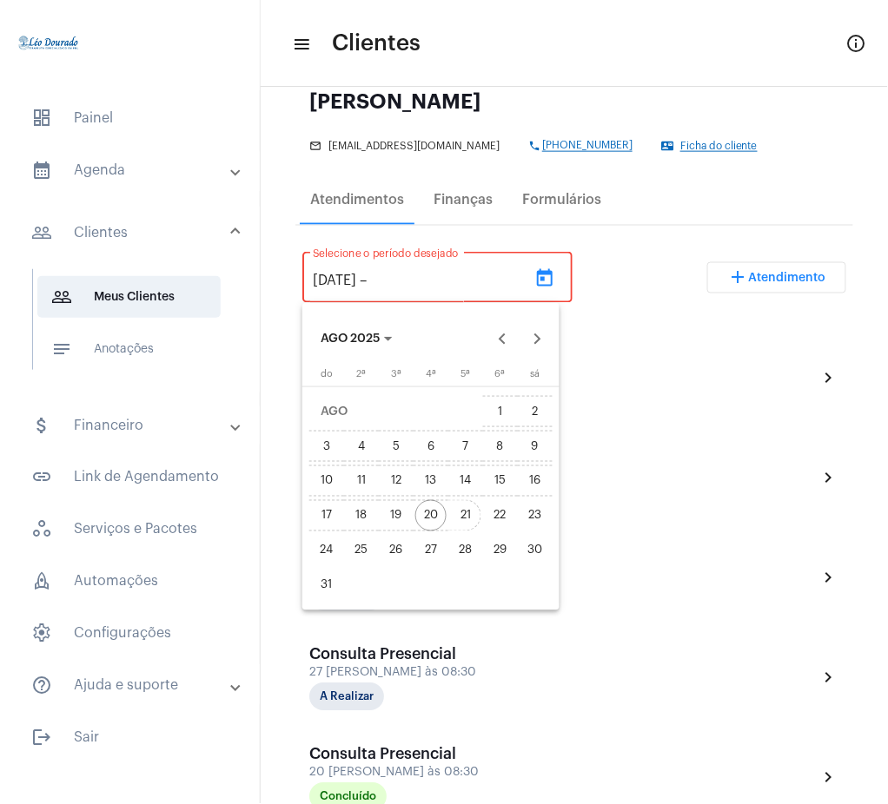
click at [466, 519] on div "21" at bounding box center [465, 515] width 31 height 31
type input "[DATE]"
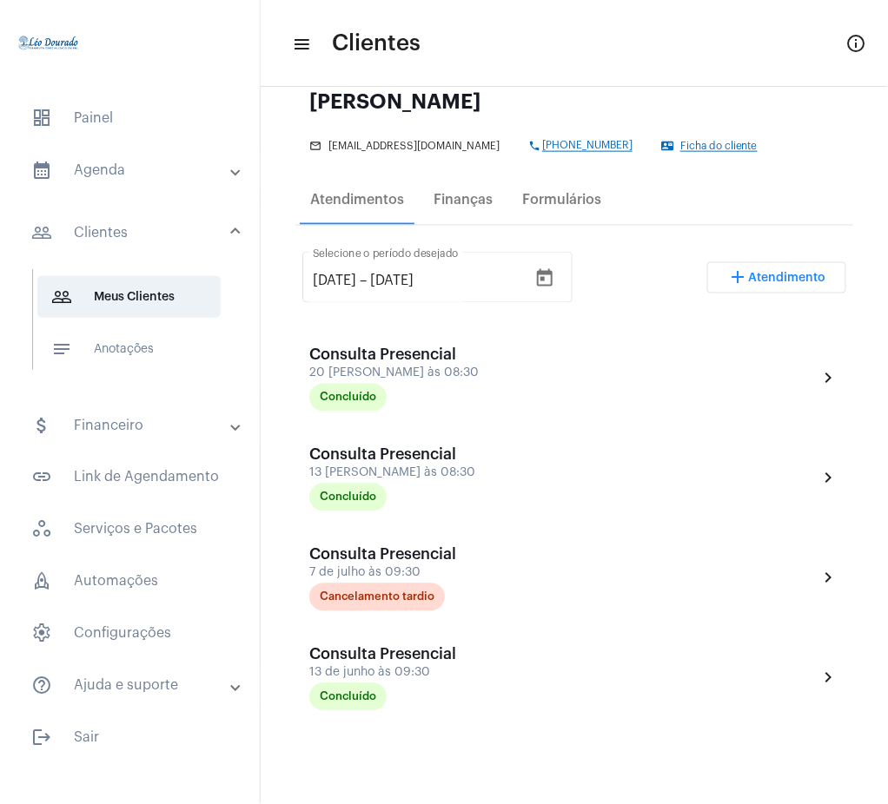
click at [129, 188] on mat-expansion-panel-header "calendar_month_outlined Agenda" at bounding box center [134, 170] width 249 height 42
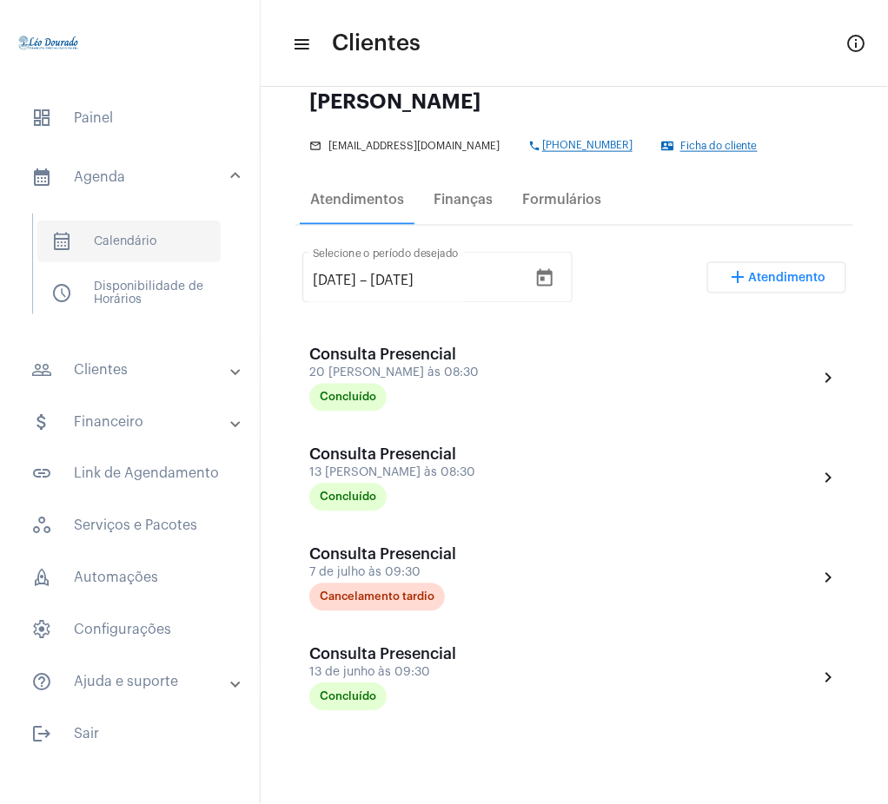
click at [158, 251] on span "calendar_month_outlined Calendário" at bounding box center [128, 242] width 183 height 42
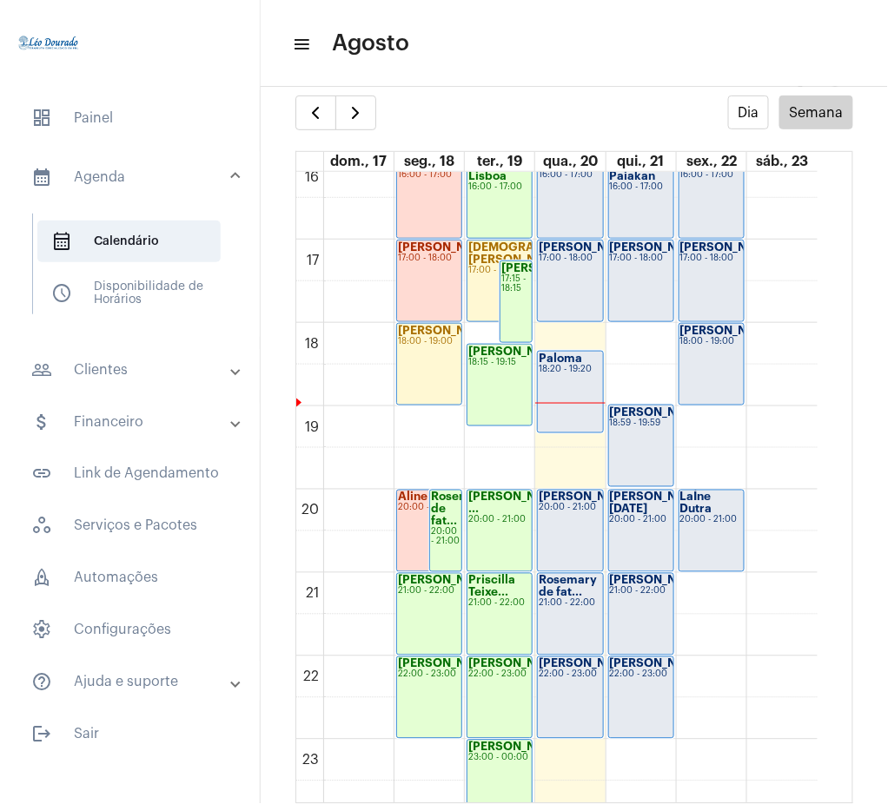
scroll to position [1368, 0]
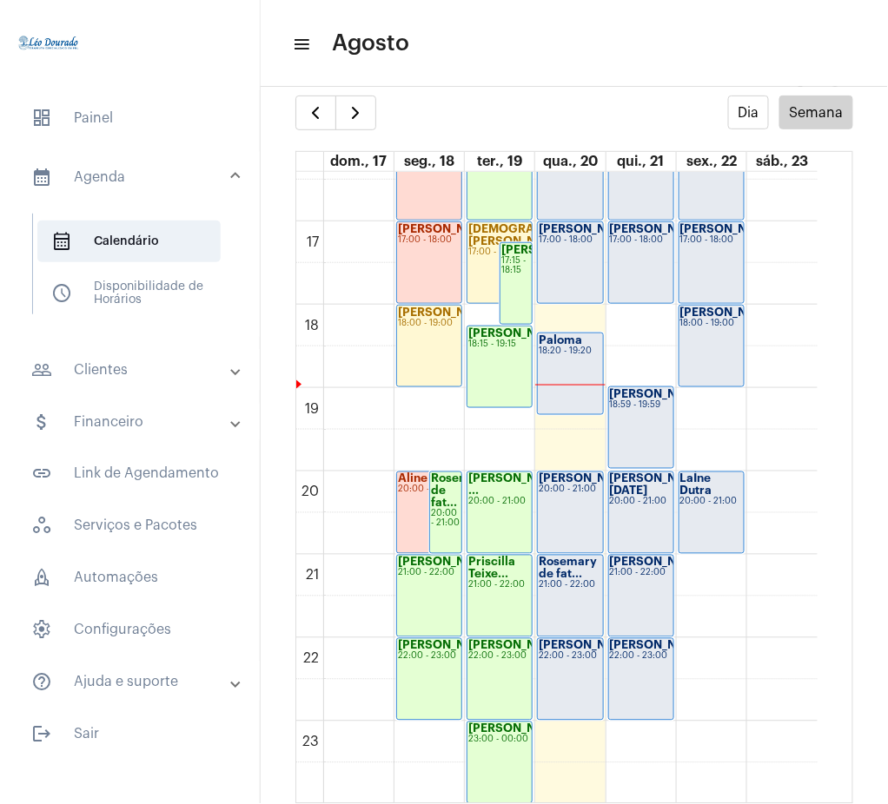
click at [494, 677] on div "[PERSON_NAME]... 22:00 - 23:00" at bounding box center [499, 679] width 64 height 81
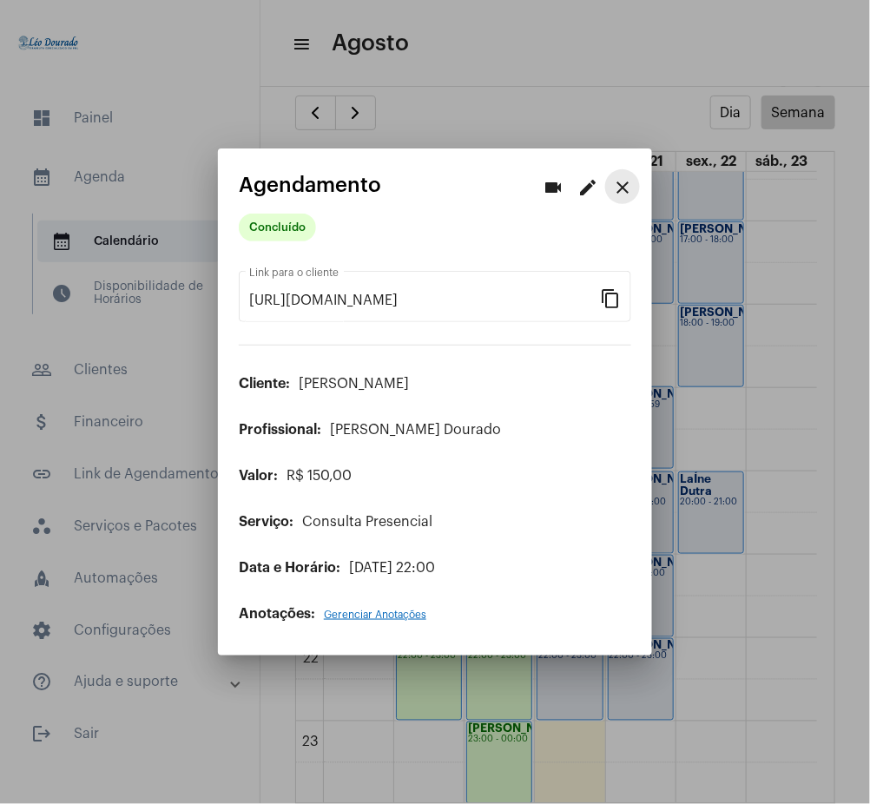
click at [638, 184] on button "close" at bounding box center [622, 186] width 35 height 35
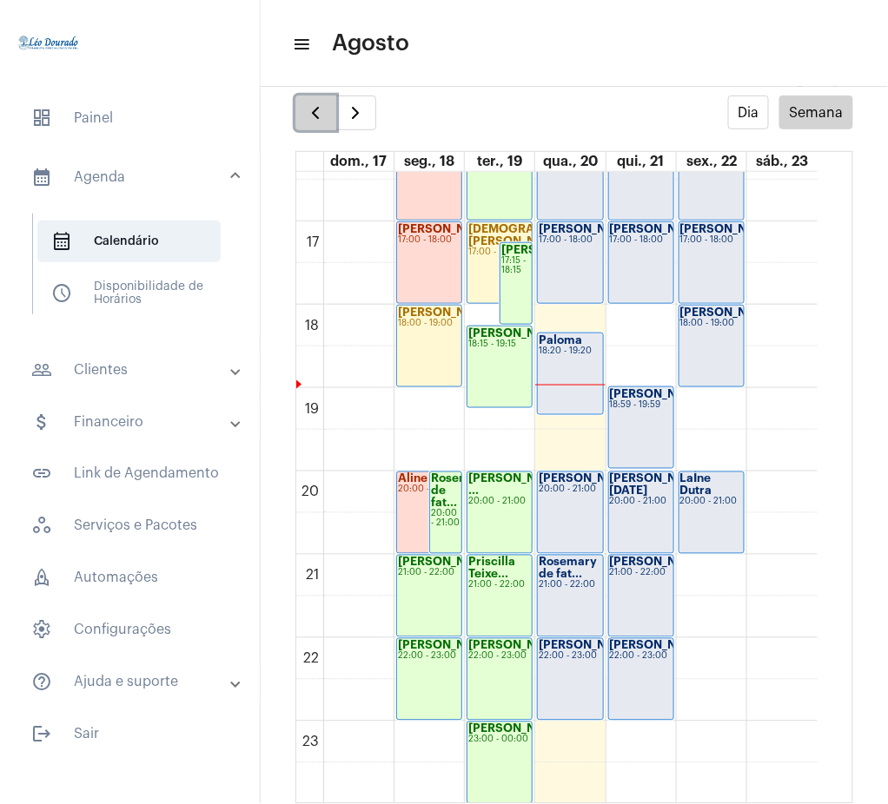
click at [311, 99] on button "button" at bounding box center [315, 113] width 41 height 35
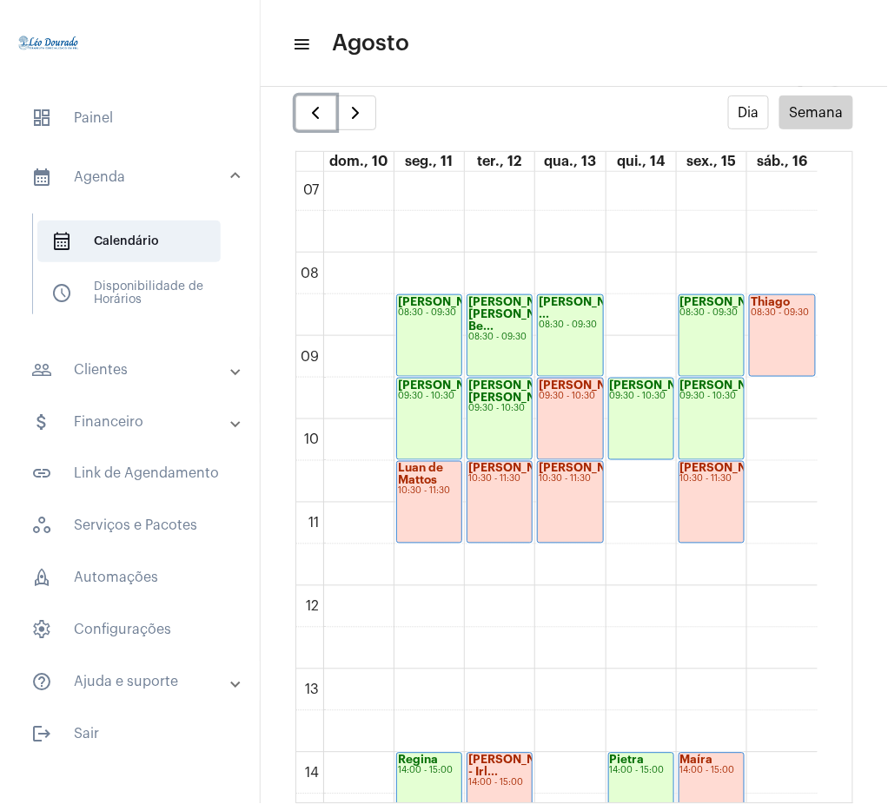
scroll to position [580, 0]
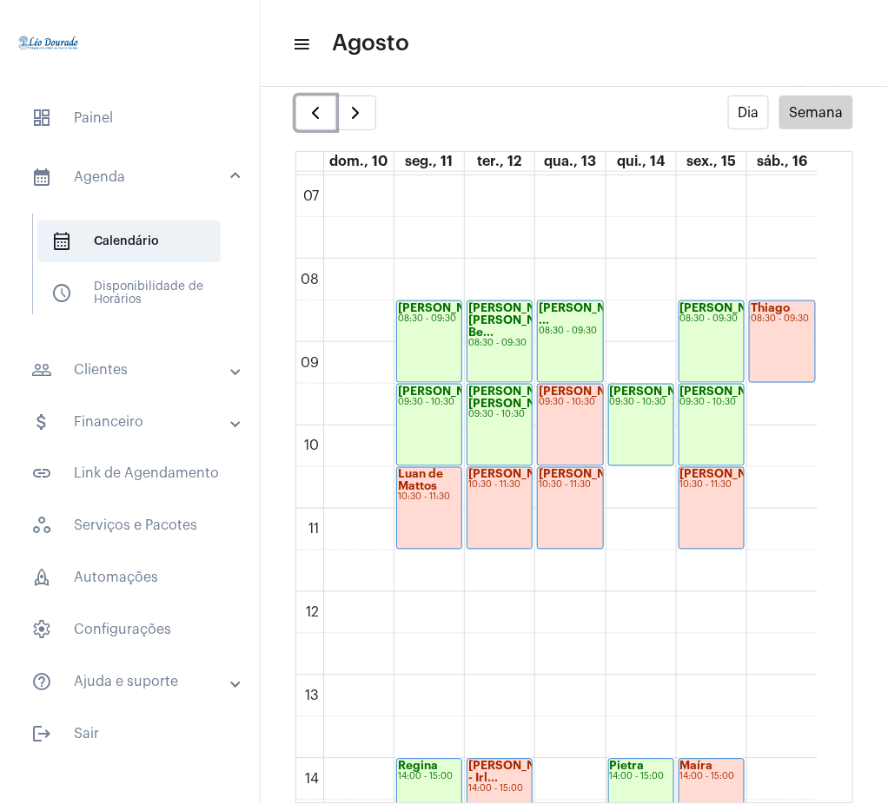
click at [704, 509] on div "[PERSON_NAME]... 10:30 - 11:30" at bounding box center [711, 508] width 64 height 81
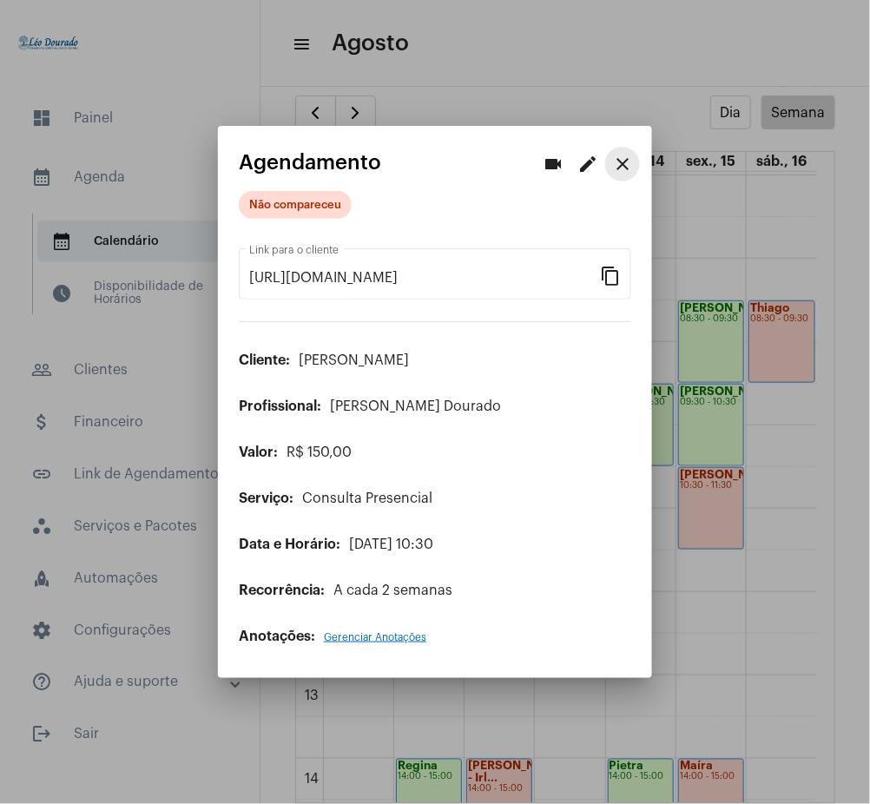
click at [618, 160] on mat-icon "close" at bounding box center [622, 164] width 21 height 21
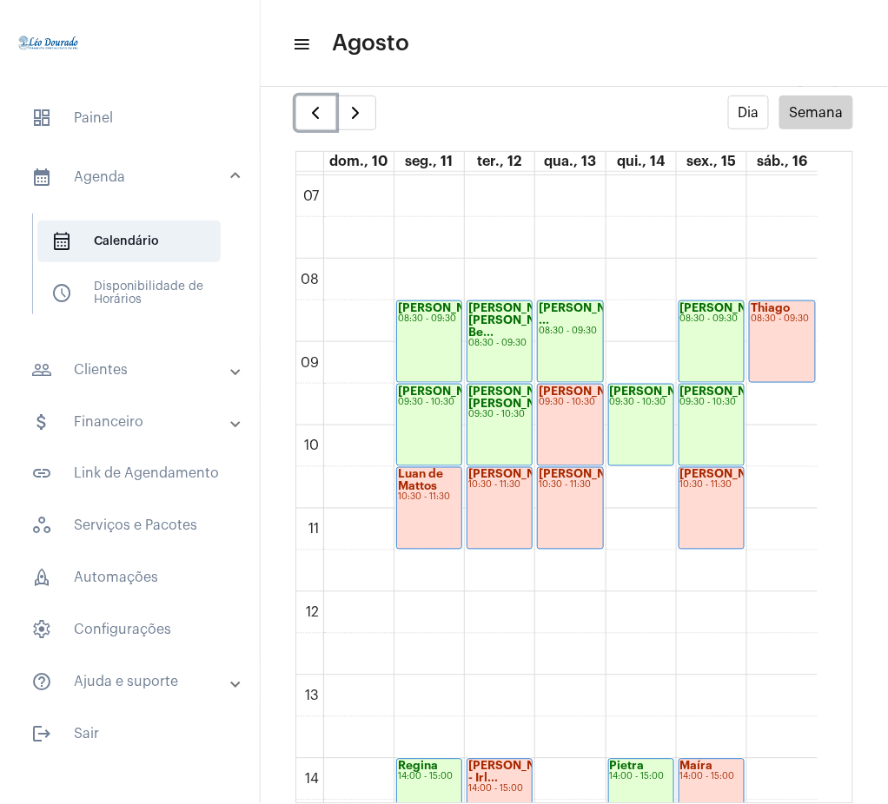
click at [504, 491] on div "10:30 - 11:30" at bounding box center [499, 486] width 63 height 10
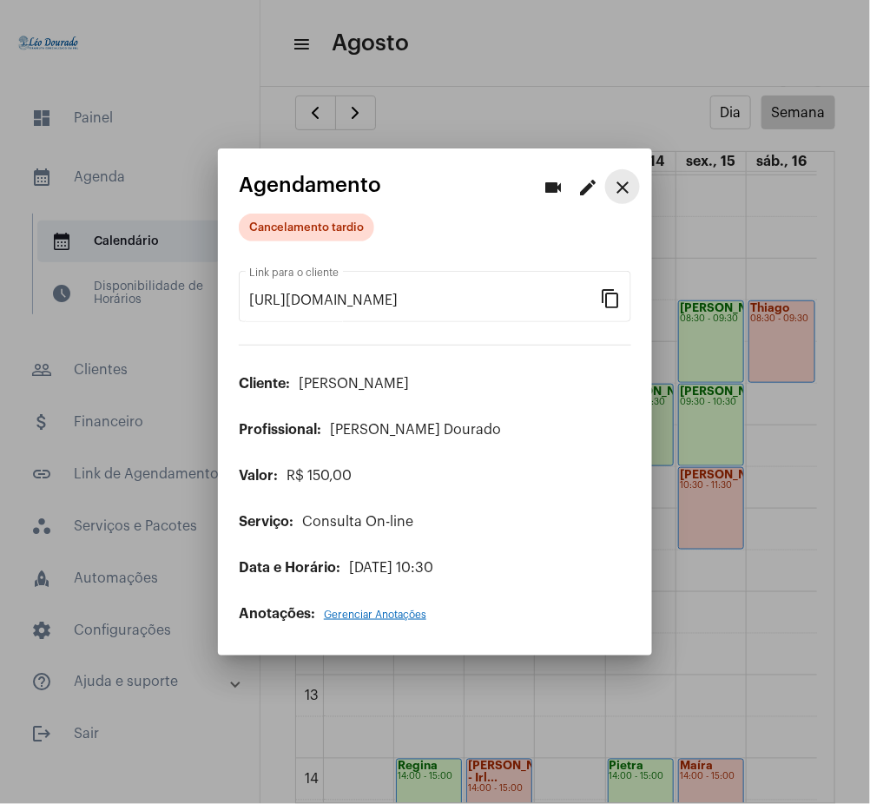
click at [631, 182] on mat-icon "close" at bounding box center [622, 187] width 21 height 21
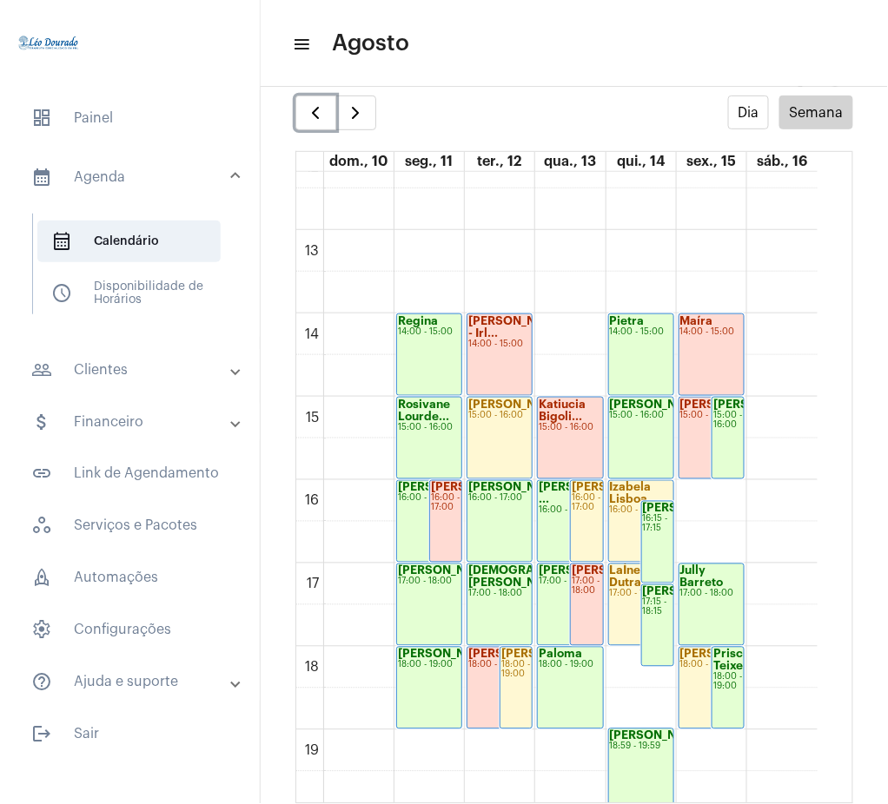
scroll to position [989, 0]
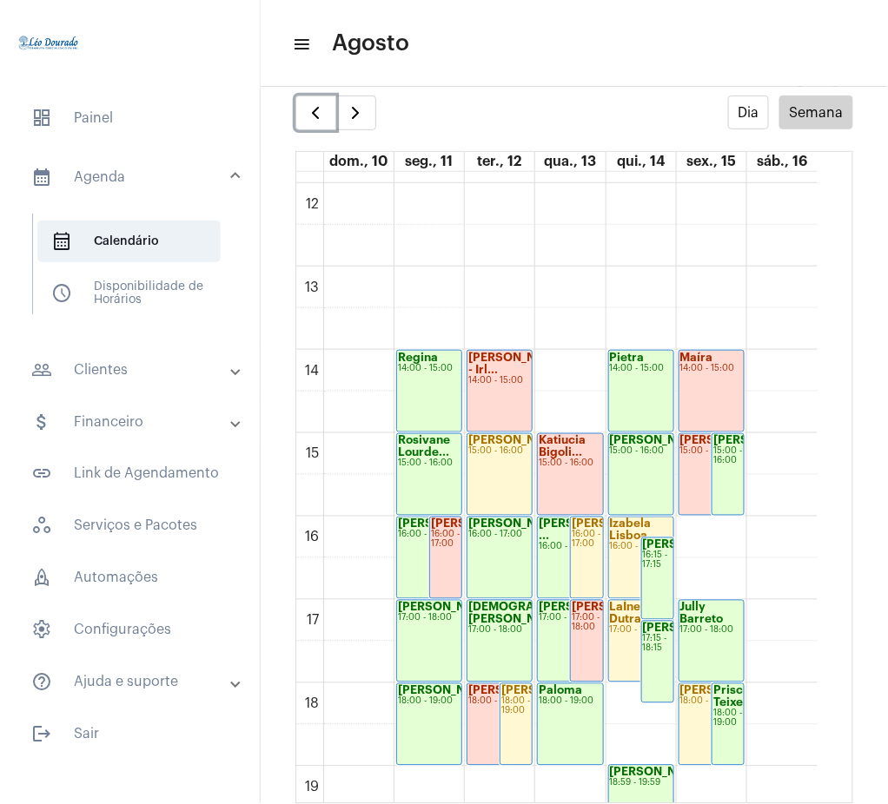
click at [496, 544] on div "[PERSON_NAME] 16:00 - 17:00" at bounding box center [499, 558] width 64 height 81
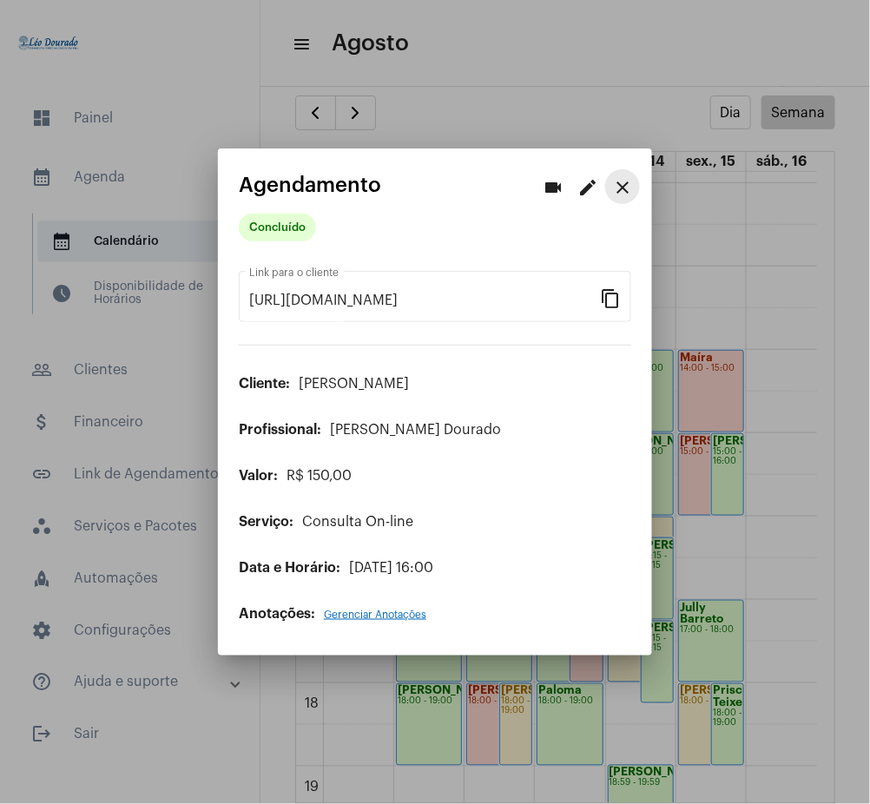
click at [629, 178] on mat-icon "close" at bounding box center [622, 187] width 21 height 21
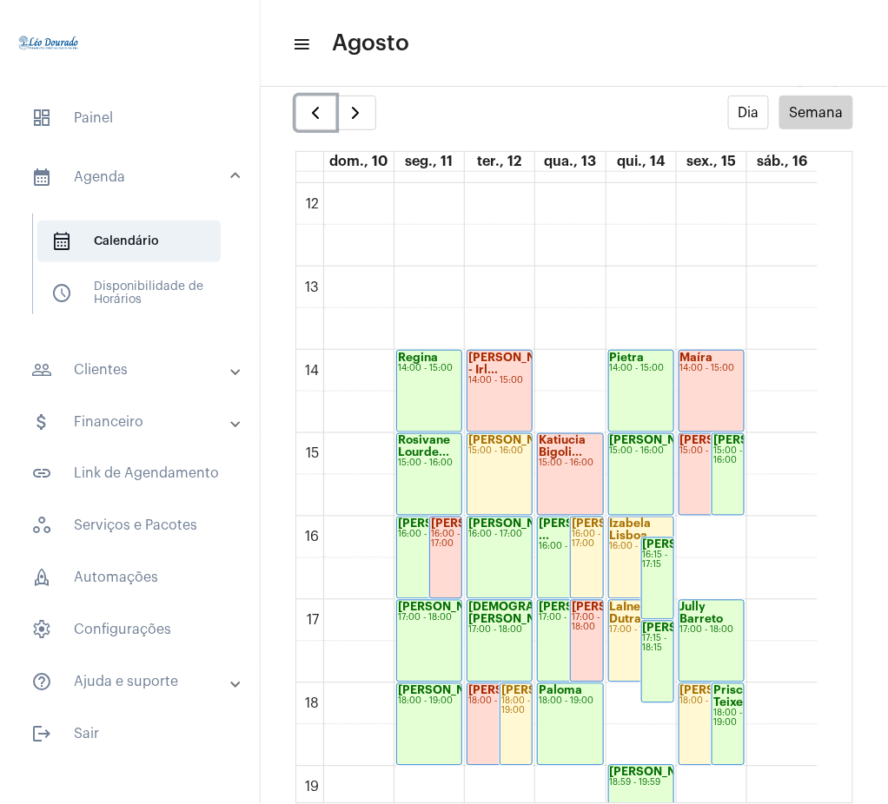
click at [707, 626] on div "17:00 - 18:00" at bounding box center [711, 631] width 63 height 10
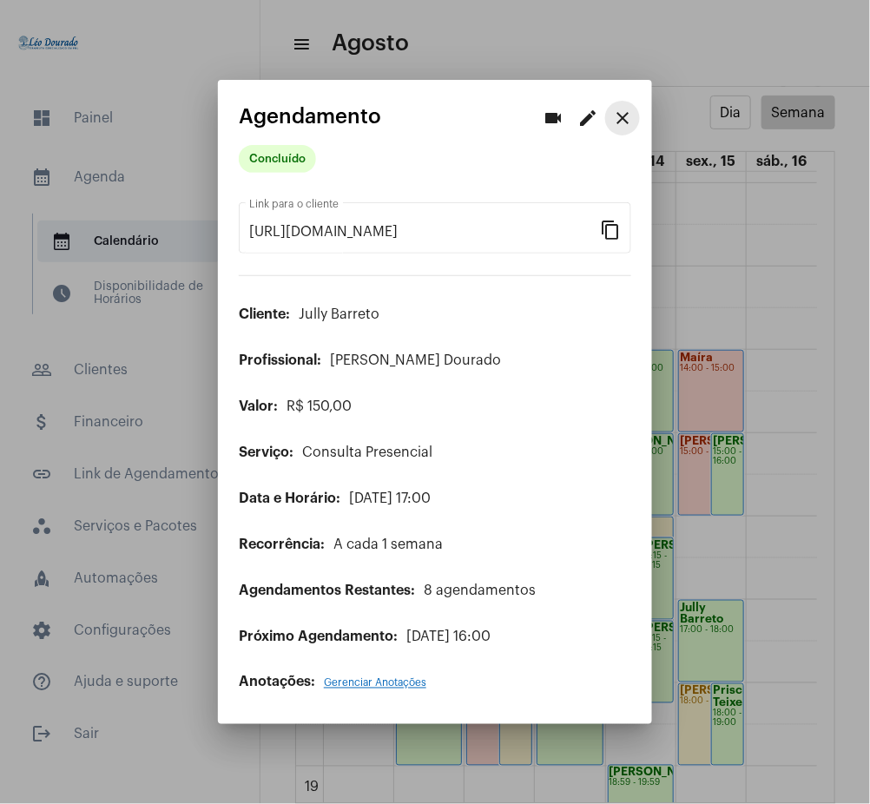
click at [629, 129] on mat-icon "close" at bounding box center [622, 118] width 21 height 21
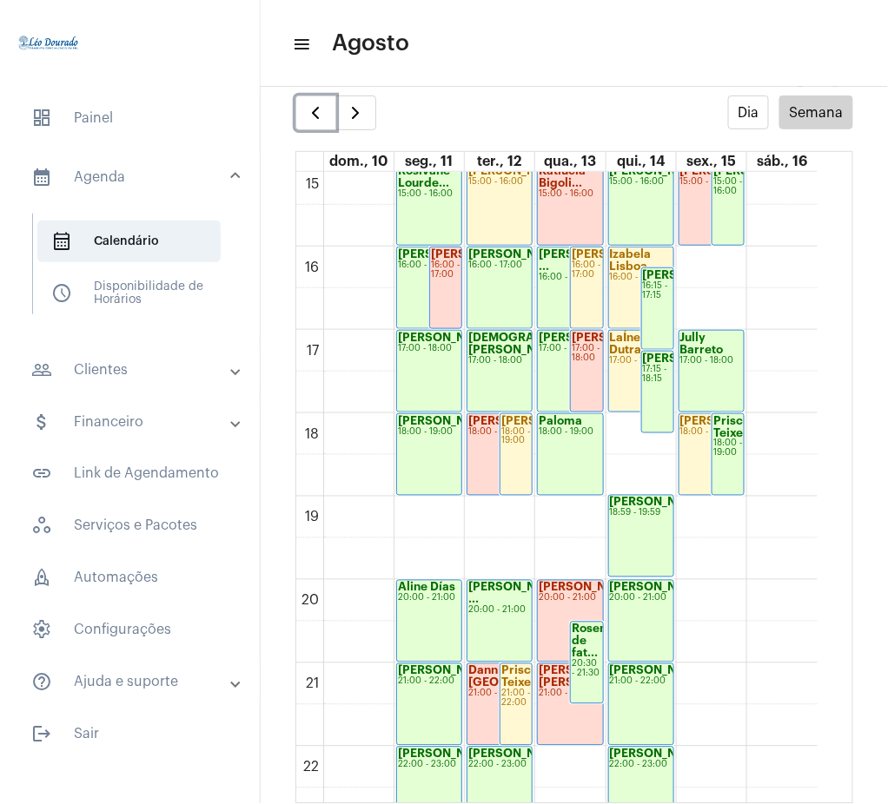
scroll to position [1368, 0]
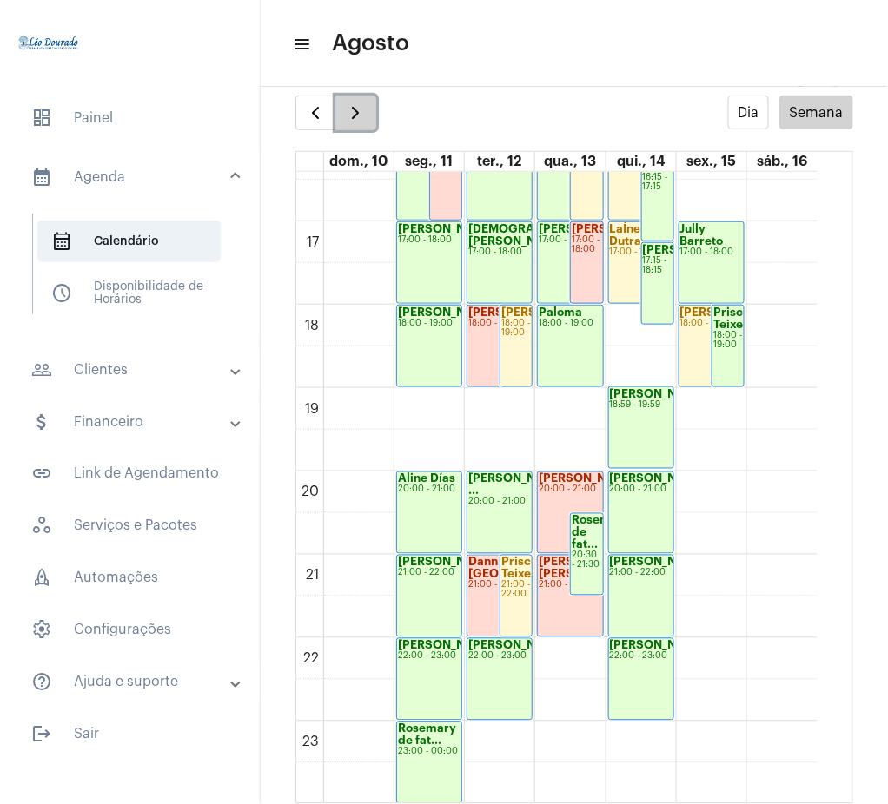
click at [358, 126] on button "button" at bounding box center [355, 113] width 41 height 35
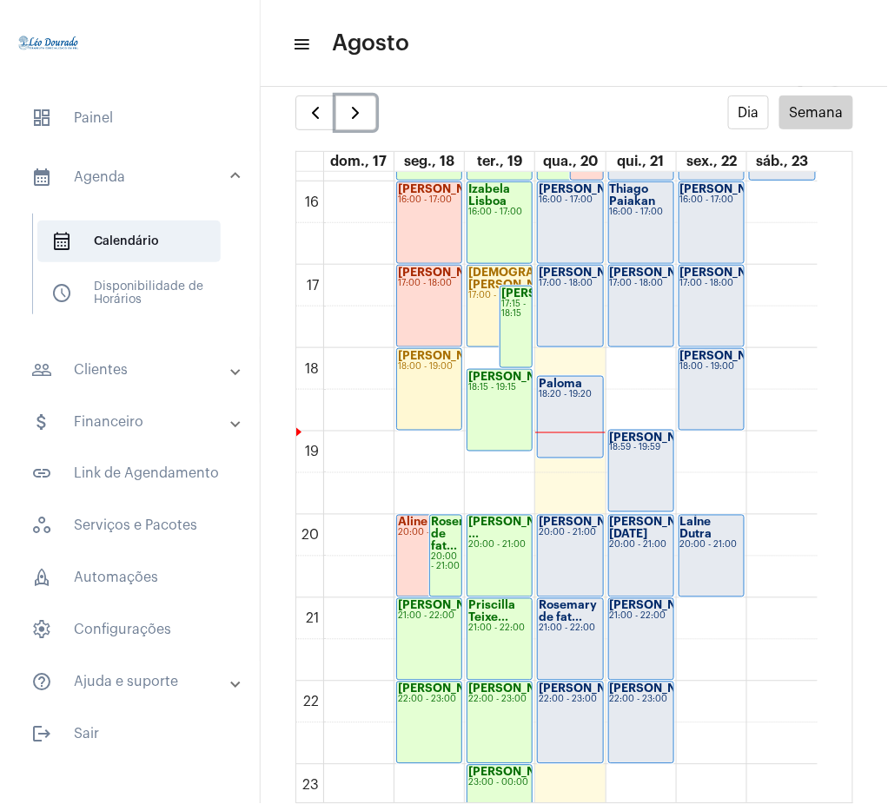
scroll to position [1368, 0]
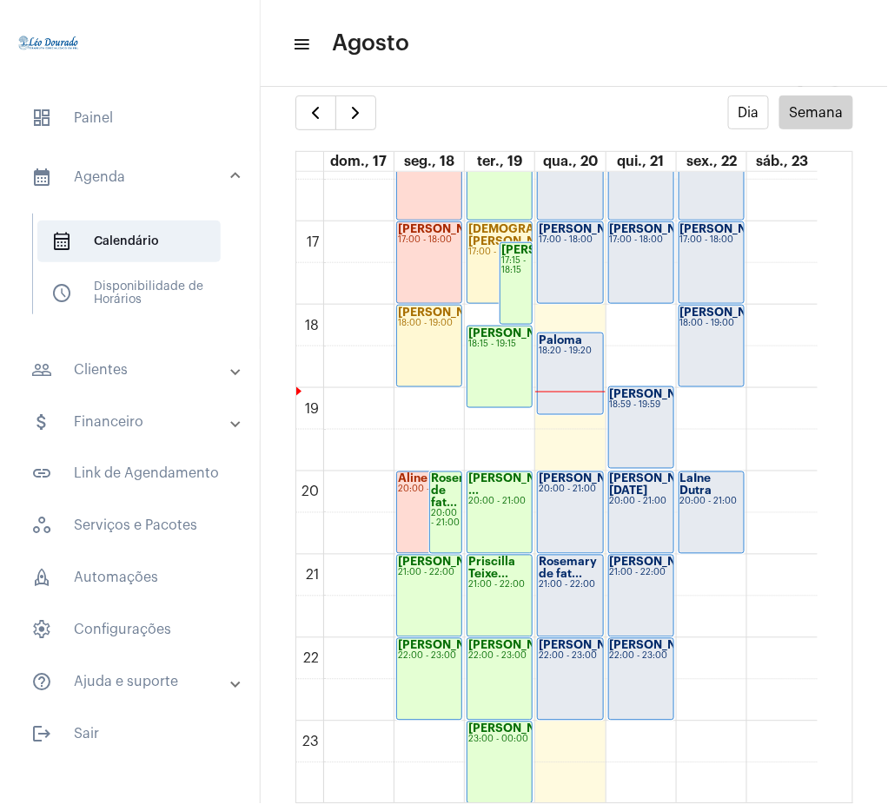
click at [146, 376] on mat-panel-title "people_outline Clientes" at bounding box center [131, 370] width 201 height 21
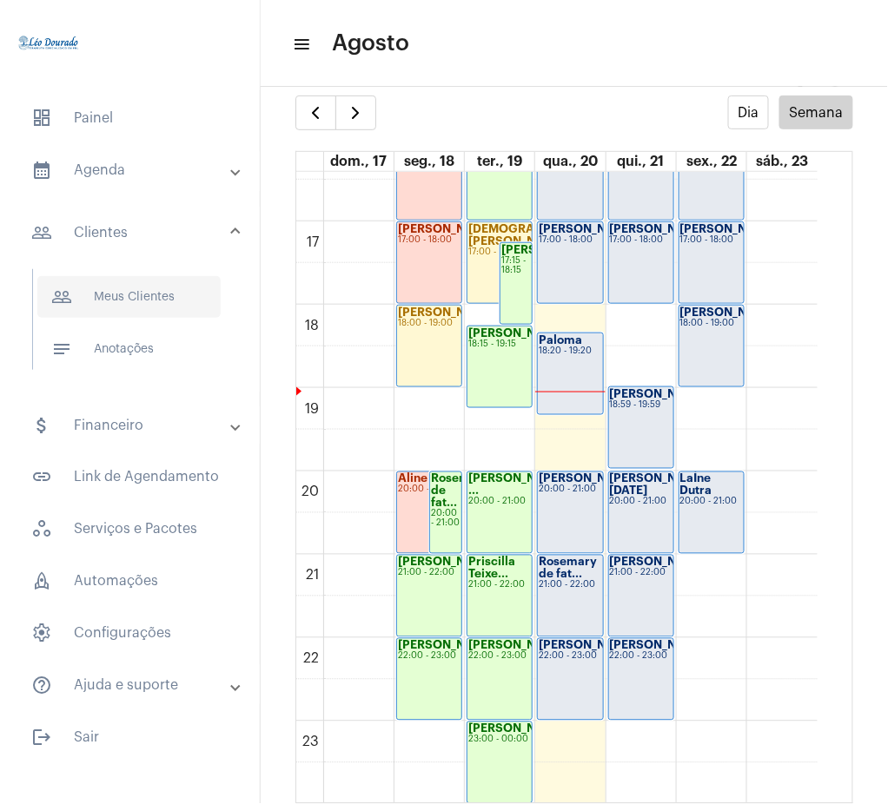
click at [143, 310] on span "people_outline Meus Clientes" at bounding box center [128, 297] width 183 height 42
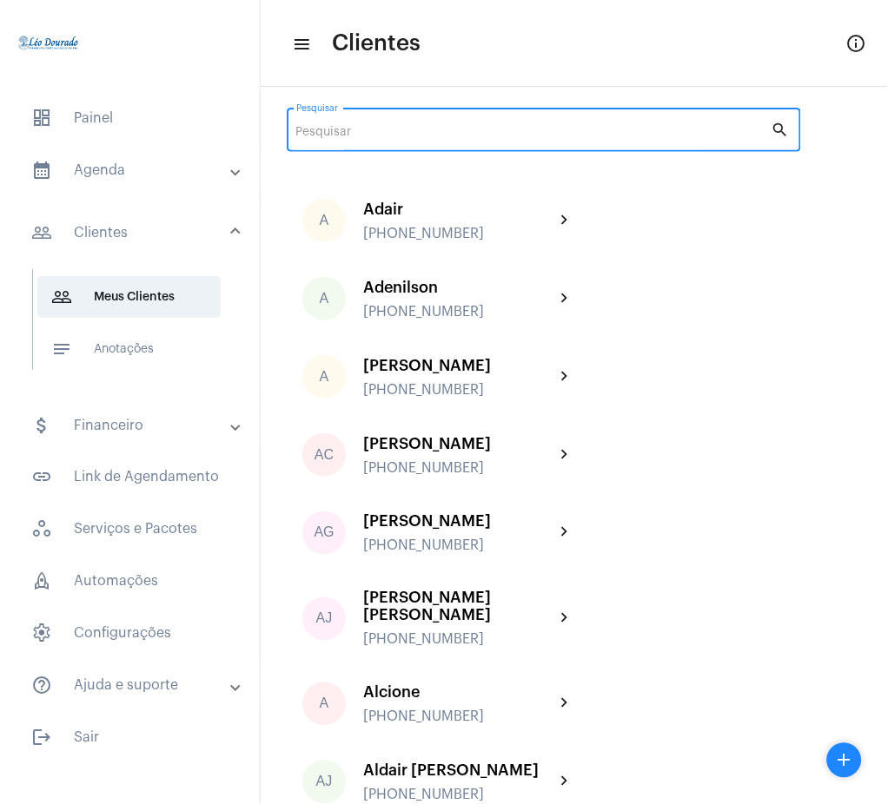
click at [461, 127] on input "Pesquisar" at bounding box center [533, 133] width 475 height 14
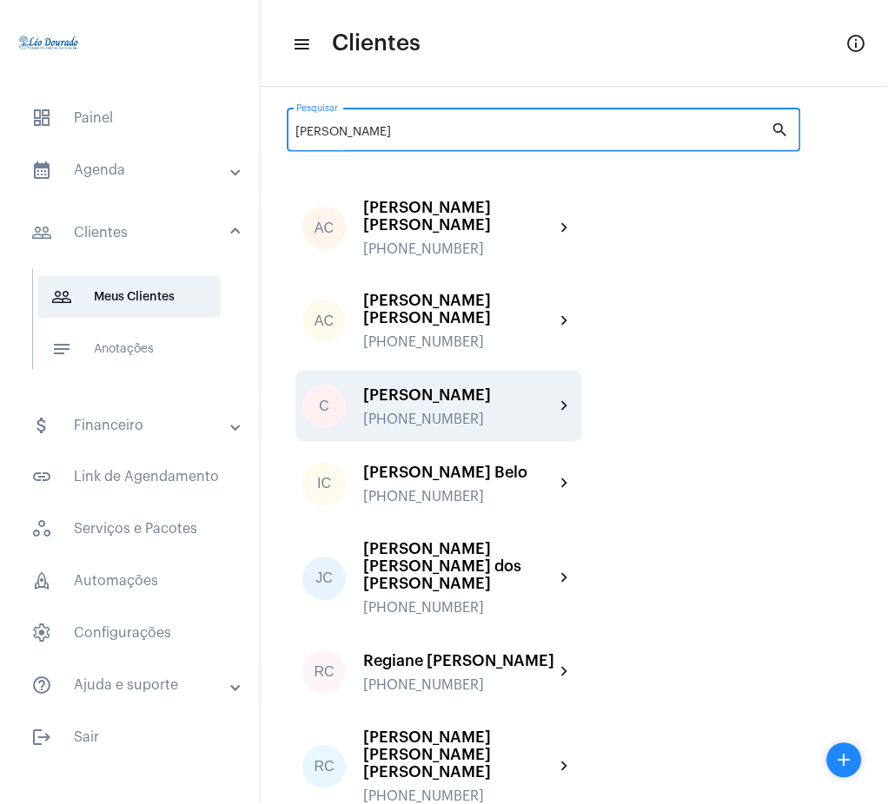
type input "[PERSON_NAME]"
click at [506, 394] on div "[PERSON_NAME] [PHONE_NUMBER]" at bounding box center [458, 407] width 191 height 41
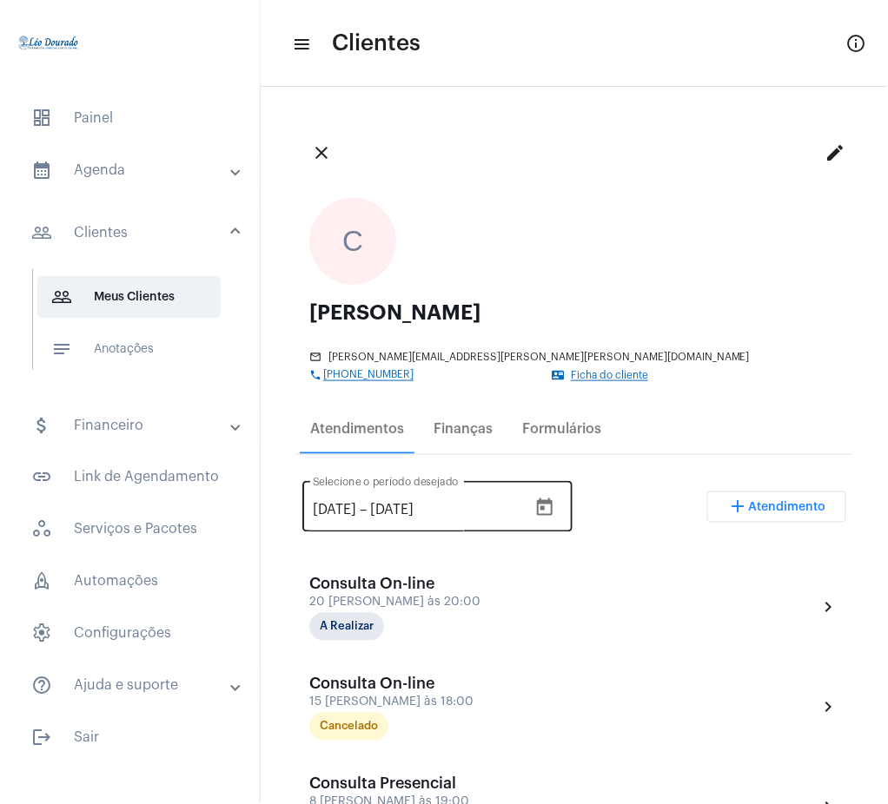
click at [571, 509] on div "[DATE] [DATE] – [DATE] Selecione o período desejado" at bounding box center [437, 505] width 270 height 55
click at [555, 498] on icon "Open calendar" at bounding box center [544, 508] width 21 height 21
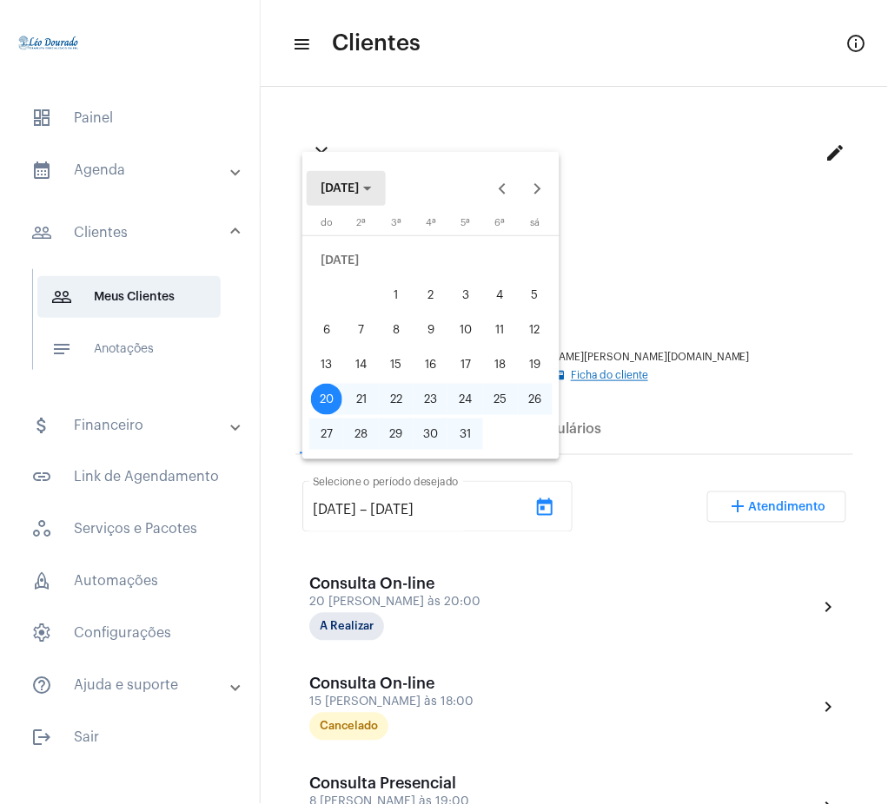
click at [359, 185] on span "[DATE]" at bounding box center [340, 188] width 38 height 12
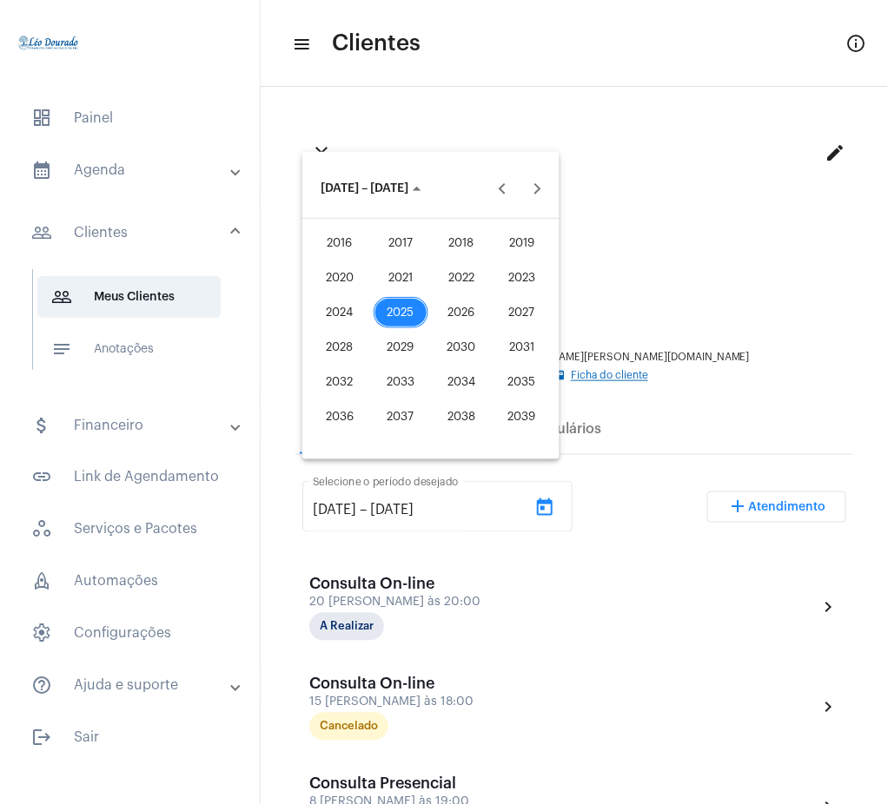
click at [411, 279] on div "2021" at bounding box center [401, 277] width 55 height 31
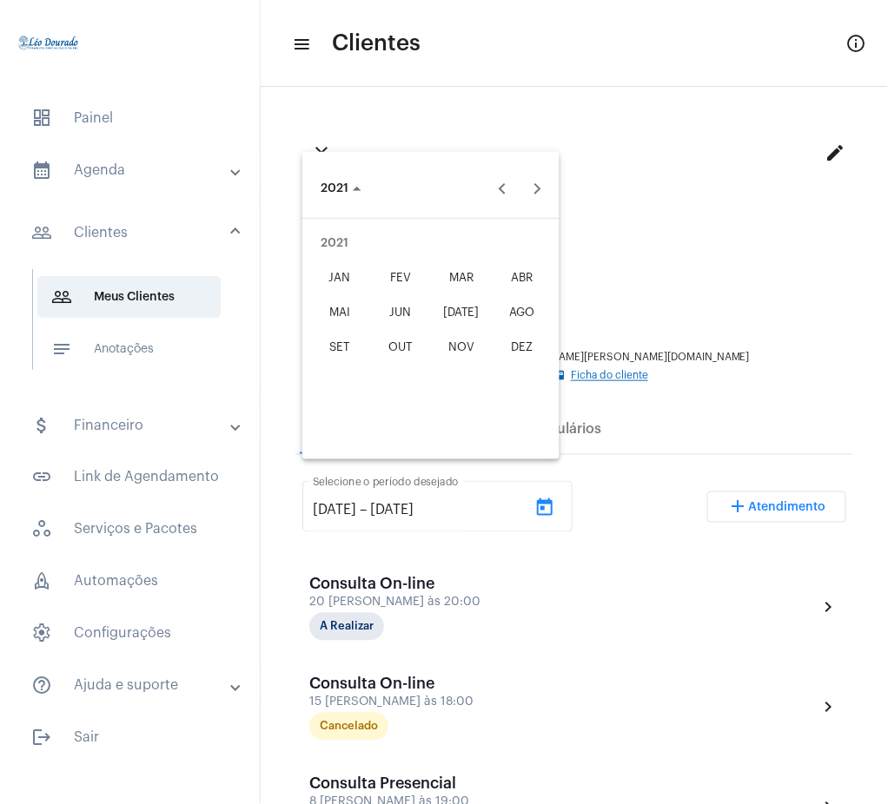
click at [359, 276] on div "JAN" at bounding box center [340, 277] width 55 height 31
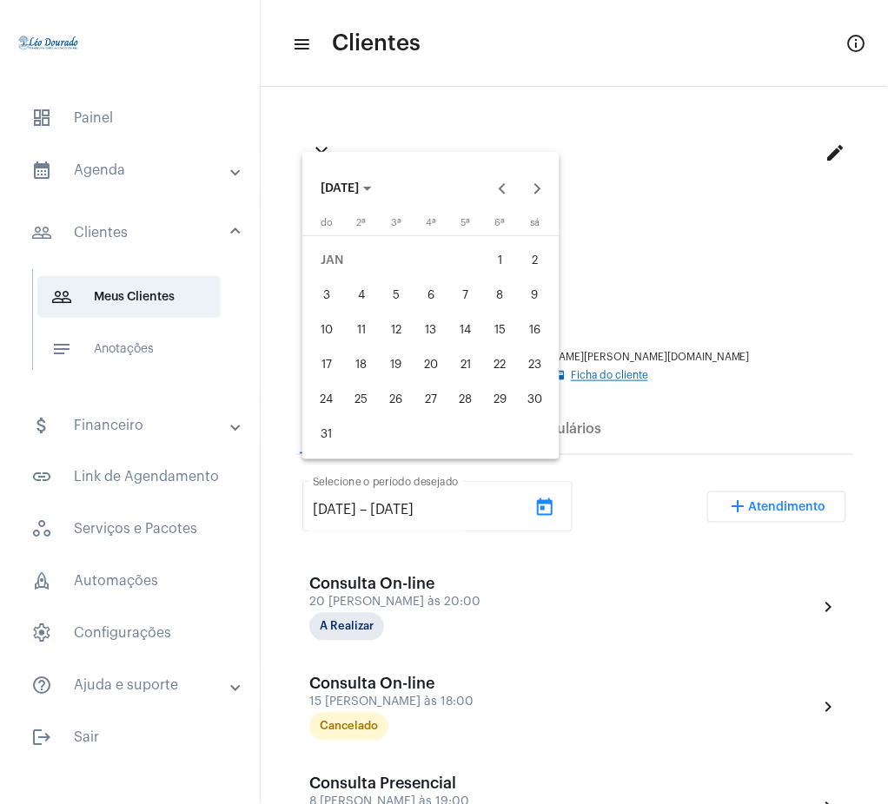
click at [499, 268] on div "1" at bounding box center [500, 260] width 31 height 31
type input "[DATE]"
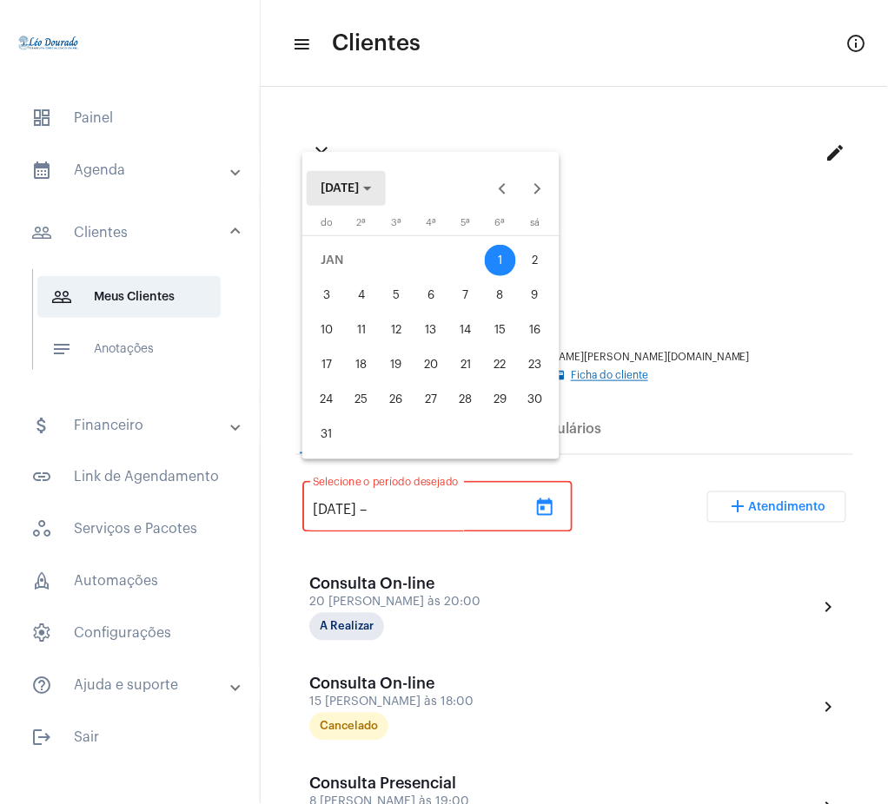
click at [349, 190] on span "[DATE]" at bounding box center [340, 188] width 38 height 12
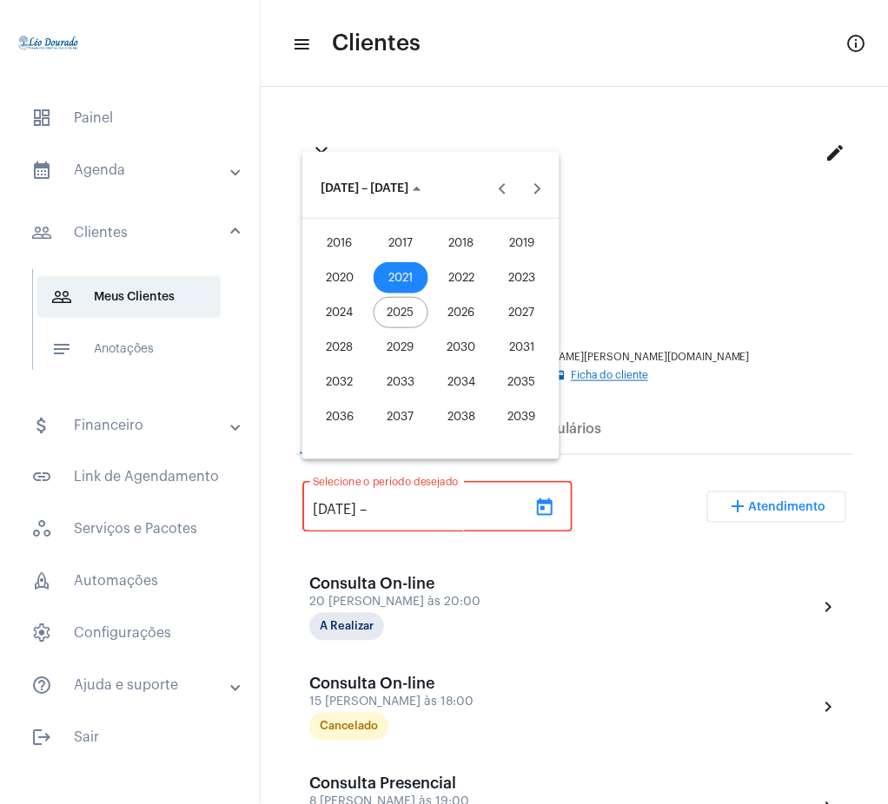
click at [408, 319] on div "2025" at bounding box center [401, 312] width 55 height 31
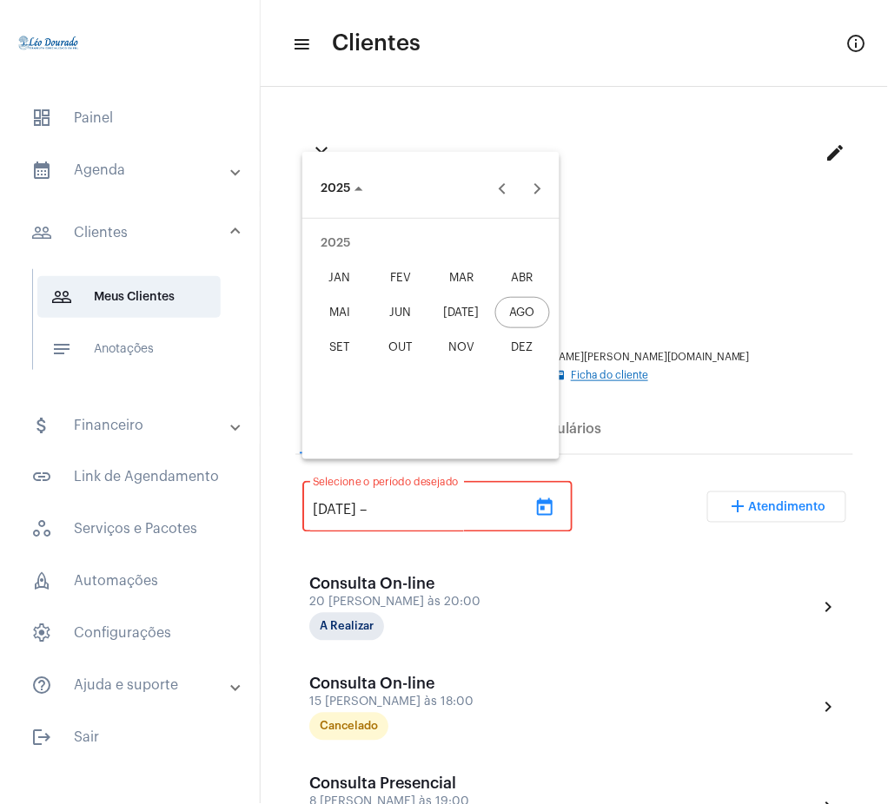
click at [514, 309] on div "AGO" at bounding box center [522, 312] width 55 height 31
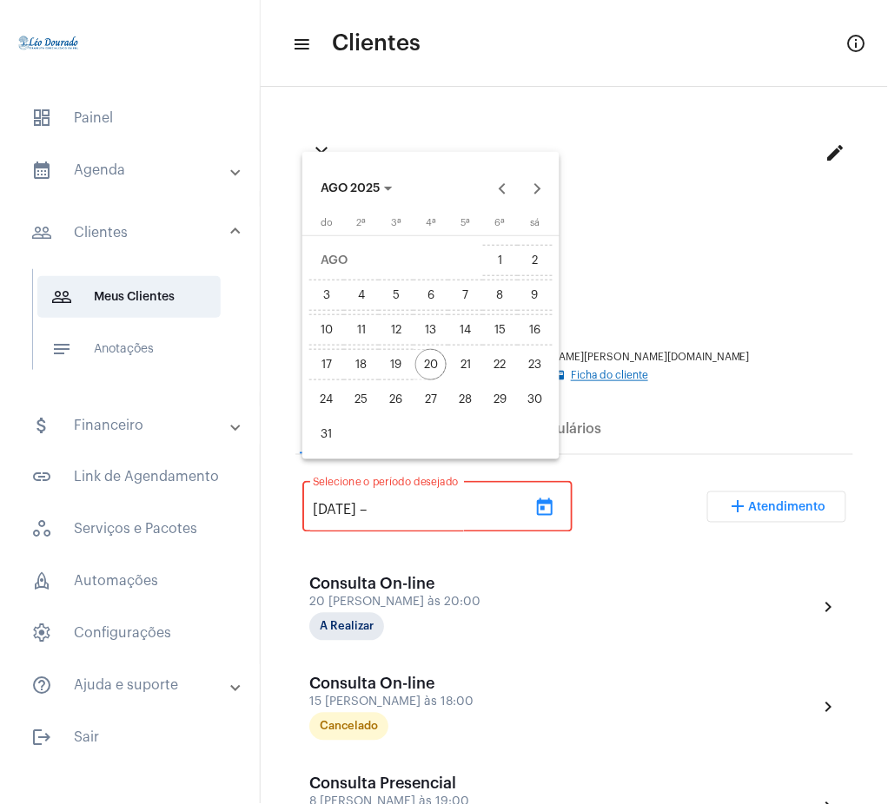
click at [433, 361] on div "20" at bounding box center [430, 364] width 31 height 31
type input "[DATE]"
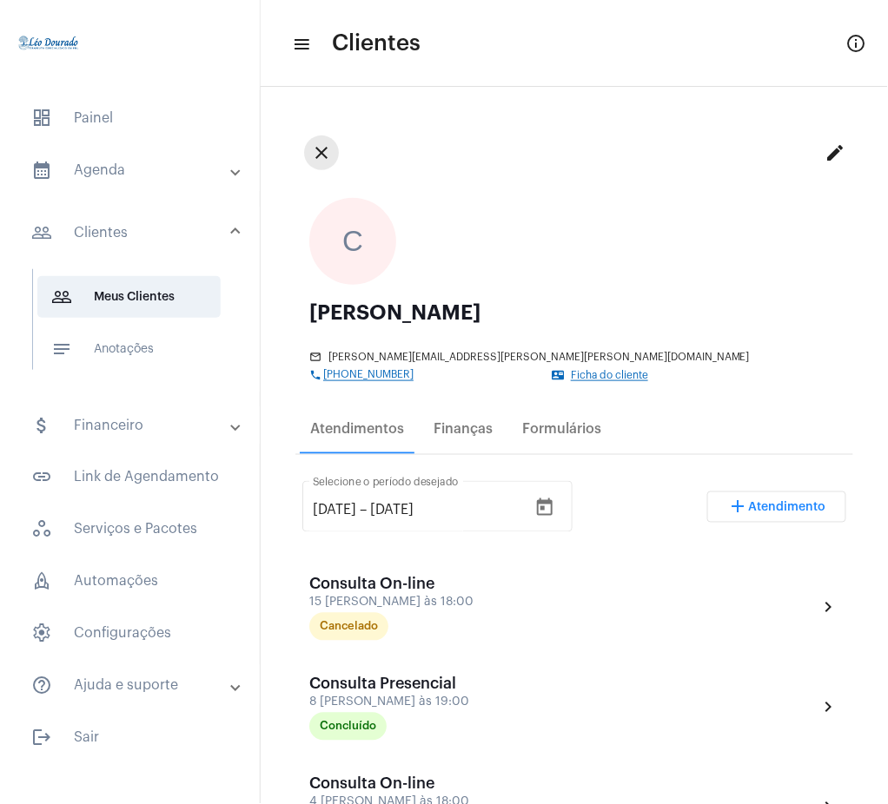
click at [328, 142] on mat-icon "close" at bounding box center [321, 152] width 21 height 21
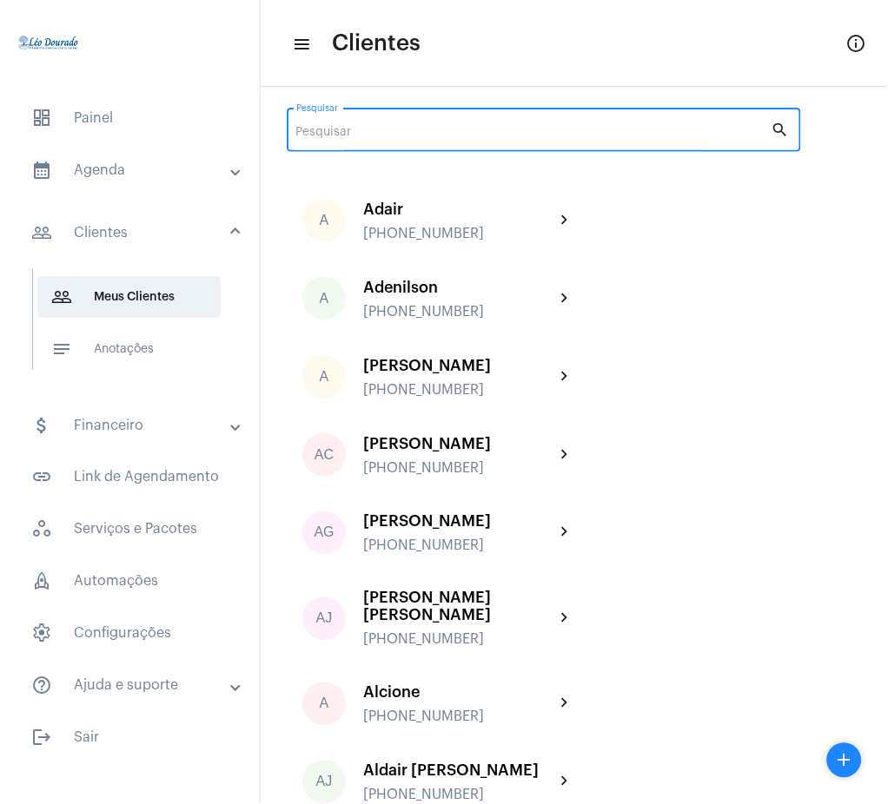
click at [559, 133] on input "Pesquisar" at bounding box center [533, 133] width 475 height 14
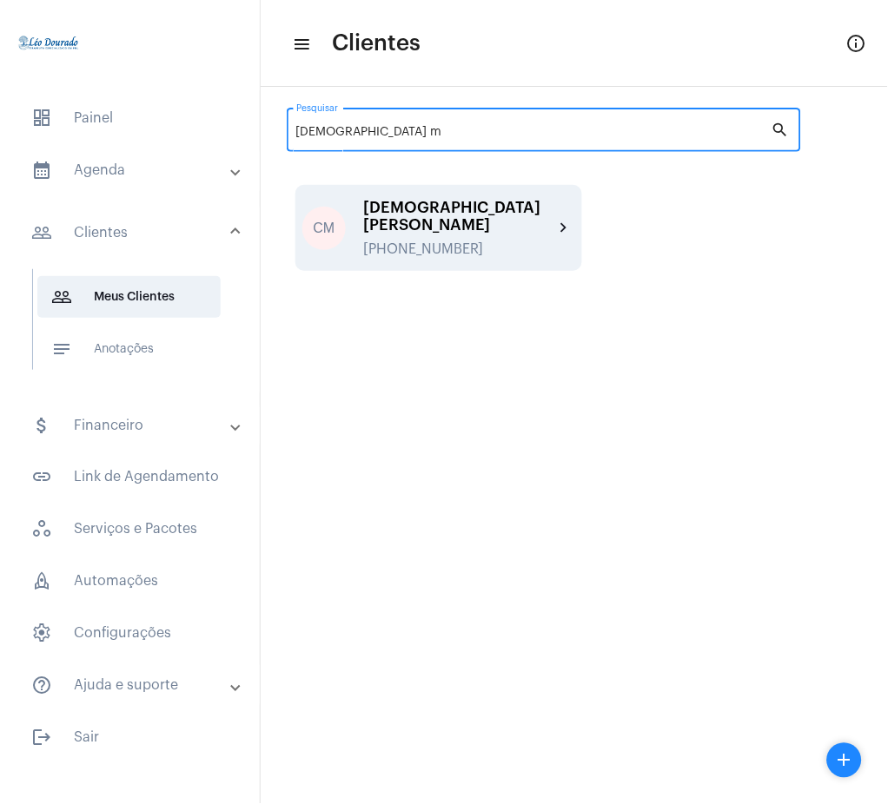
type input "[DEMOGRAPHIC_DATA] m"
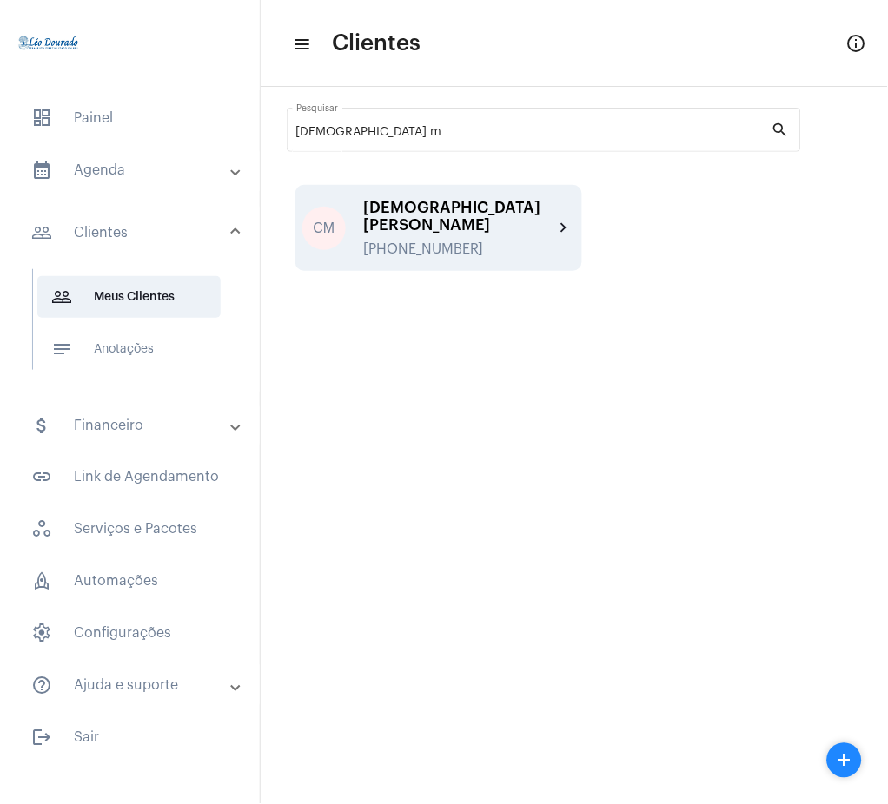
click at [556, 226] on mat-icon "chevron_right" at bounding box center [564, 228] width 21 height 21
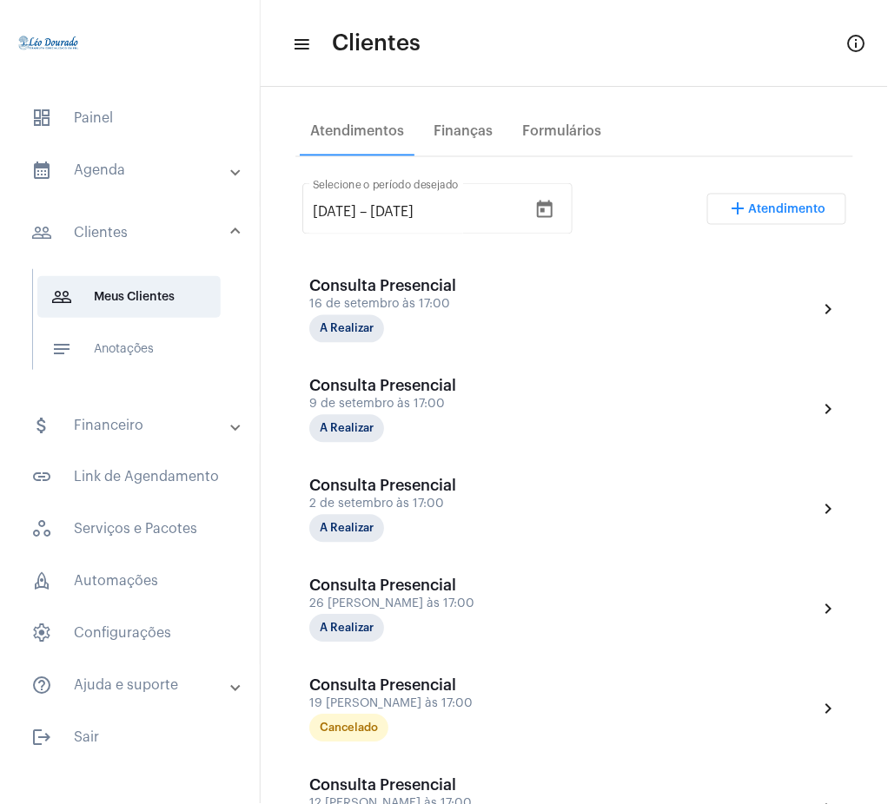
scroll to position [272, 0]
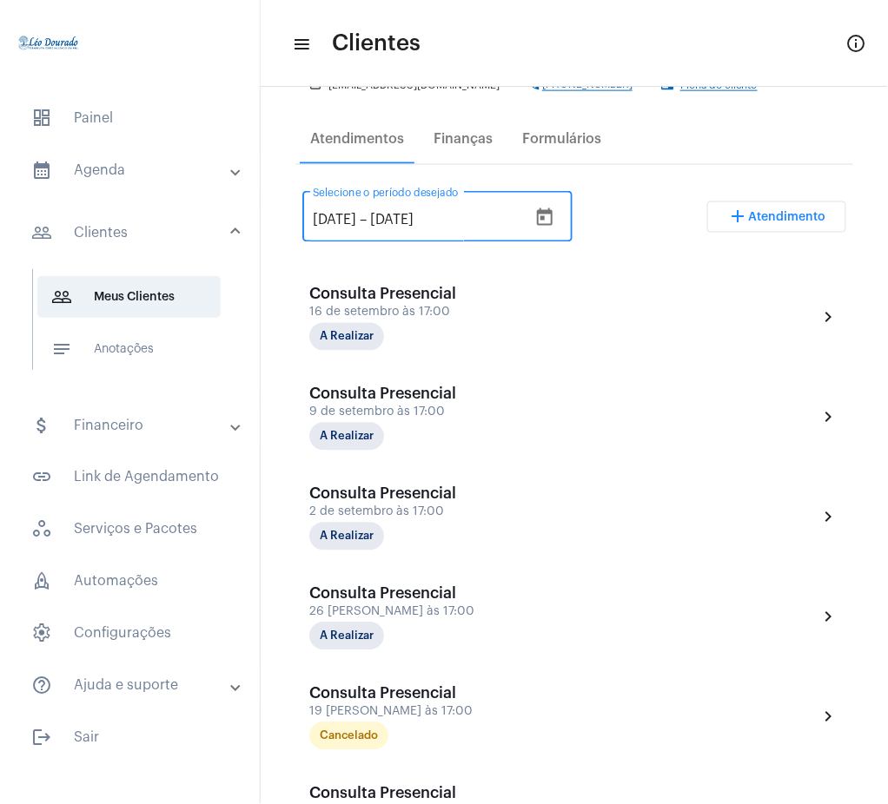
click at [327, 215] on input "[DATE]" at bounding box center [334, 221] width 43 height 16
type input "[DATE]"
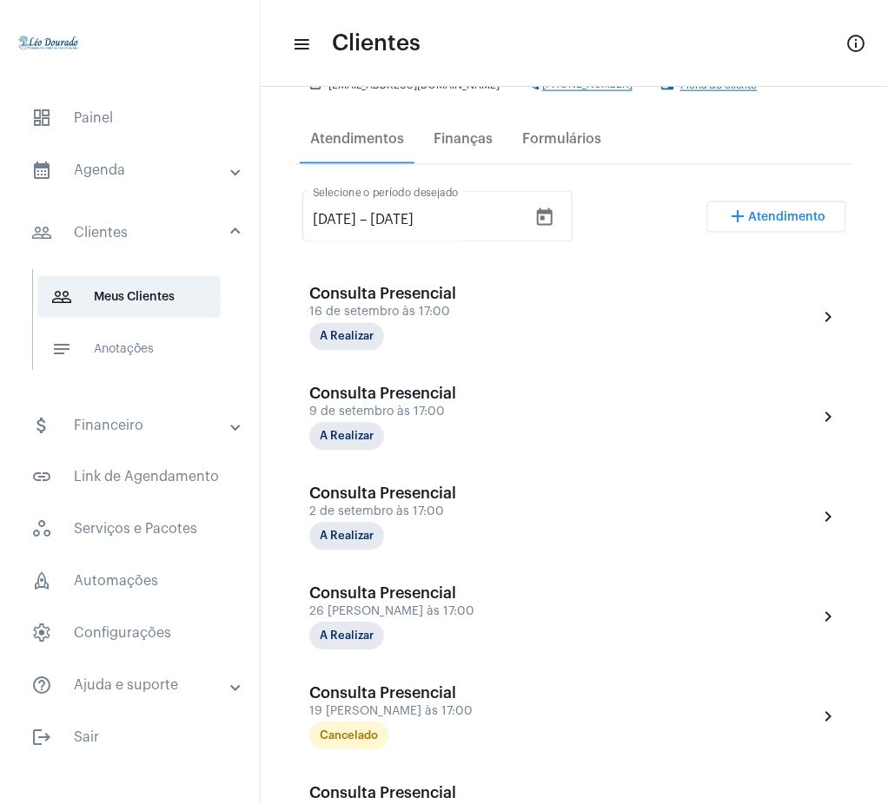
click at [632, 198] on div "[DATE] [DATE] – [DATE] Selecione o período desejado add Atendimento" at bounding box center [574, 224] width 544 height 82
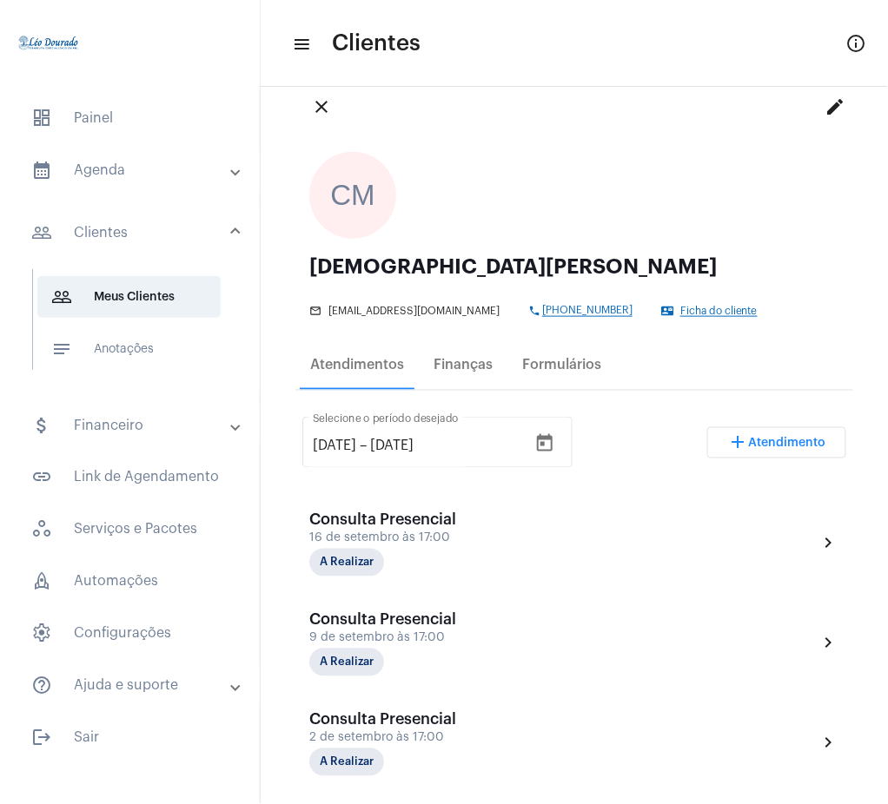
scroll to position [0, 0]
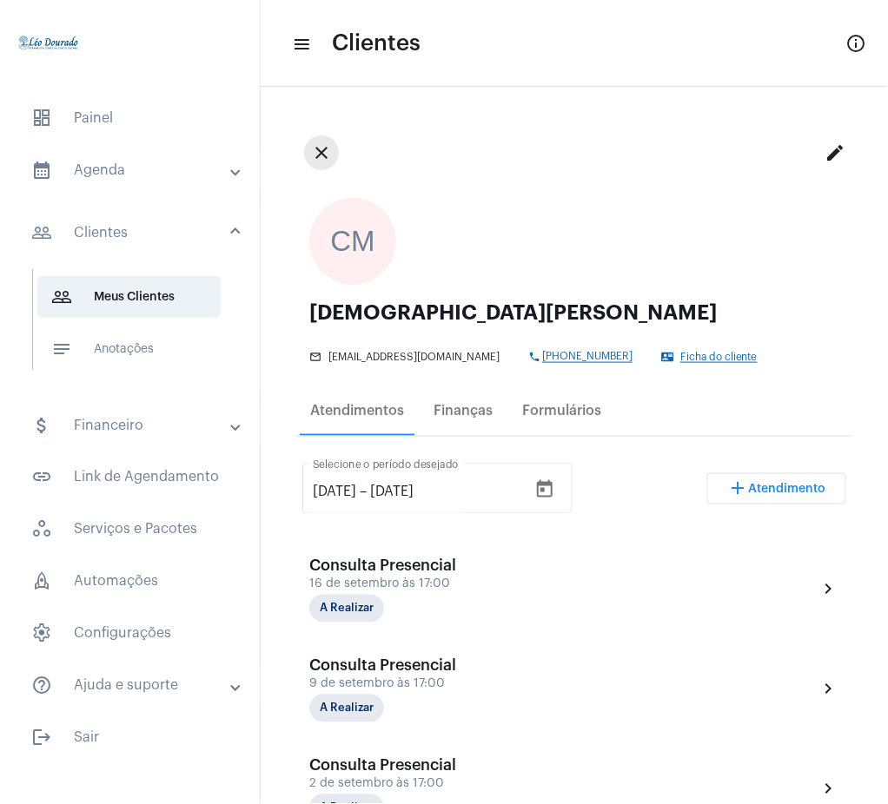
click at [324, 147] on mat-icon "close" at bounding box center [321, 152] width 21 height 21
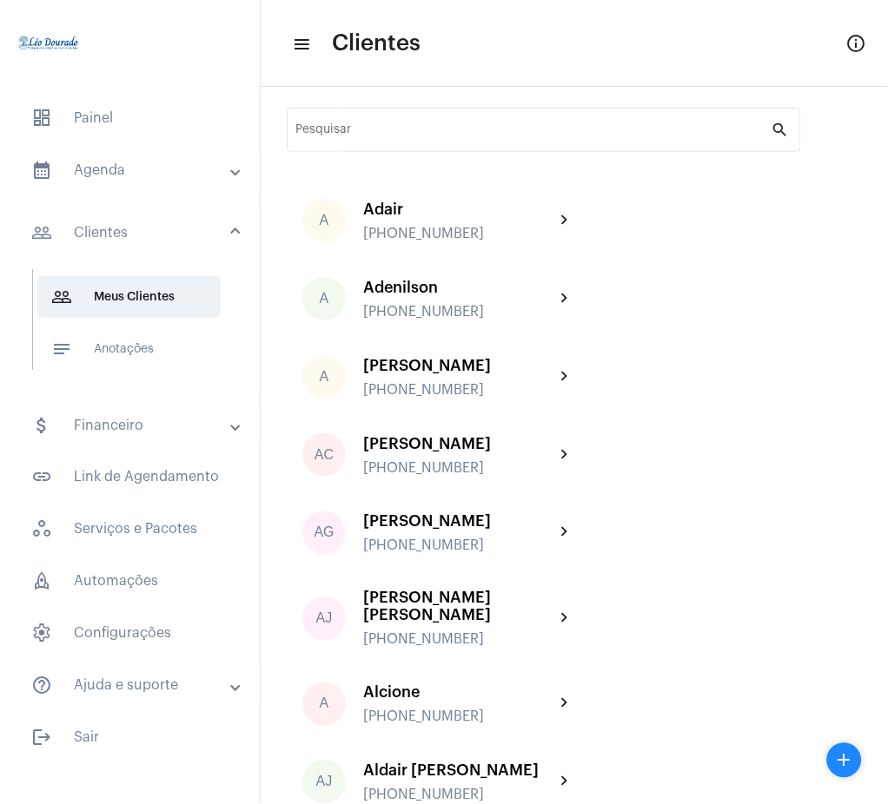
click at [102, 160] on mat-panel-title "calendar_month_outlined Agenda" at bounding box center [131, 170] width 201 height 21
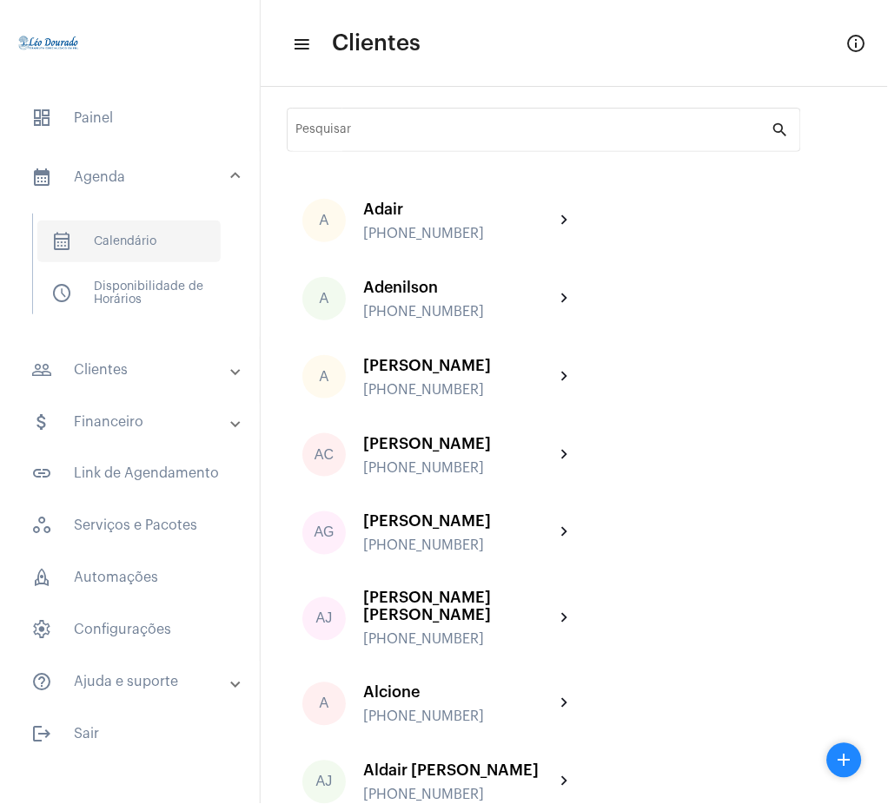
click at [155, 238] on span "calendar_month_outlined Calendário" at bounding box center [128, 242] width 183 height 42
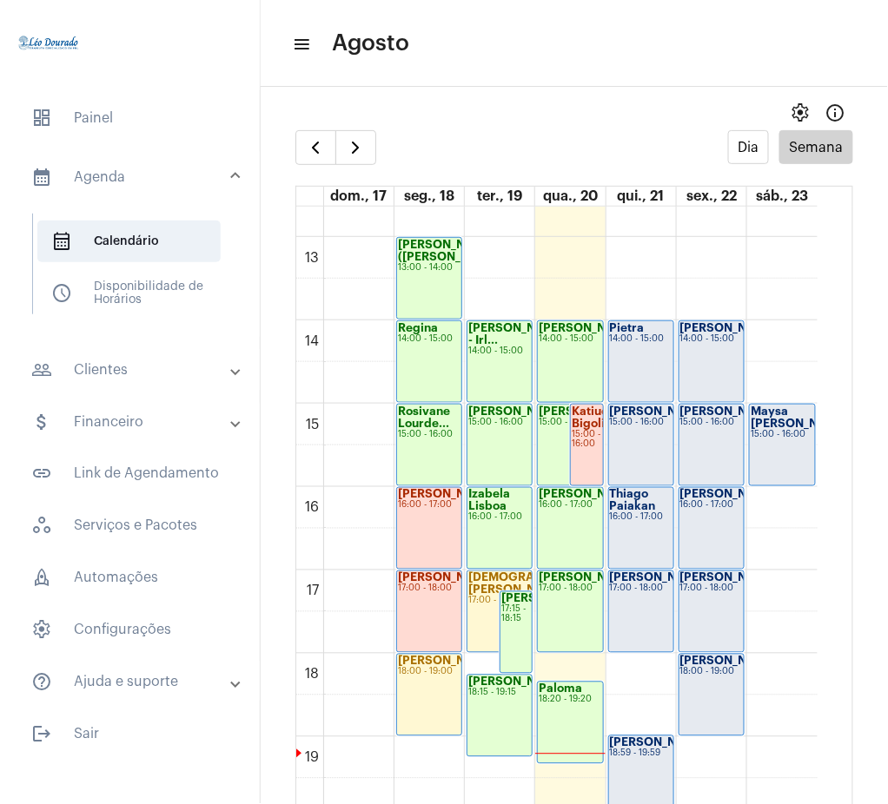
scroll to position [794, 0]
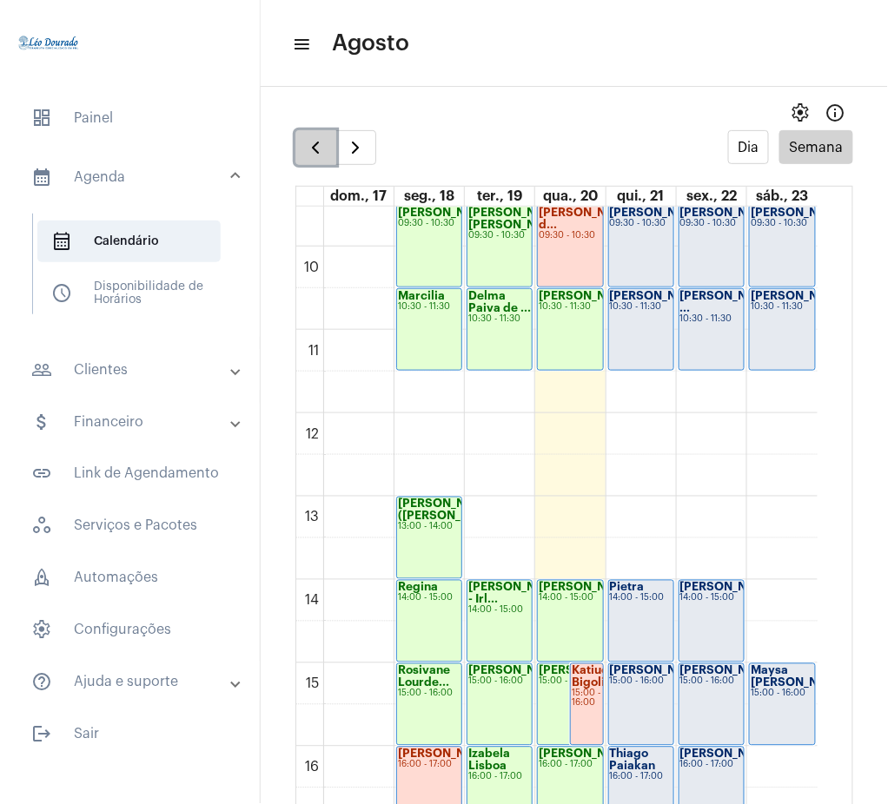
click at [320, 146] on span "button" at bounding box center [315, 147] width 21 height 21
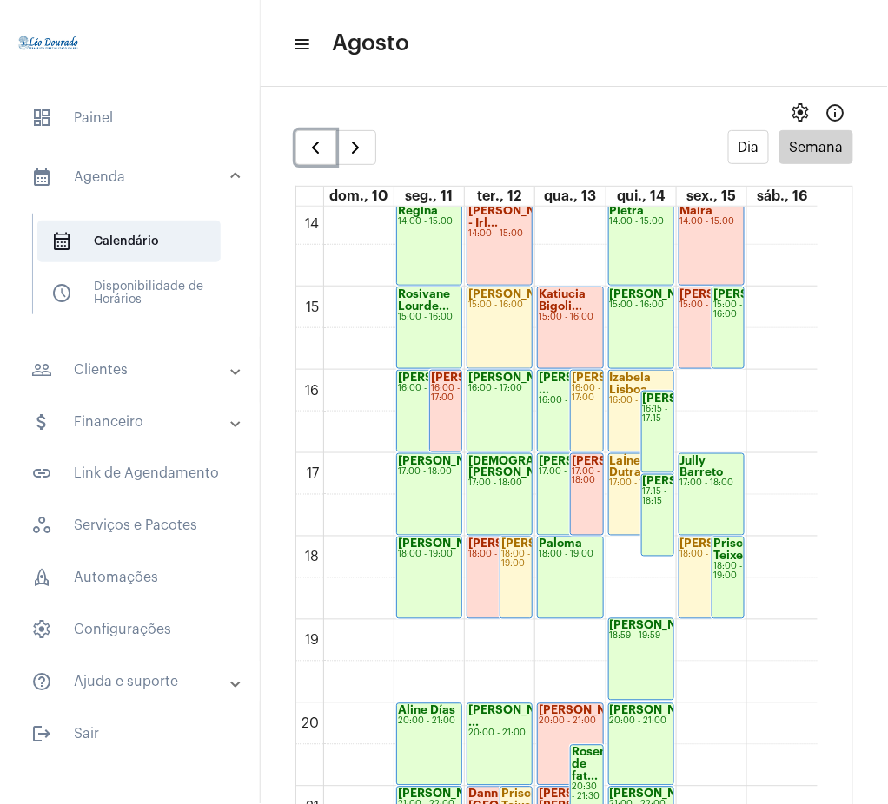
scroll to position [1149, 0]
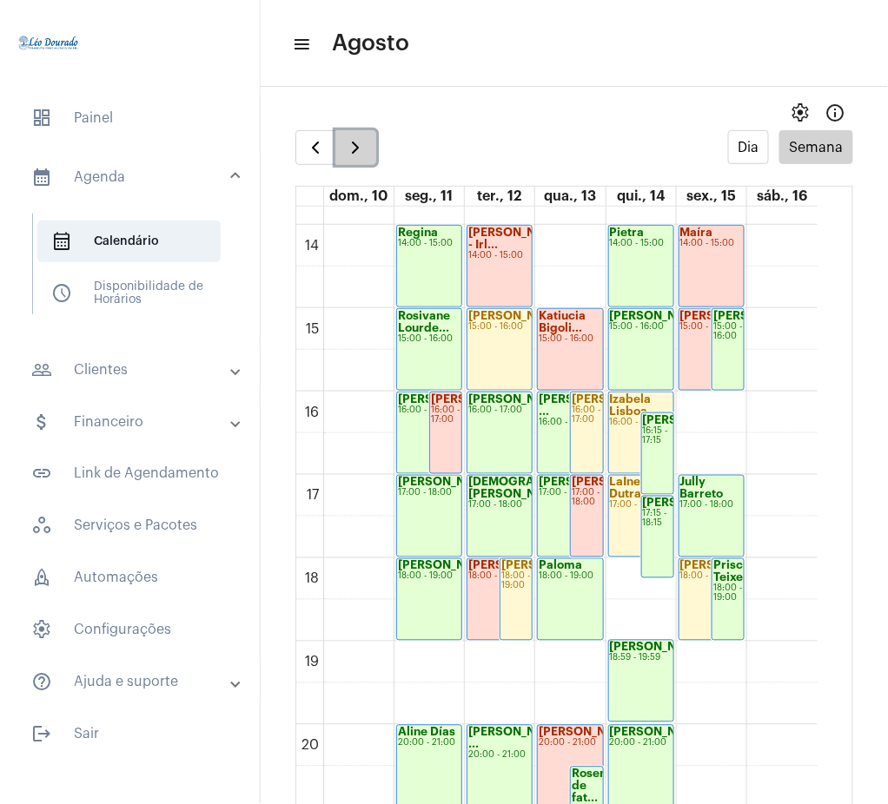
click at [362, 151] on span "button" at bounding box center [355, 147] width 21 height 21
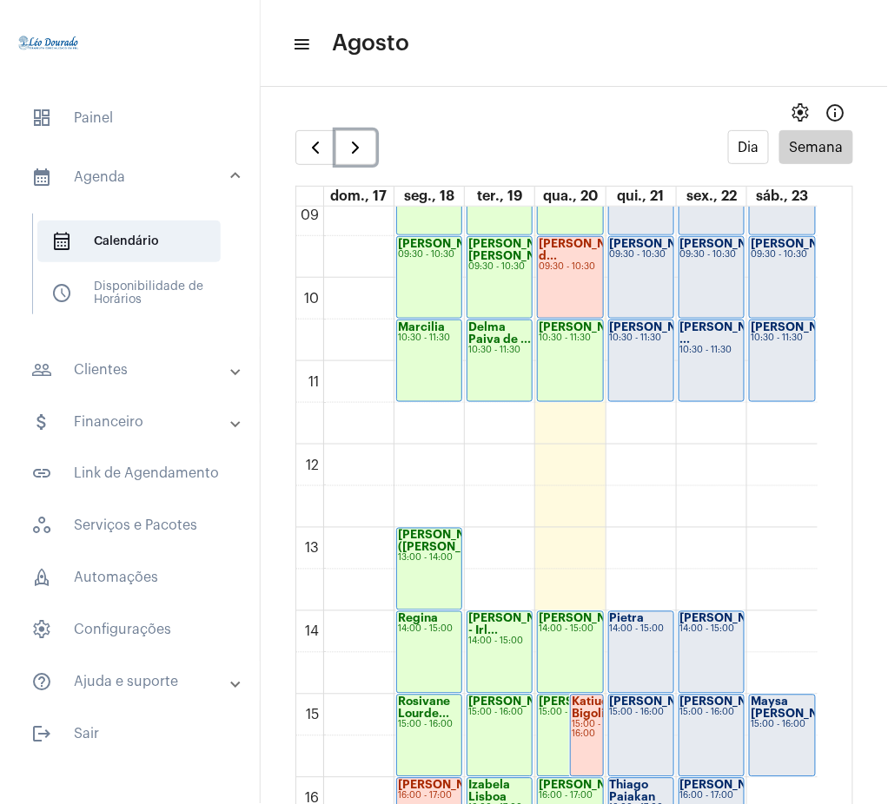
scroll to position [770, 0]
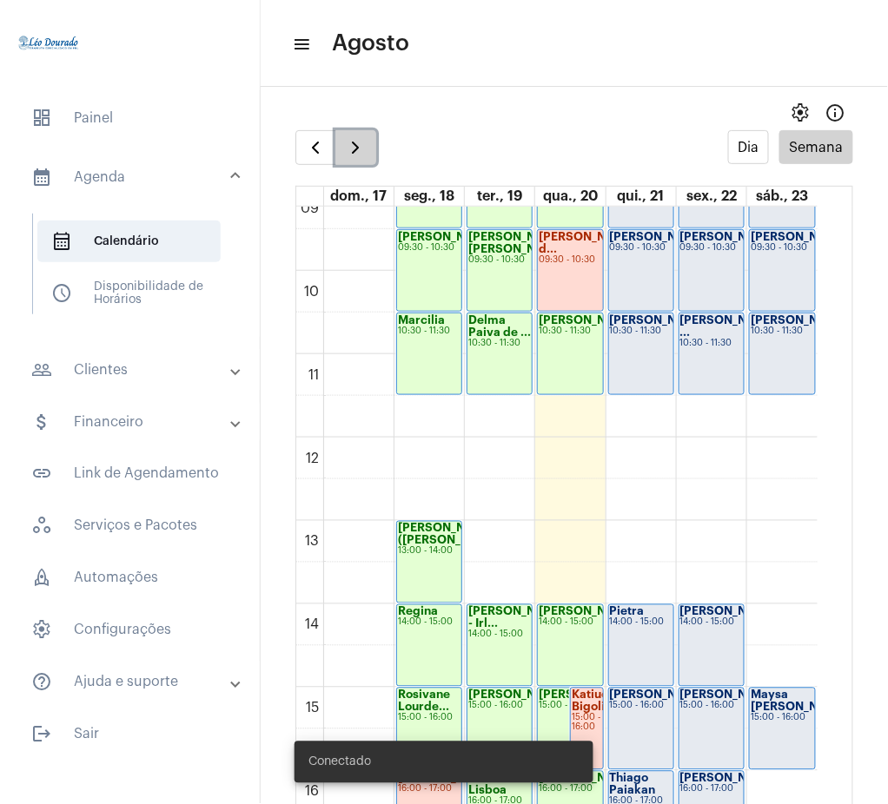
click at [356, 145] on span "button" at bounding box center [355, 147] width 21 height 21
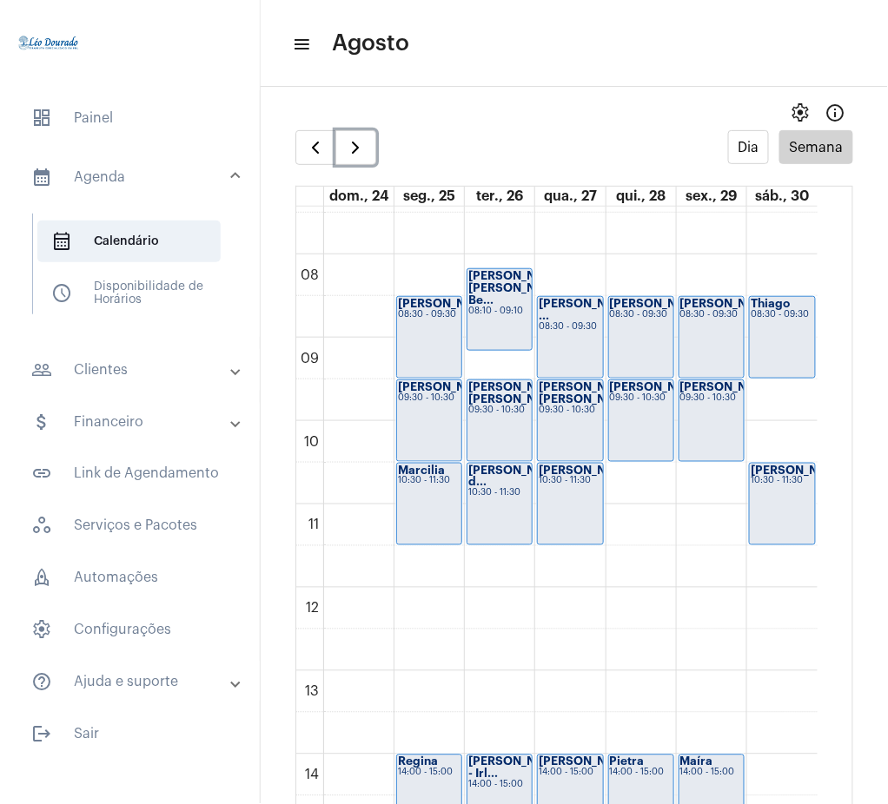
scroll to position [613, 0]
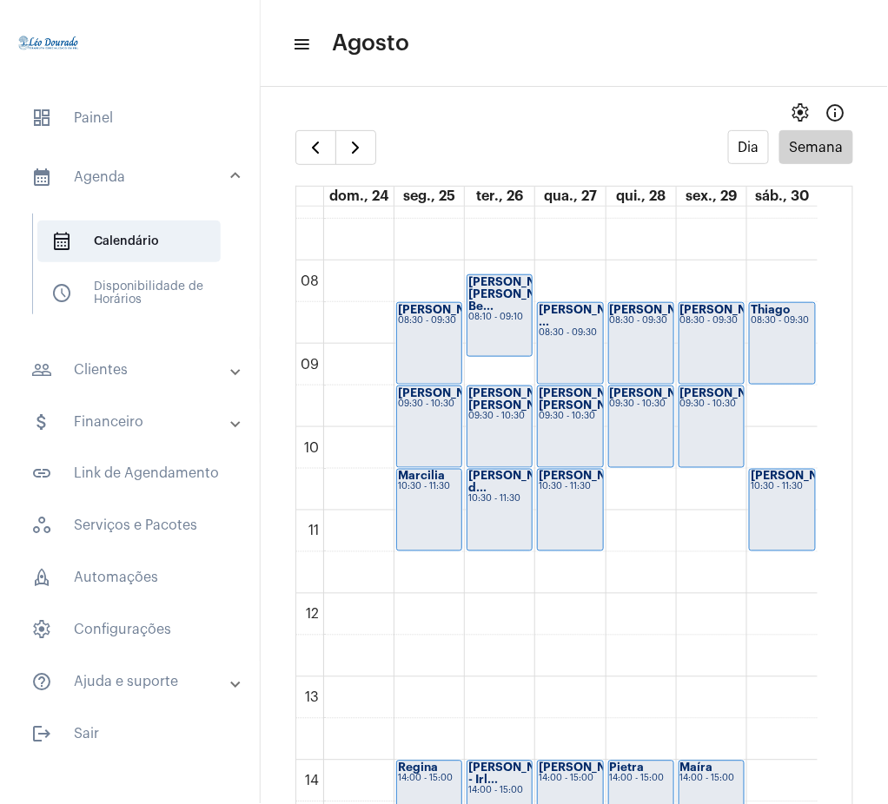
click at [164, 360] on mat-panel-title "people_outline Clientes" at bounding box center [131, 370] width 201 height 21
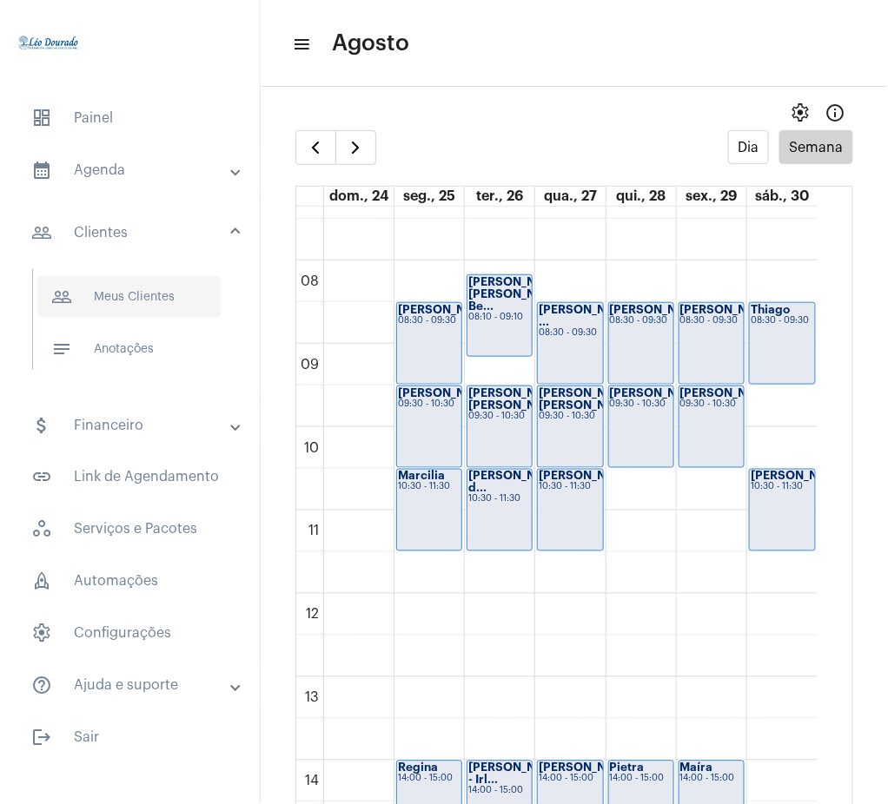
click at [134, 285] on span "people_outline Meus Clientes" at bounding box center [128, 297] width 183 height 42
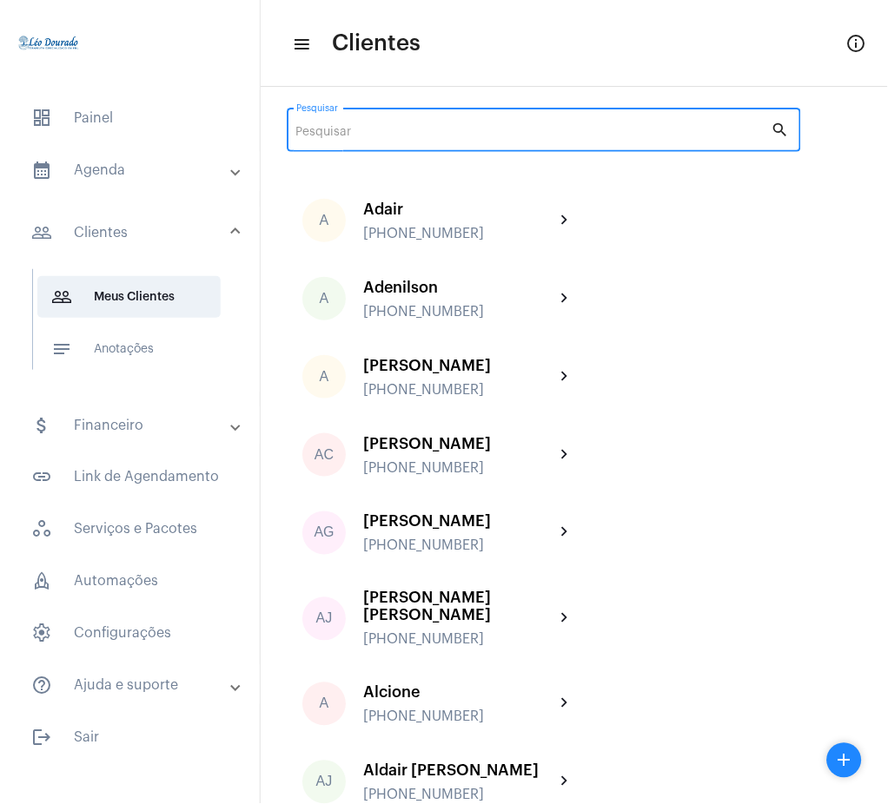
click at [582, 129] on input "Pesquisar" at bounding box center [533, 133] width 475 height 14
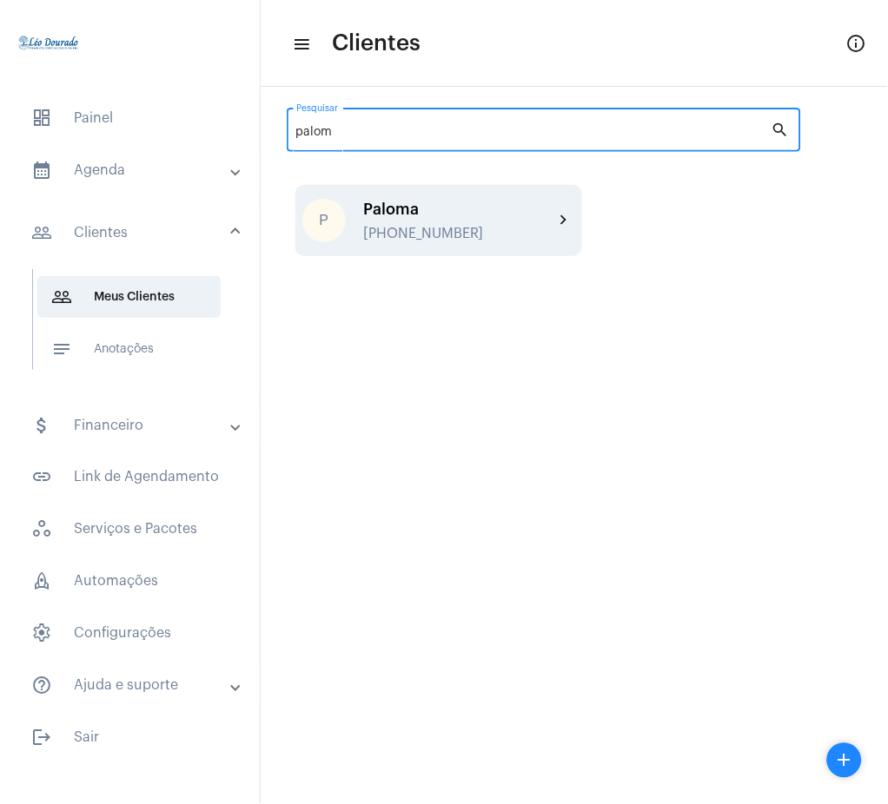
type input "palom"
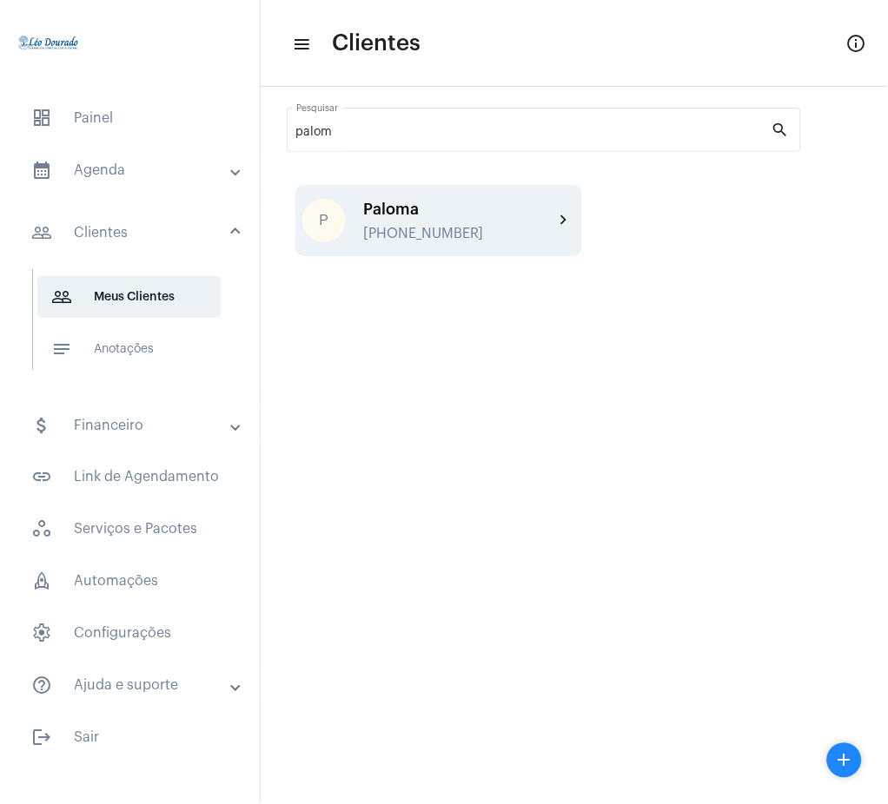
click at [564, 224] on mat-icon "chevron_right" at bounding box center [564, 220] width 21 height 21
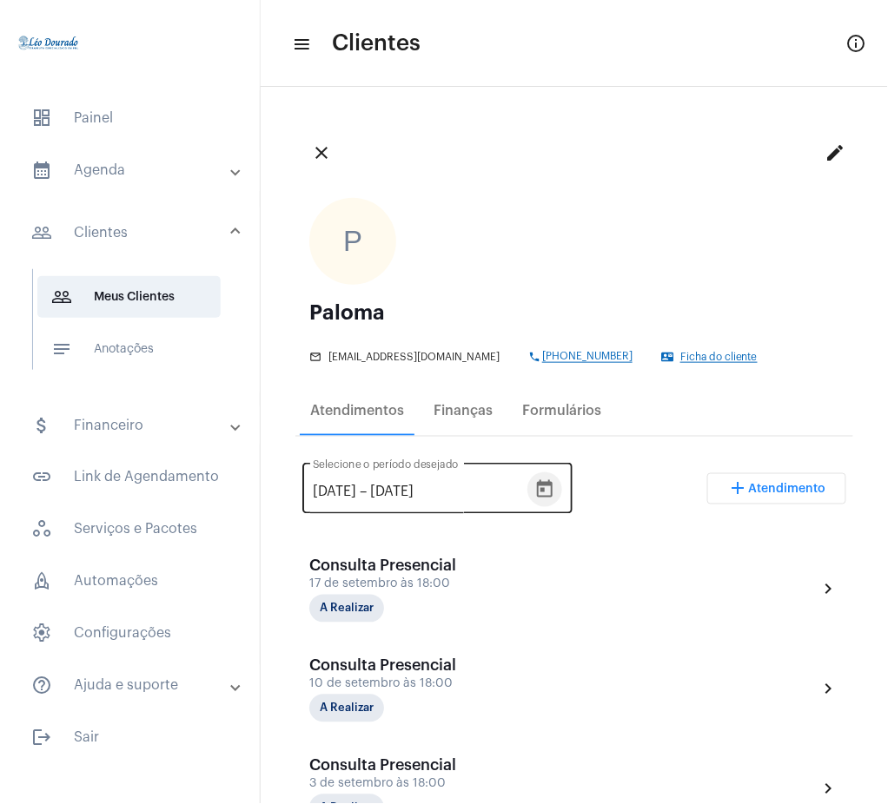
click at [555, 486] on icon "Open calendar" at bounding box center [544, 489] width 21 height 21
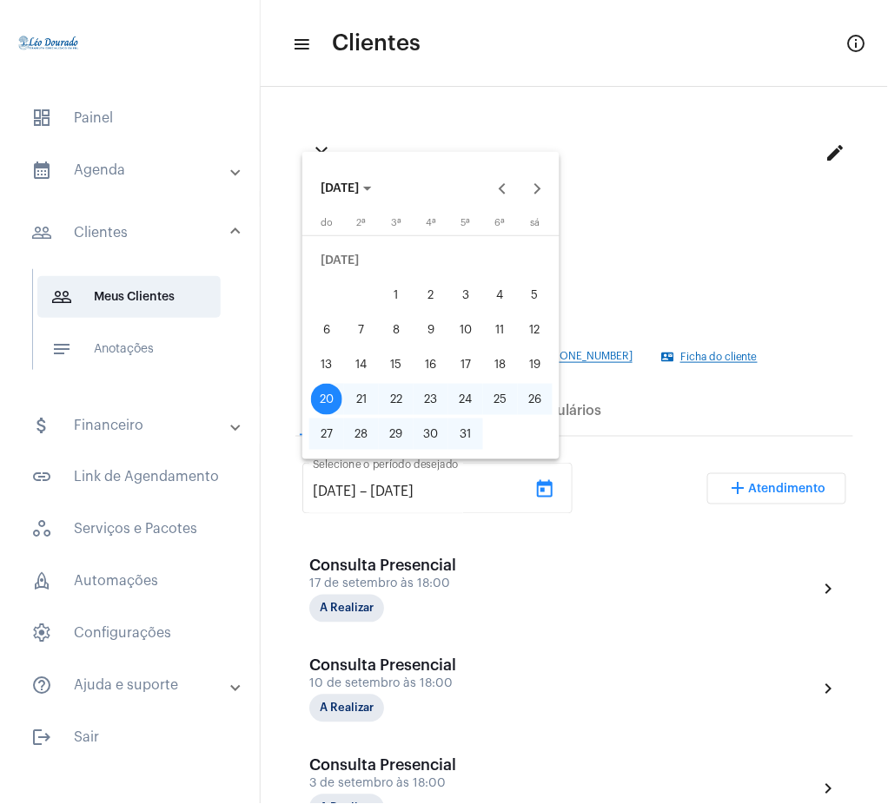
click at [737, 224] on div at bounding box center [444, 402] width 888 height 804
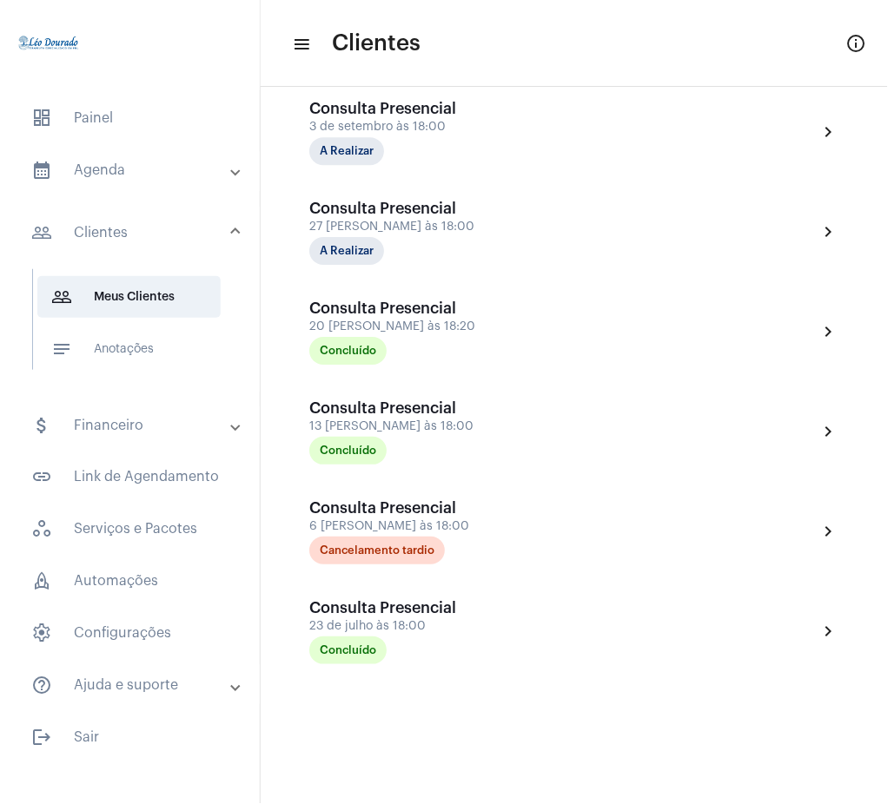
scroll to position [651, 0]
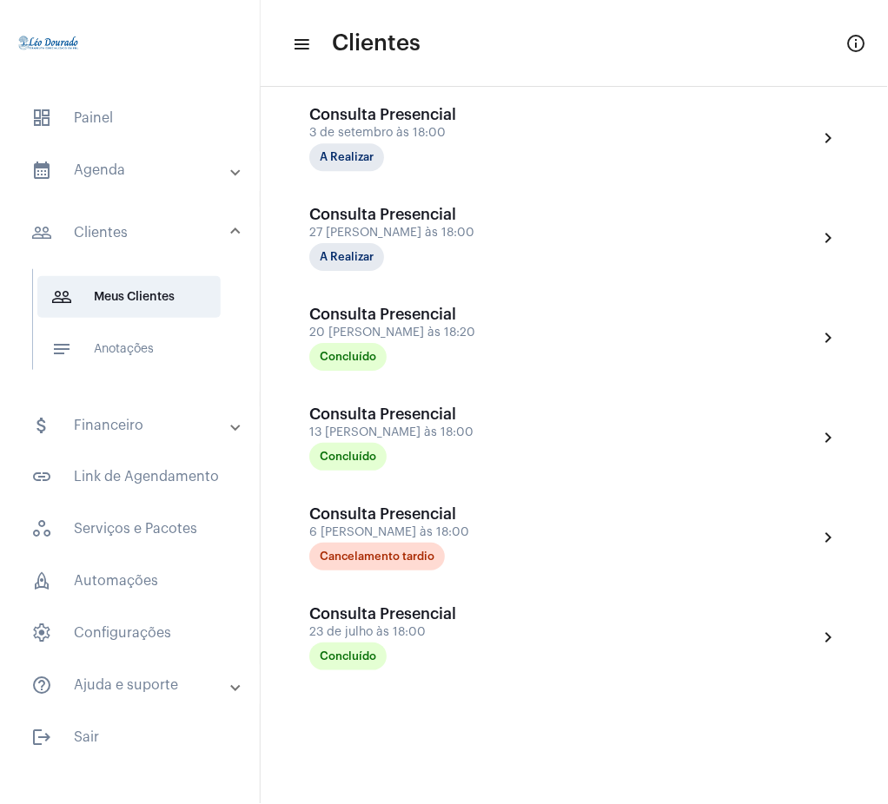
click at [126, 162] on mat-panel-title "calendar_month_outlined Agenda" at bounding box center [131, 170] width 201 height 21
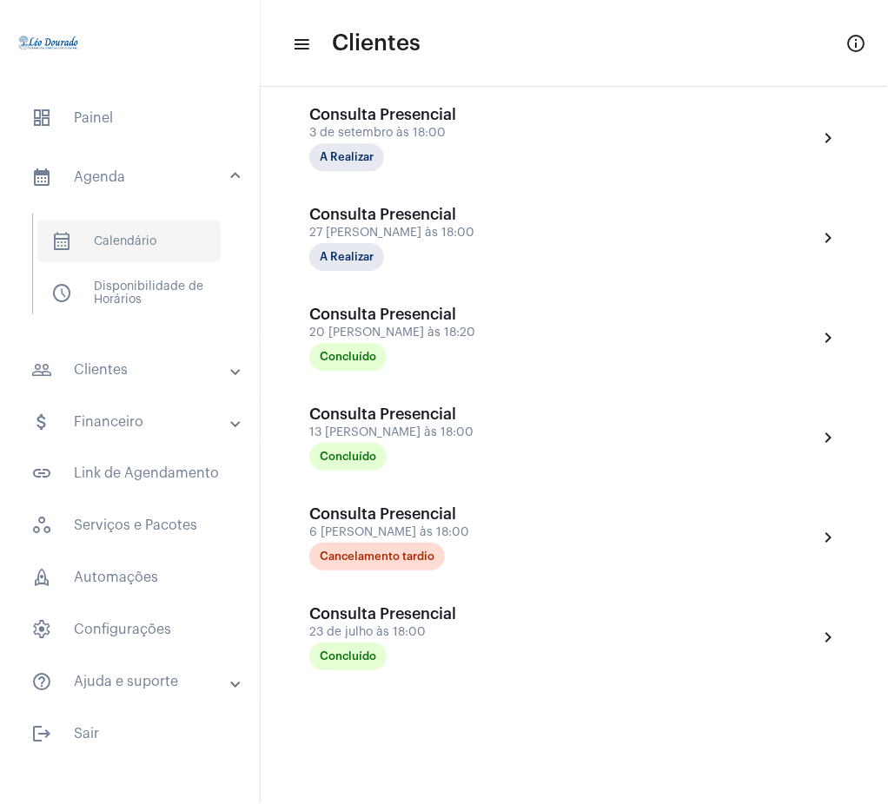
click at [175, 246] on span "calendar_month_outlined Calendário" at bounding box center [128, 242] width 183 height 42
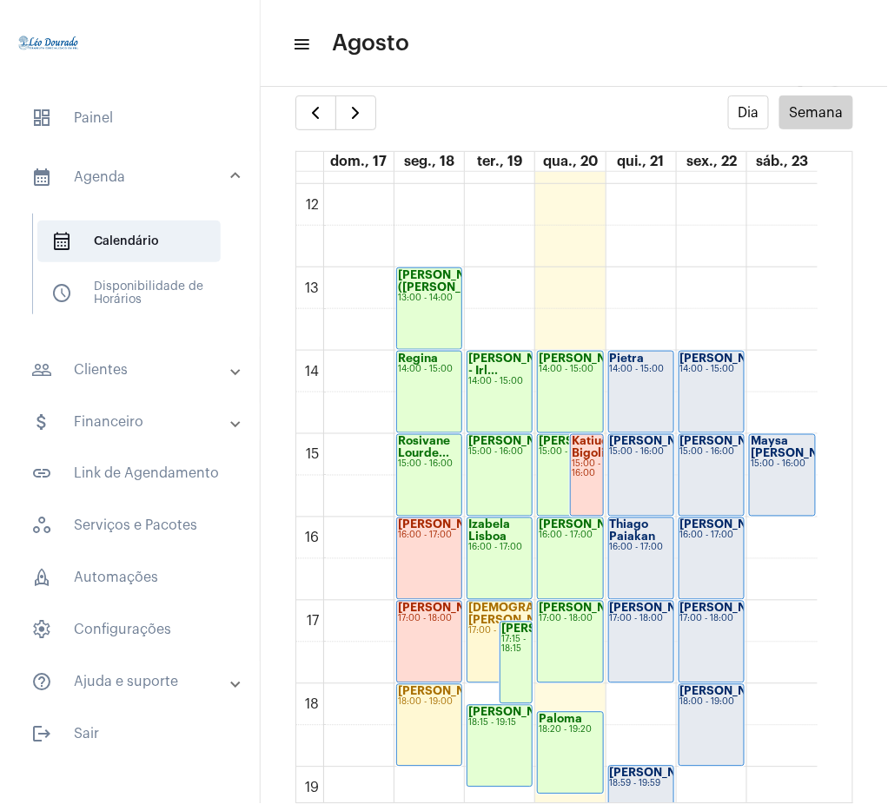
scroll to position [985, 0]
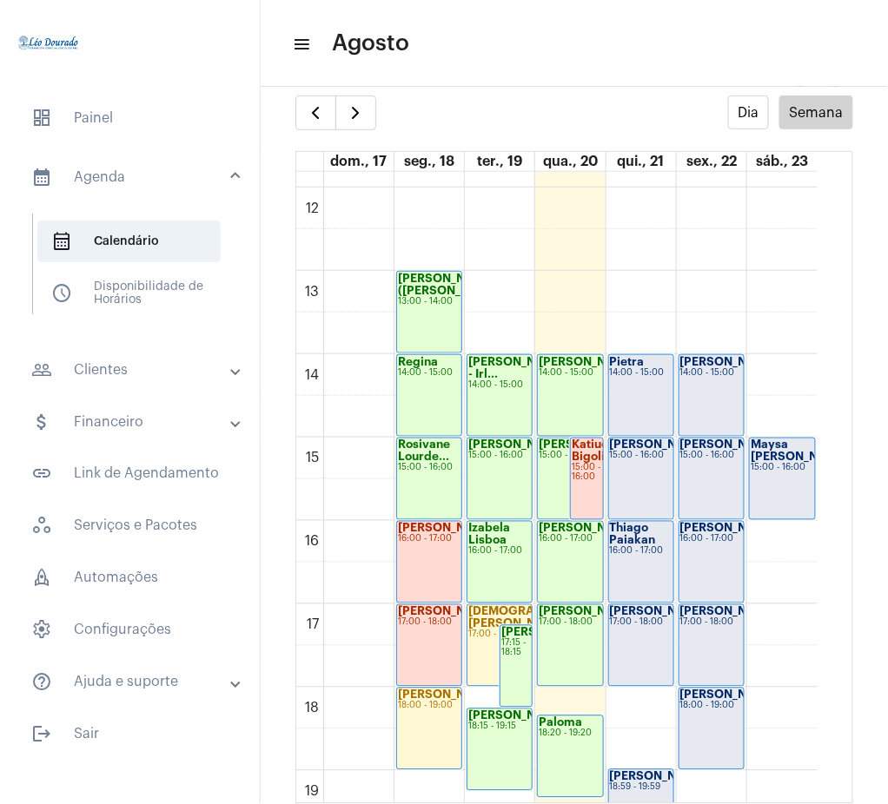
click at [757, 458] on strong "Maysa [PERSON_NAME]..." at bounding box center [804, 451] width 108 height 23
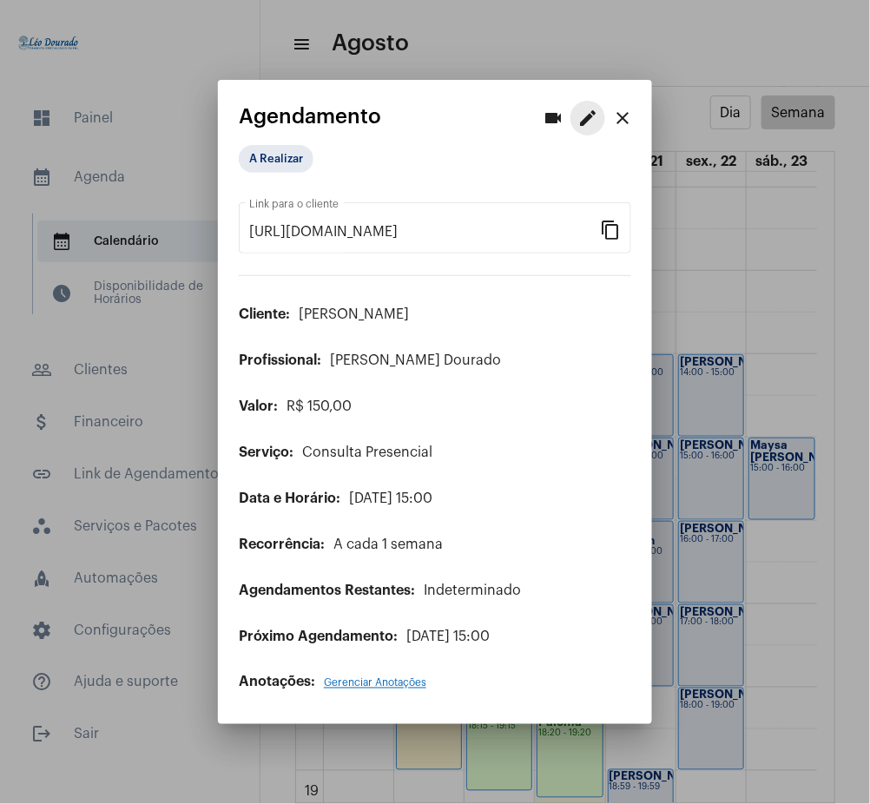
click at [598, 122] on mat-icon "edit" at bounding box center [588, 118] width 21 height 21
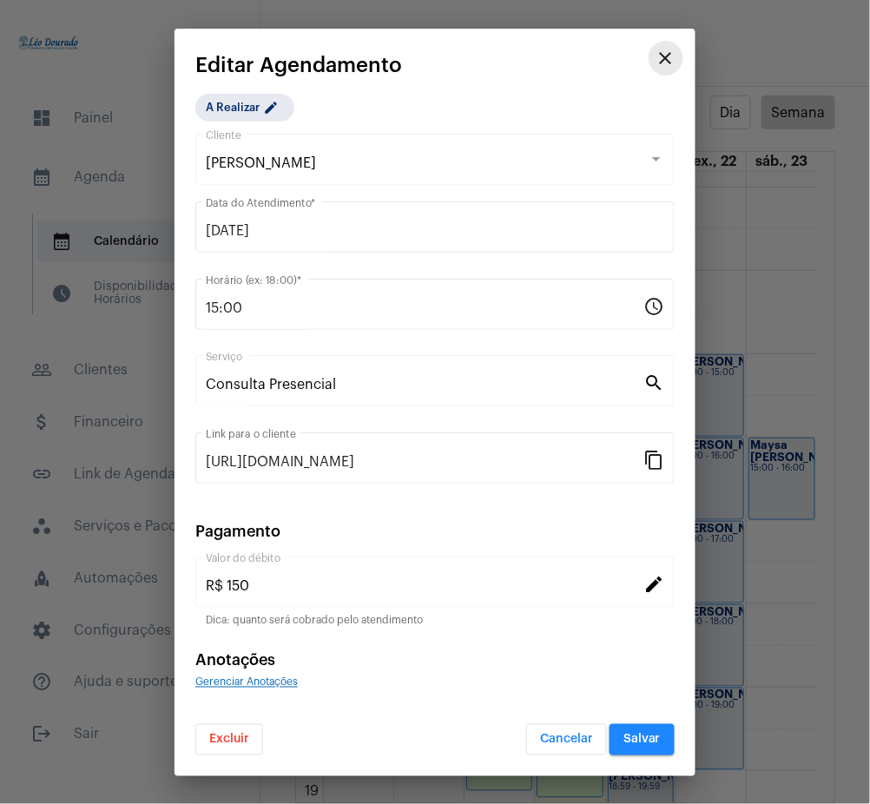
click at [670, 56] on mat-icon "close" at bounding box center [666, 58] width 21 height 21
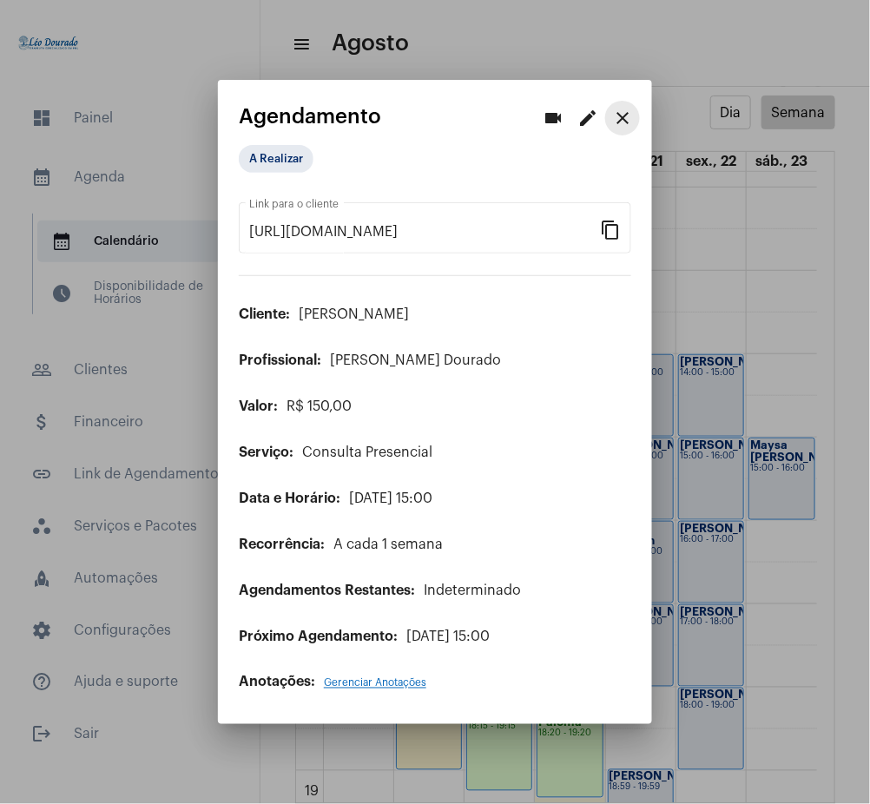
click at [617, 118] on mat-icon "close" at bounding box center [622, 118] width 21 height 21
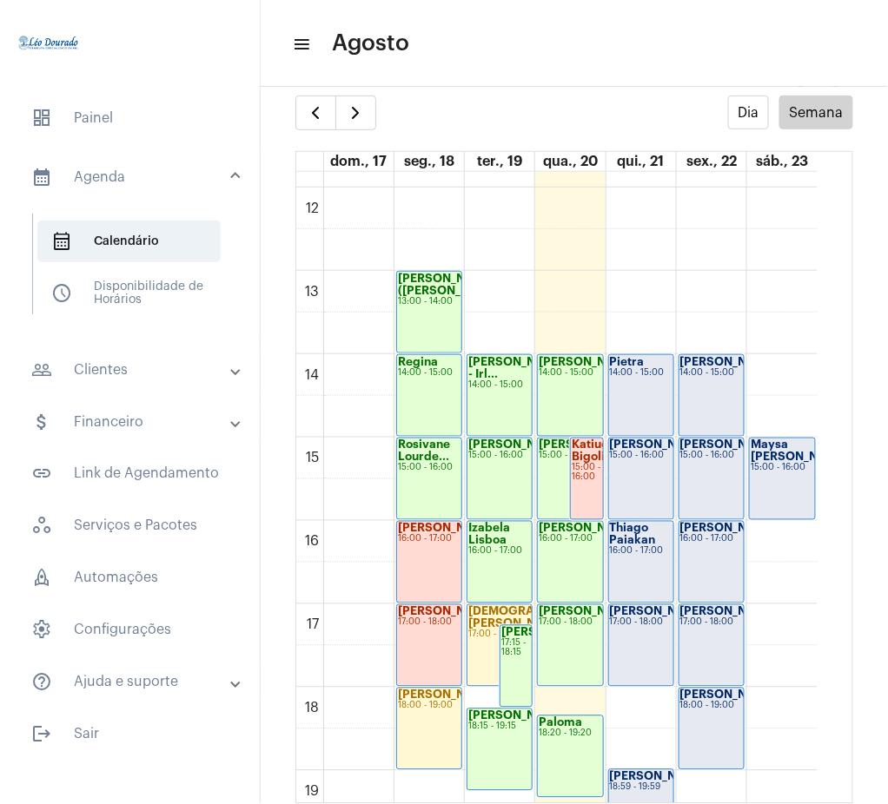
click at [785, 459] on strong "Maysa [PERSON_NAME]..." at bounding box center [804, 451] width 108 height 23
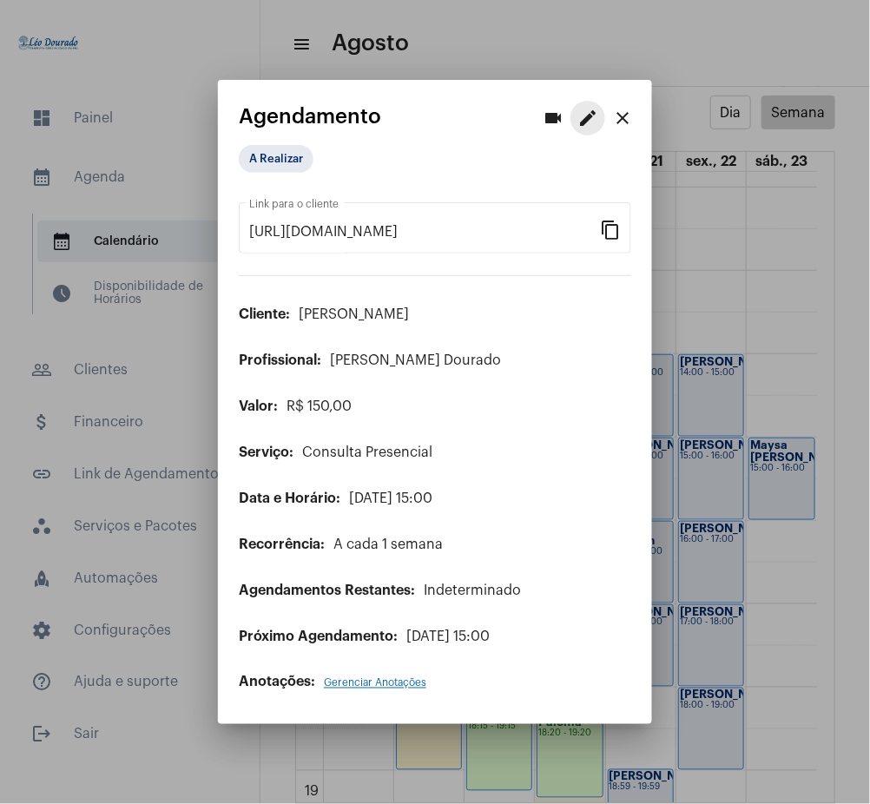
click at [580, 120] on mat-icon "edit" at bounding box center [588, 118] width 21 height 21
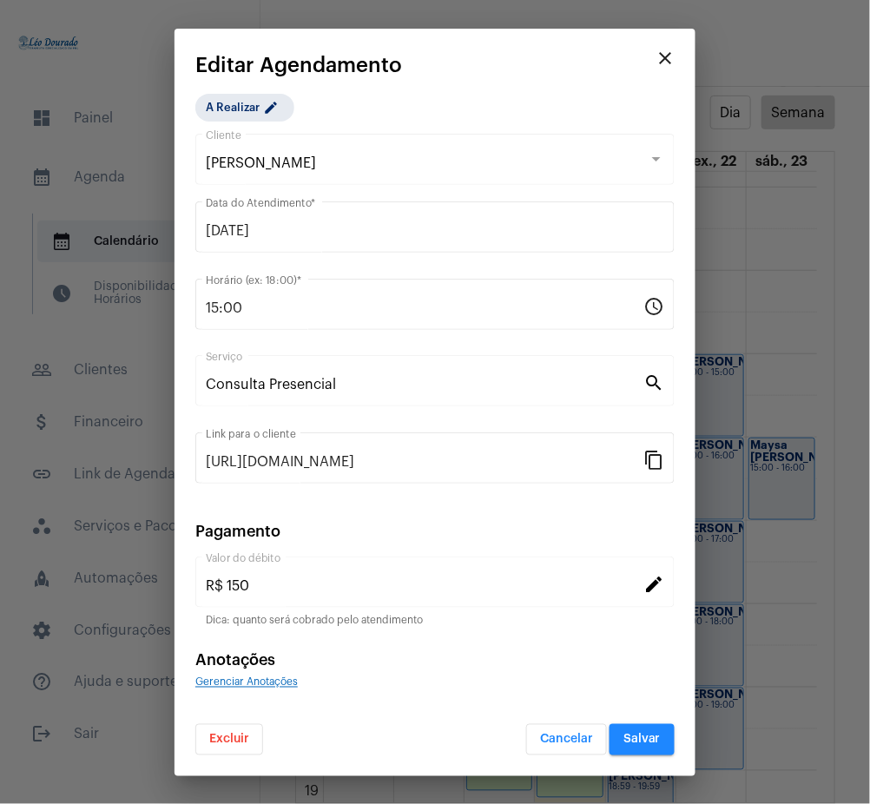
click at [231, 738] on span "Excluir" at bounding box center [229, 740] width 40 height 12
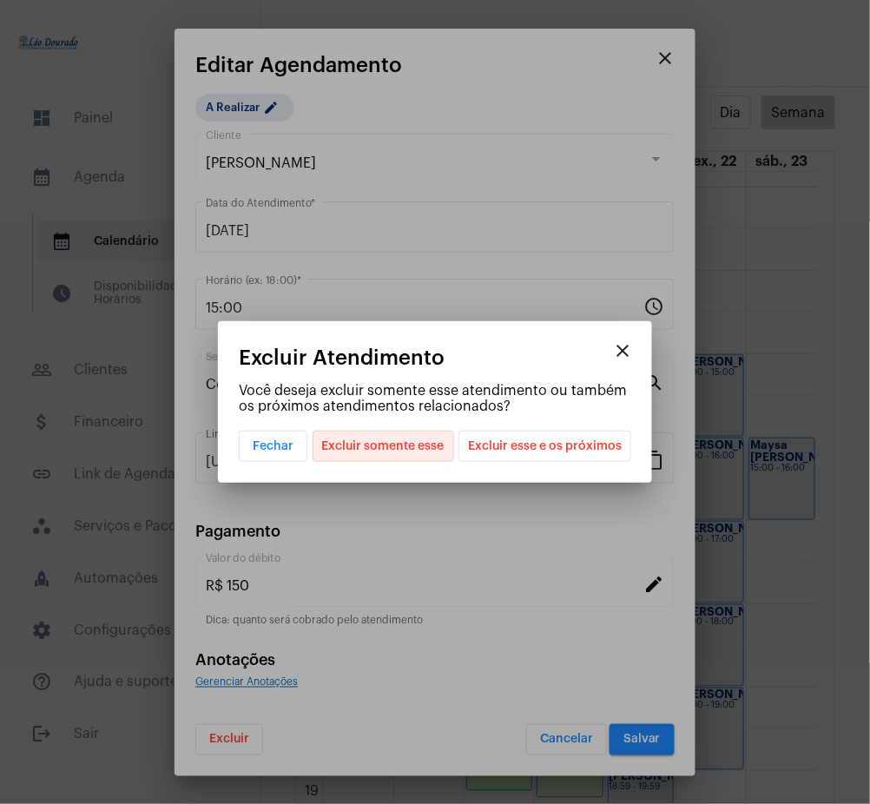
click at [359, 446] on span "Excluir somente esse" at bounding box center [383, 447] width 122 height 30
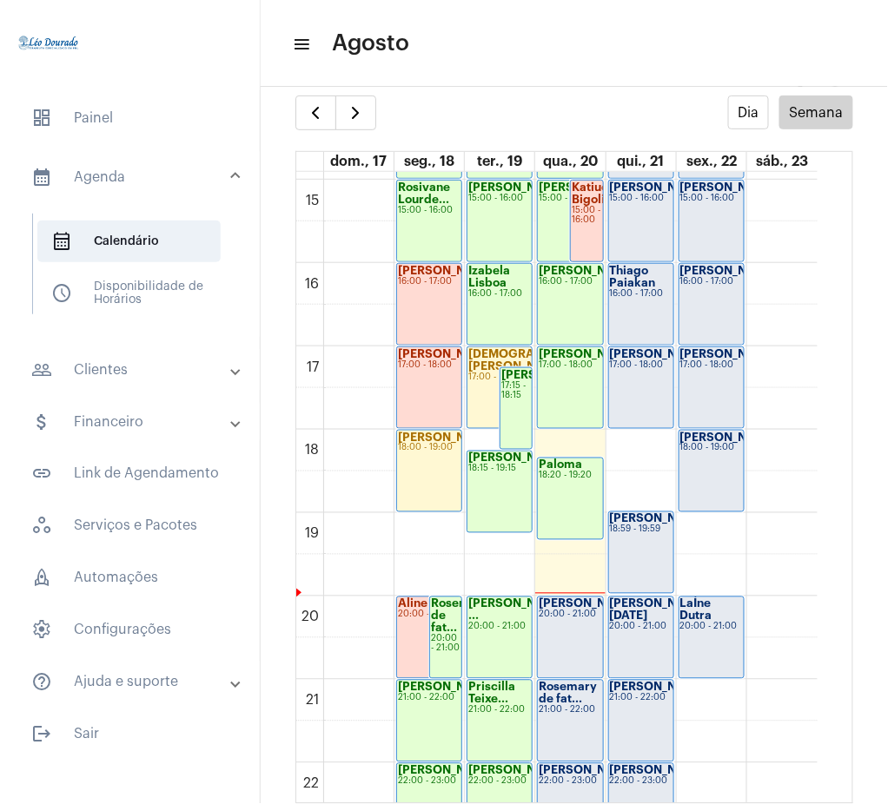
scroll to position [1368, 0]
